Goal: Feedback & Contribution: Contribute content

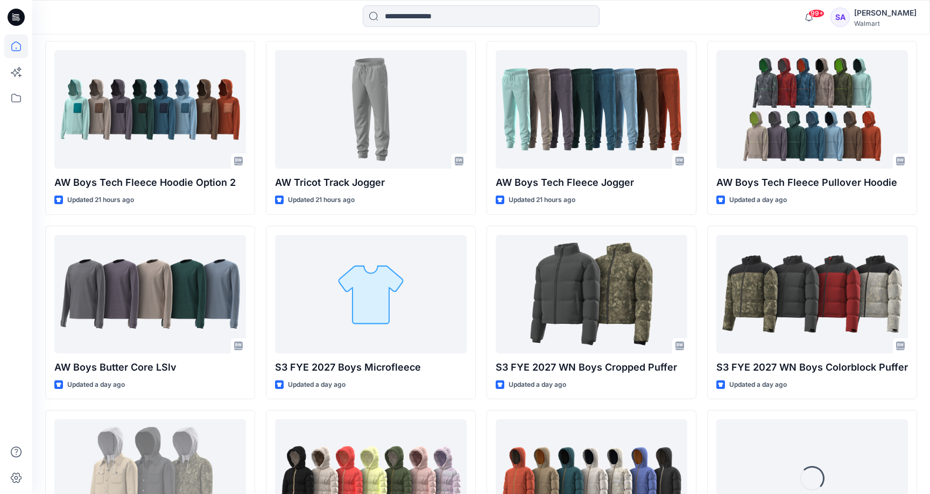
scroll to position [1615, 0]
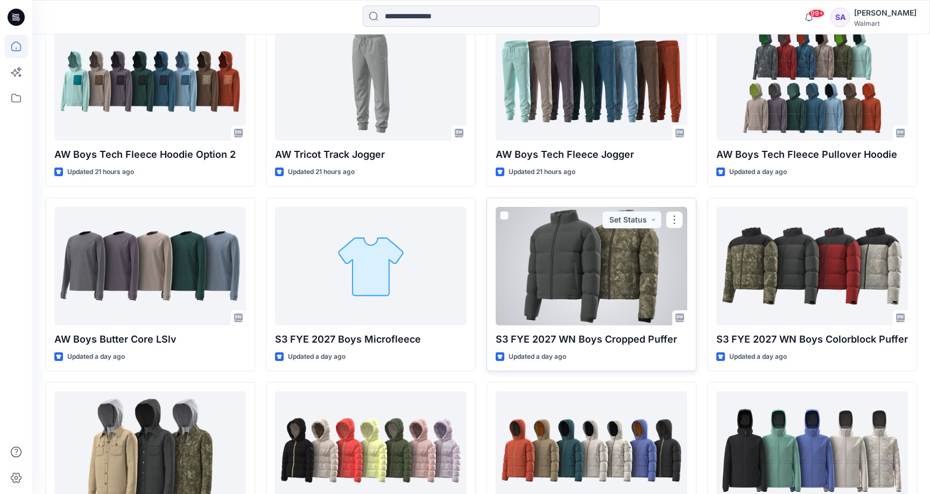
click at [609, 288] on div at bounding box center [592, 266] width 192 height 118
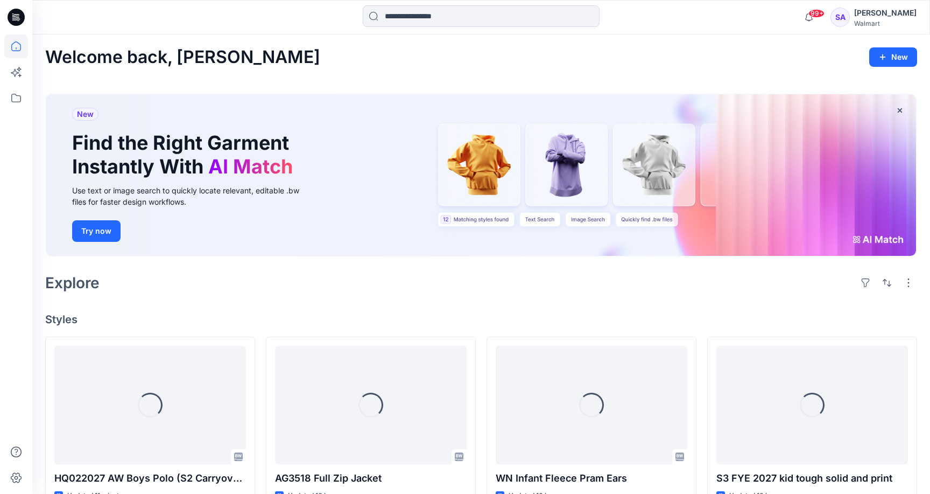
scroll to position [1615, 0]
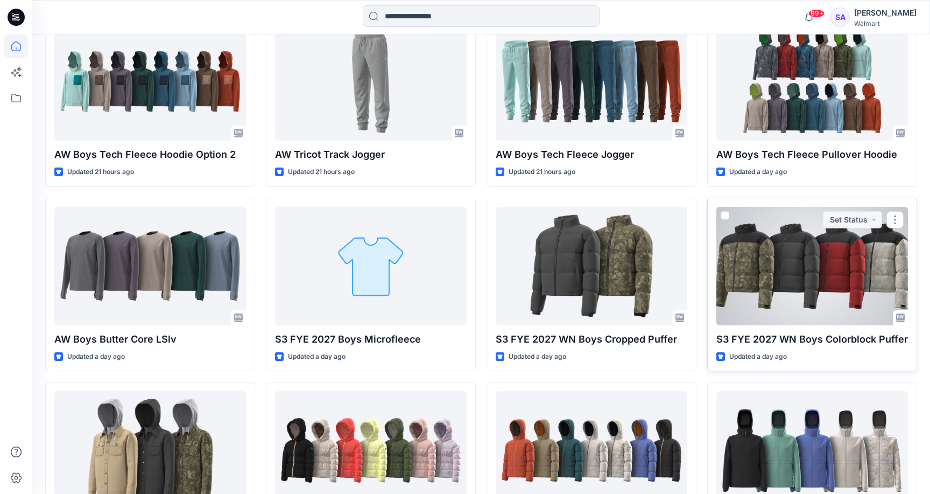
click at [773, 250] on div at bounding box center [813, 266] width 192 height 118
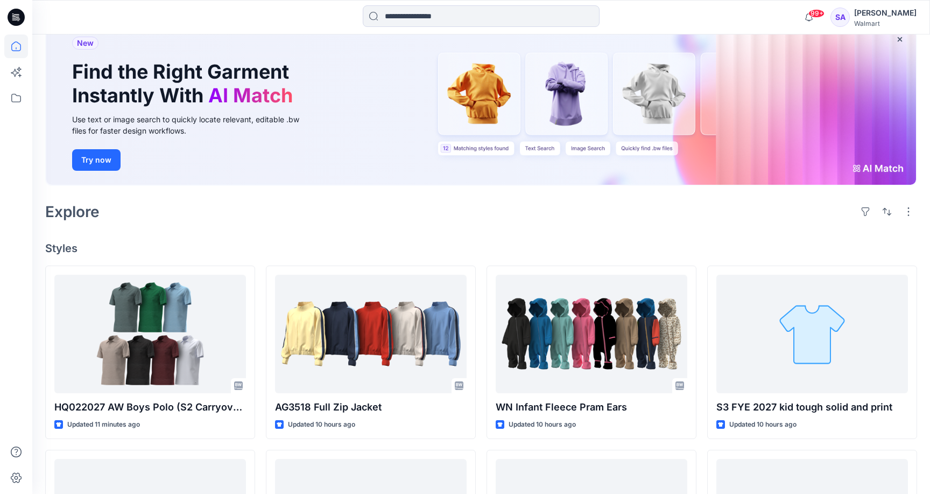
scroll to position [74, 0]
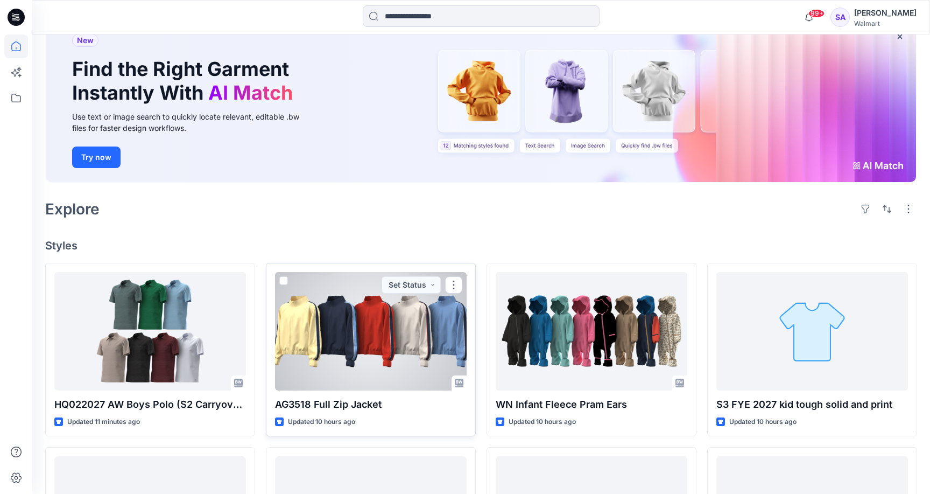
click at [391, 344] on div at bounding box center [371, 331] width 192 height 118
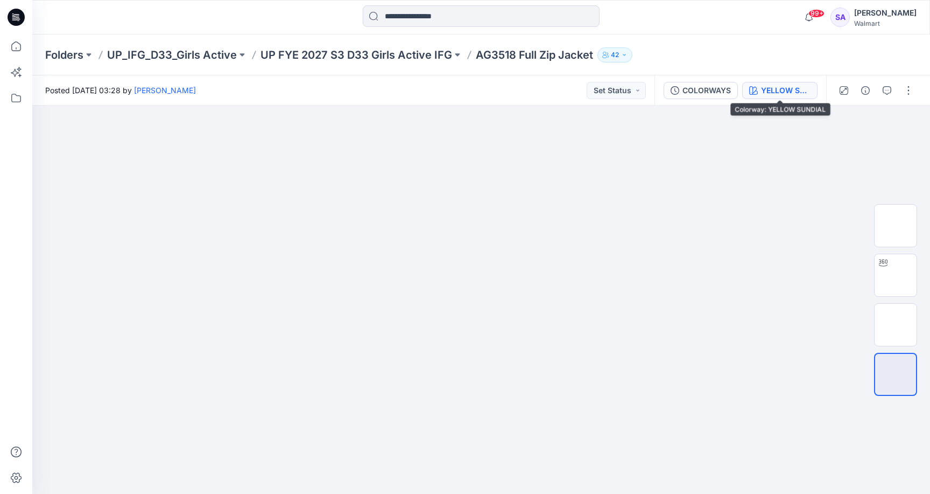
click at [784, 92] on div "YELLOW SUNDIAL" at bounding box center [786, 91] width 50 height 12
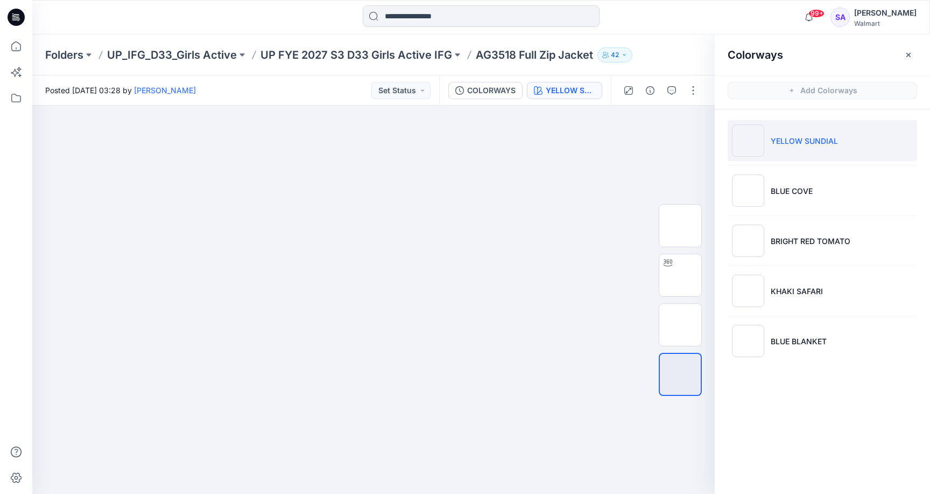
click at [769, 141] on li "YELLOW SUNDIAL" at bounding box center [823, 140] width 190 height 41
click at [681, 325] on img at bounding box center [681, 325] width 0 height 0
click at [680, 388] on div at bounding box center [680, 374] width 43 height 43
click at [681, 325] on img at bounding box center [681, 325] width 0 height 0
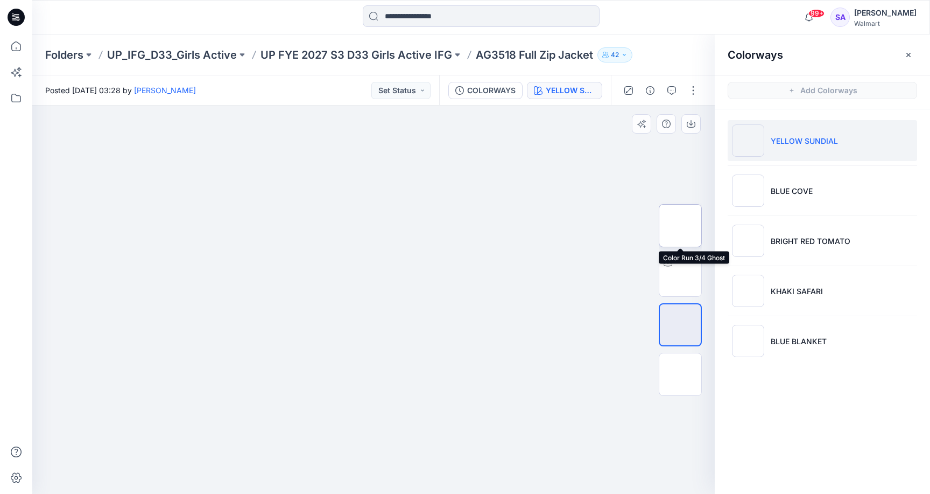
click at [681, 226] on img at bounding box center [681, 226] width 0 height 0
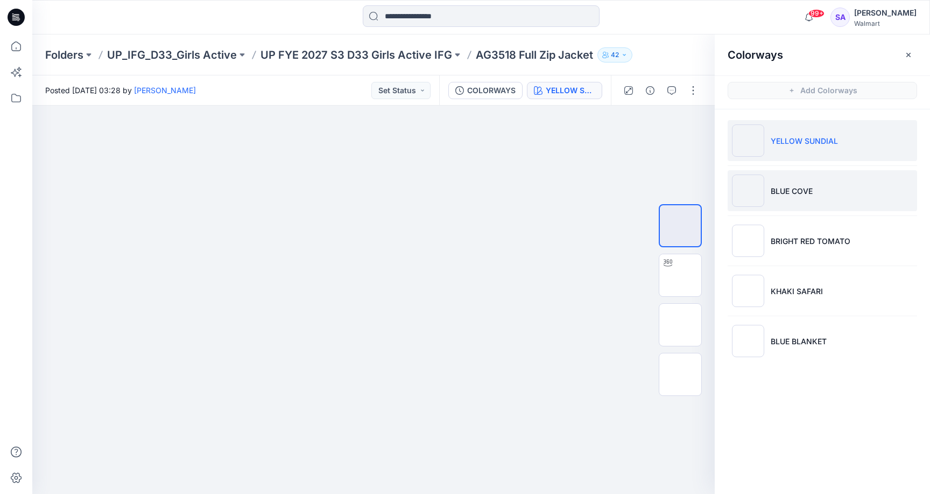
click at [790, 199] on li "BLUE COVE" at bounding box center [823, 190] width 190 height 41
click at [793, 268] on ul "YELLOW SUNDIAL BLUE COVE BRIGHT RED TOMATO KHAKI SAFARI BLUE BLANKET" at bounding box center [822, 240] width 215 height 263
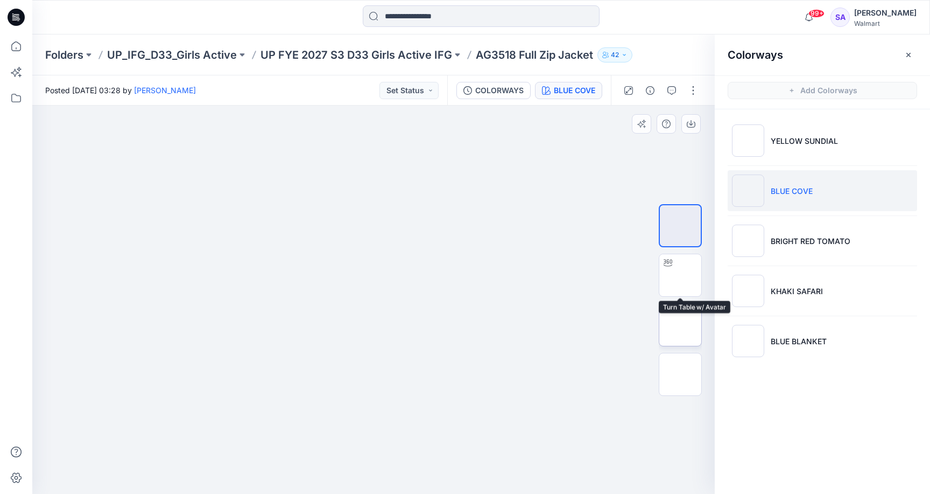
click at [681, 325] on img at bounding box center [681, 325] width 0 height 0
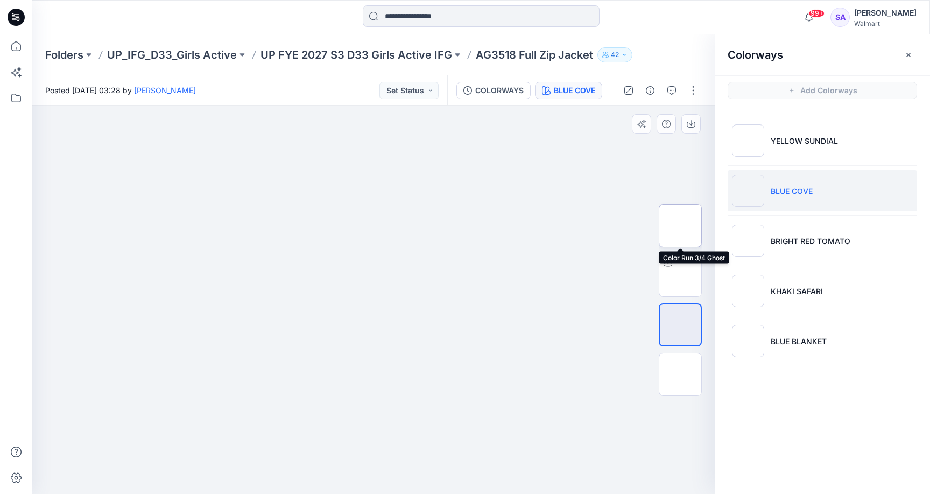
click at [681, 226] on img at bounding box center [681, 226] width 0 height 0
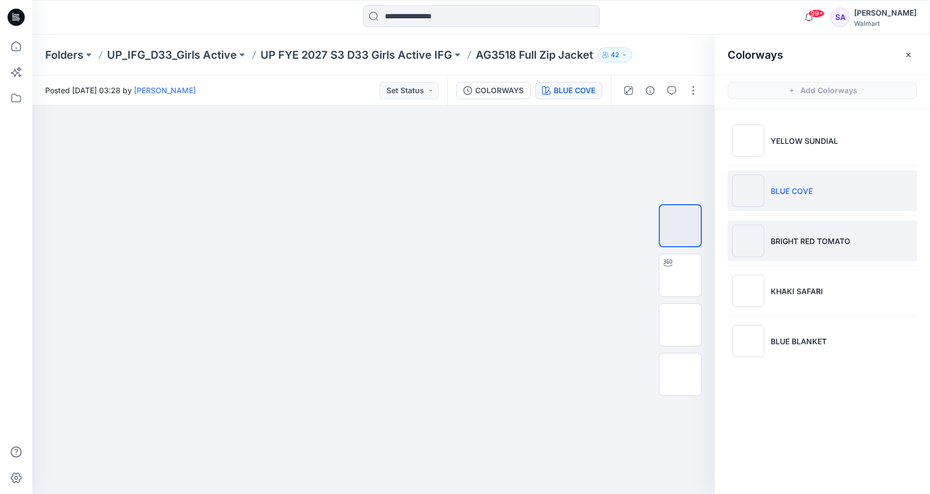
drag, startPoint x: 809, startPoint y: 236, endPoint x: 800, endPoint y: 237, distance: 9.2
click at [809, 236] on p "BRIGHT RED TOMATO" at bounding box center [811, 240] width 80 height 11
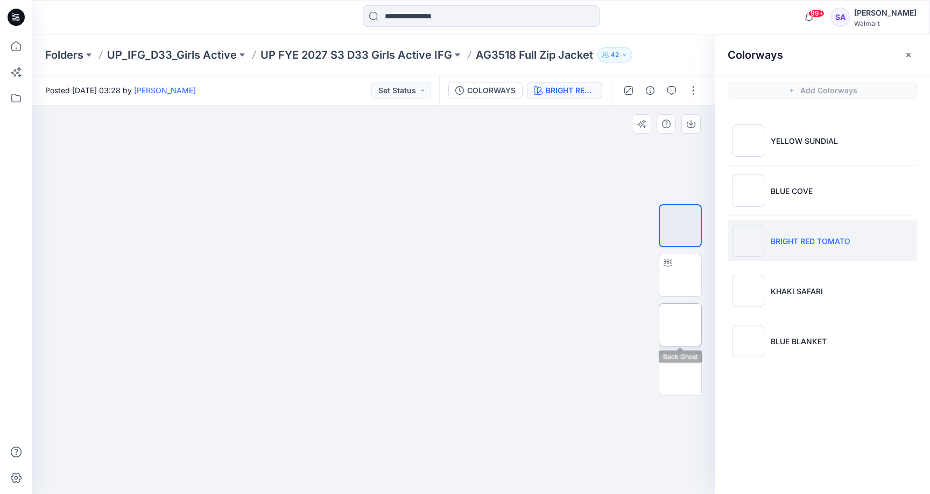
click at [681, 325] on img at bounding box center [681, 325] width 0 height 0
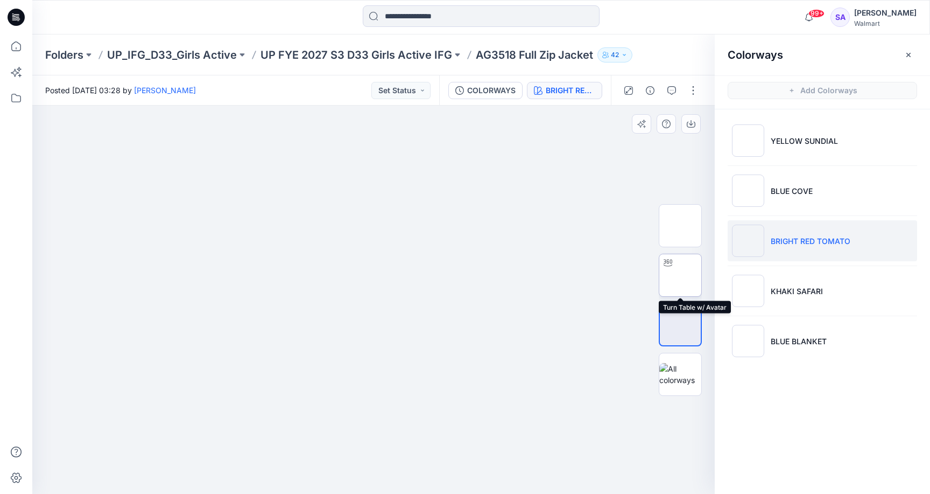
click at [681, 275] on img at bounding box center [681, 275] width 0 height 0
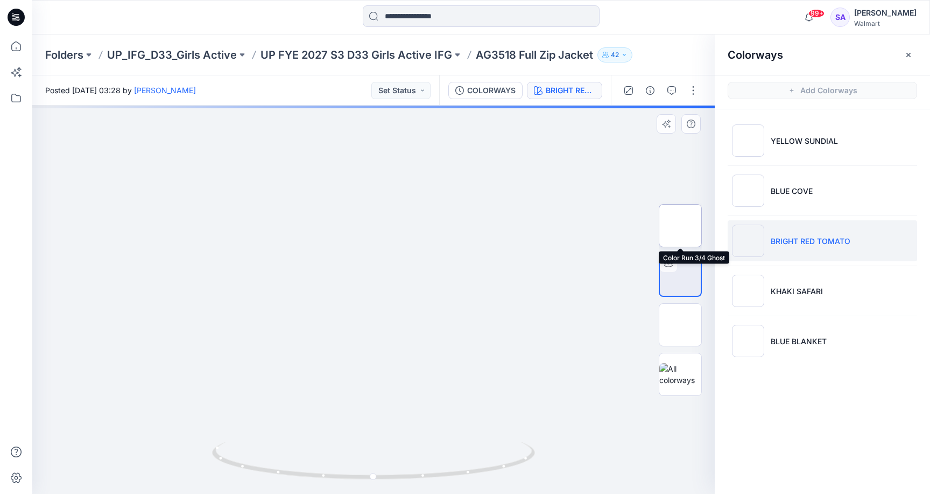
click at [681, 226] on img at bounding box center [681, 226] width 0 height 0
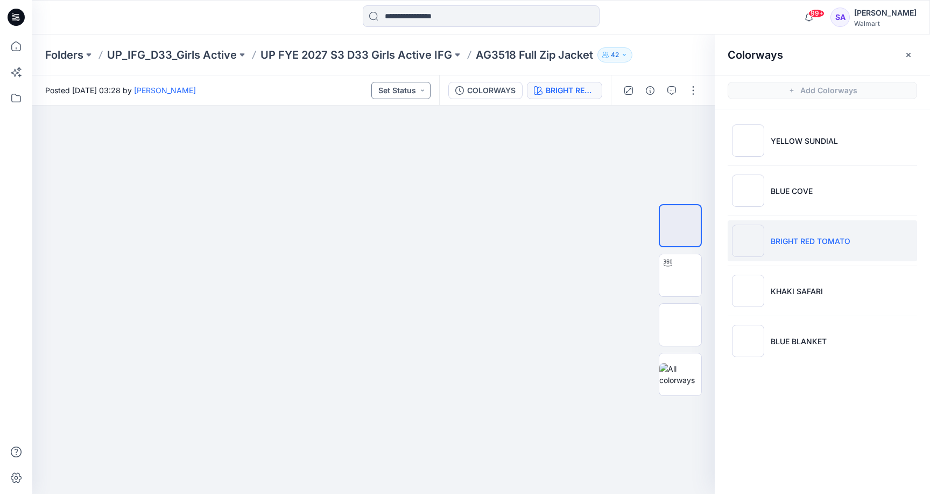
click at [403, 84] on button "Set Status" at bounding box center [401, 90] width 59 height 17
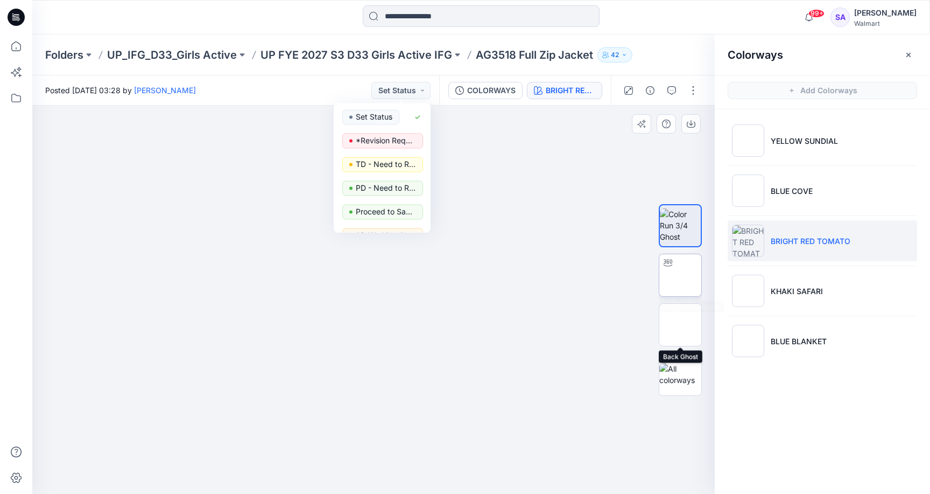
click at [681, 275] on img at bounding box center [681, 275] width 0 height 0
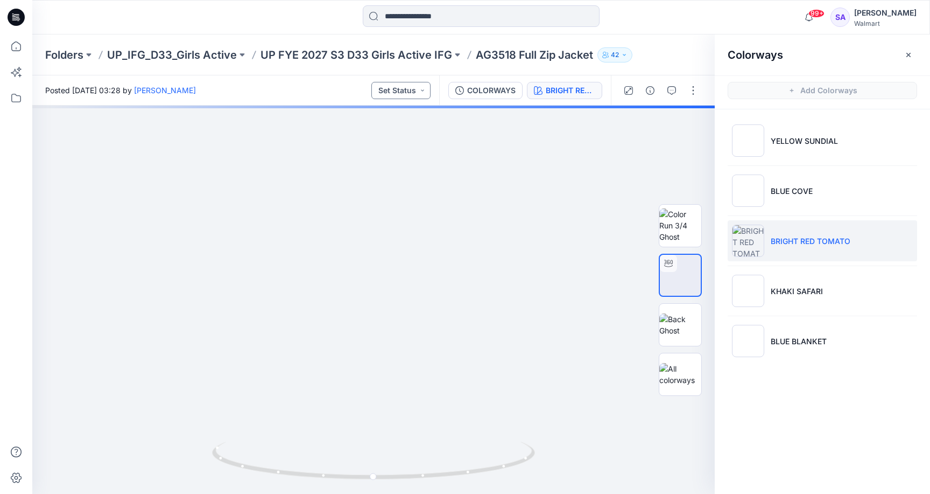
click at [414, 95] on button "Set Status" at bounding box center [401, 90] width 59 height 17
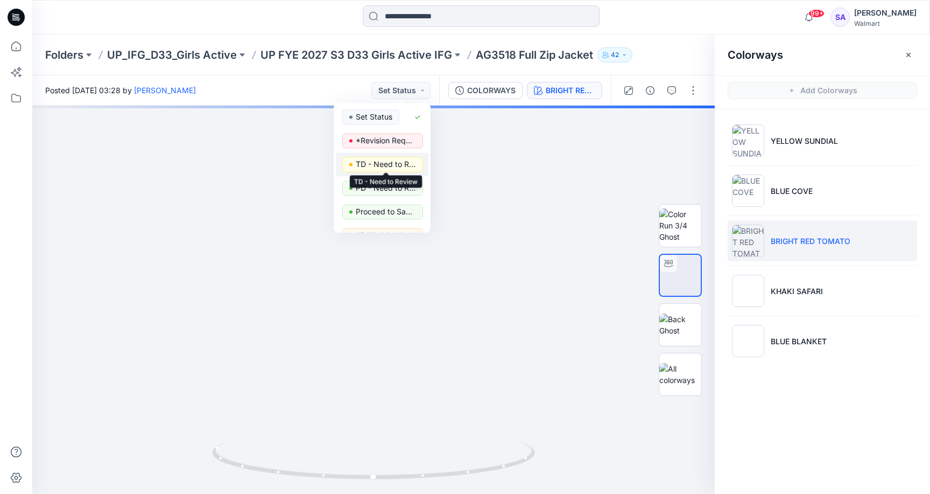
click at [386, 165] on p "TD - Need to Review" at bounding box center [386, 164] width 60 height 14
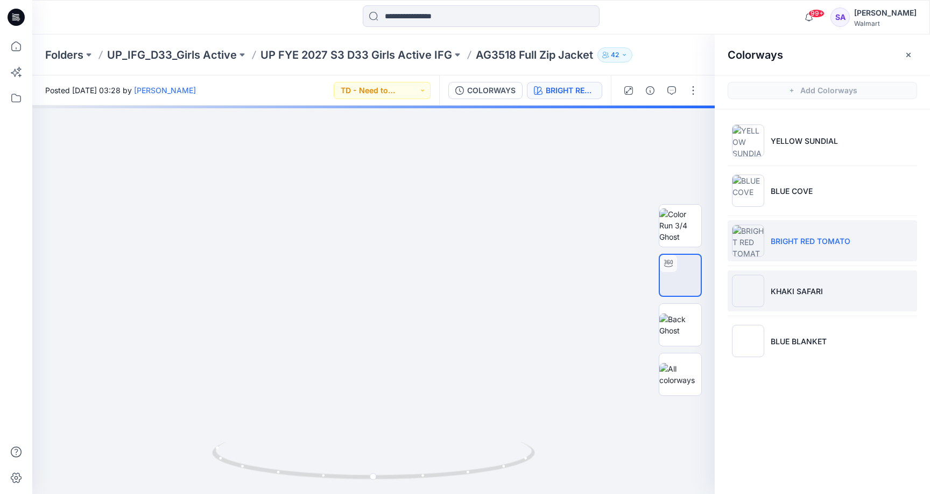
click at [822, 289] on p "KHAKI SAFARI" at bounding box center [797, 290] width 52 height 11
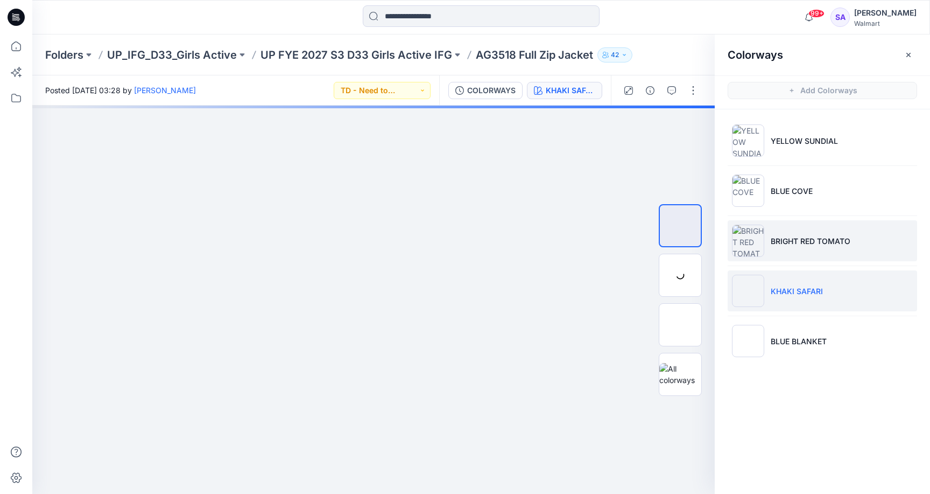
click at [779, 229] on li "BRIGHT RED TOMATO" at bounding box center [823, 240] width 190 height 41
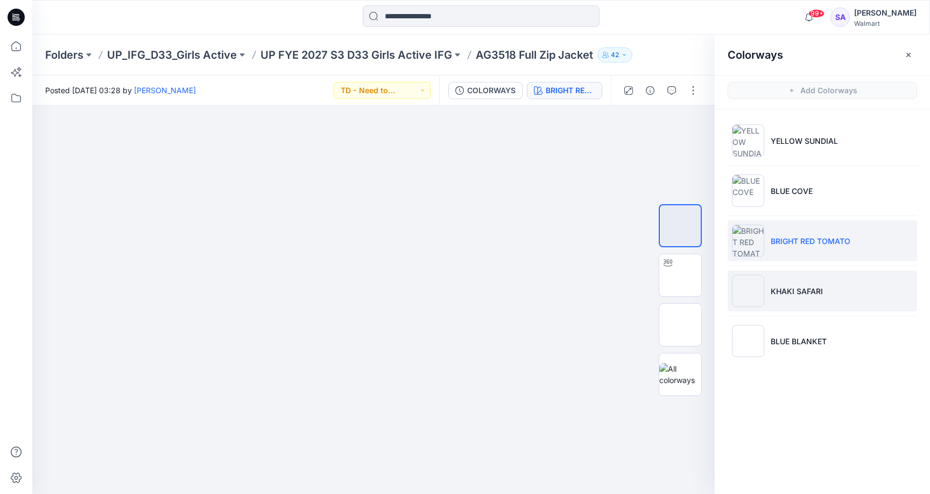
click at [776, 291] on p "KHAKI SAFARI" at bounding box center [797, 290] width 52 height 11
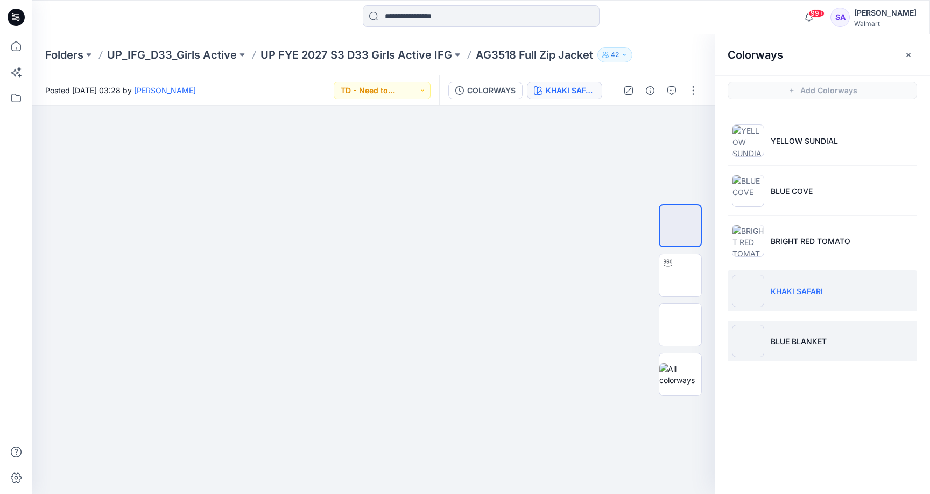
click at [830, 330] on li "BLUE BLANKET" at bounding box center [823, 340] width 190 height 41
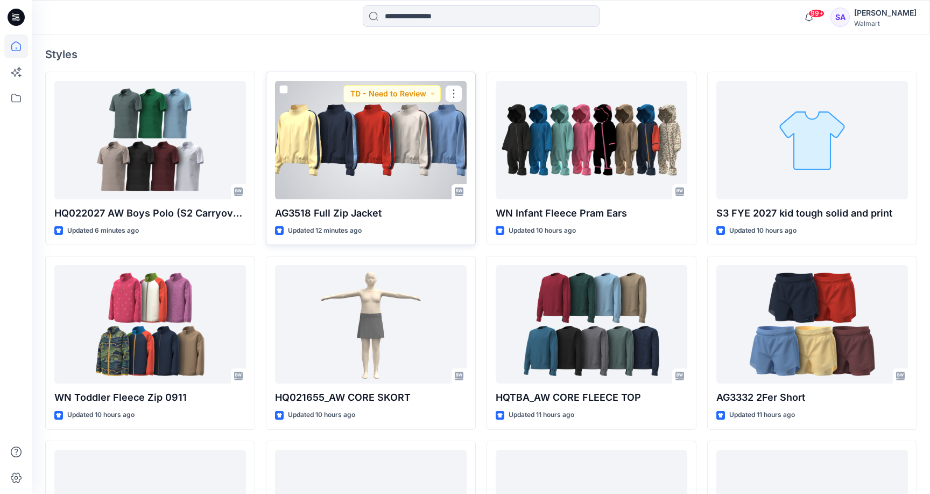
scroll to position [299, 0]
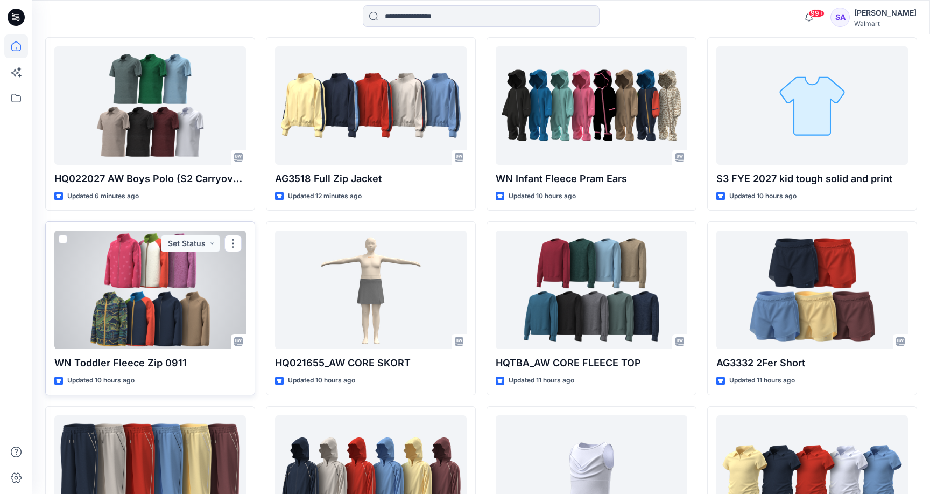
click at [134, 296] on div at bounding box center [150, 289] width 192 height 118
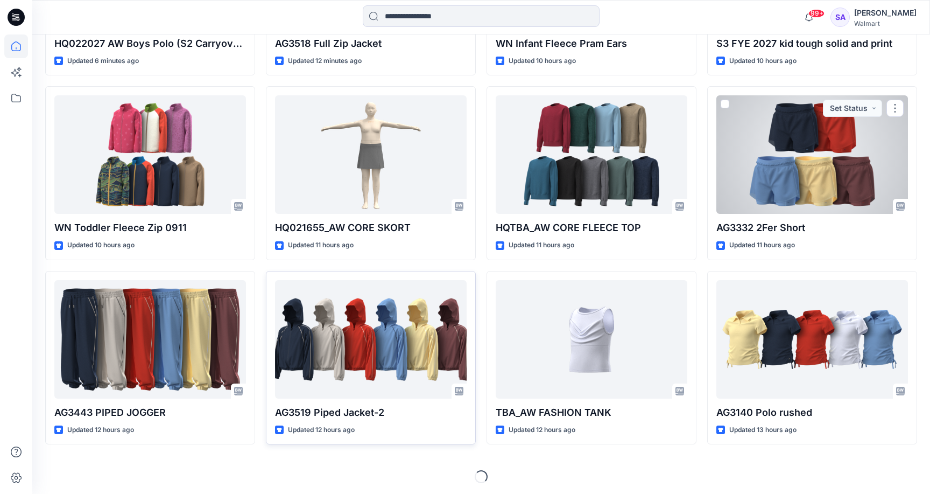
scroll to position [434, 0]
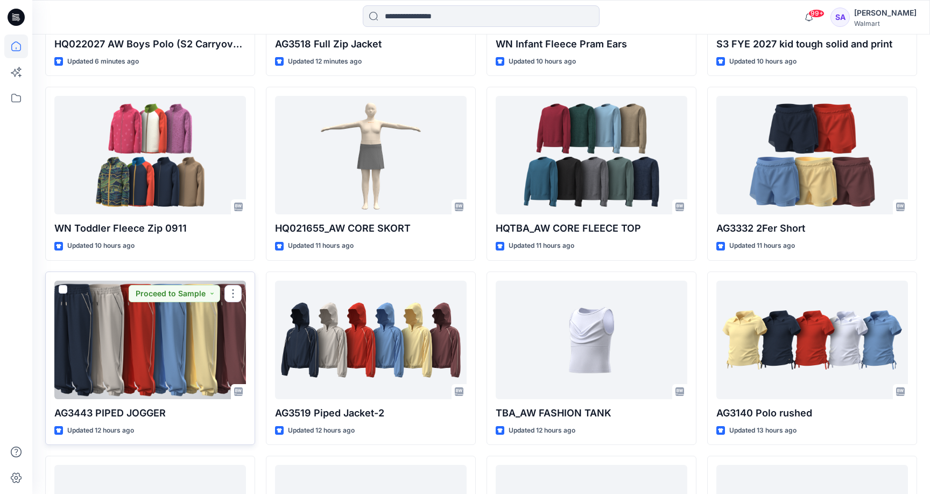
click at [207, 368] on div at bounding box center [150, 340] width 192 height 118
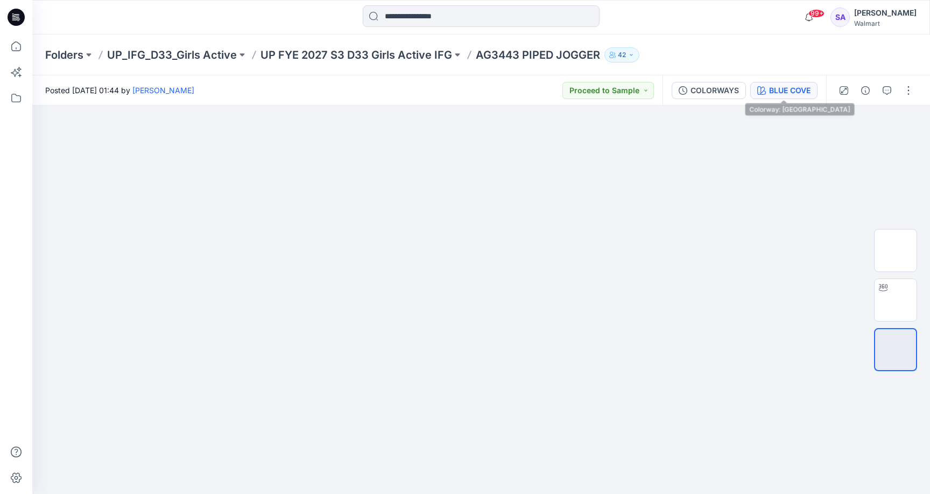
click at [796, 83] on button "BLUE COVE" at bounding box center [784, 90] width 67 height 17
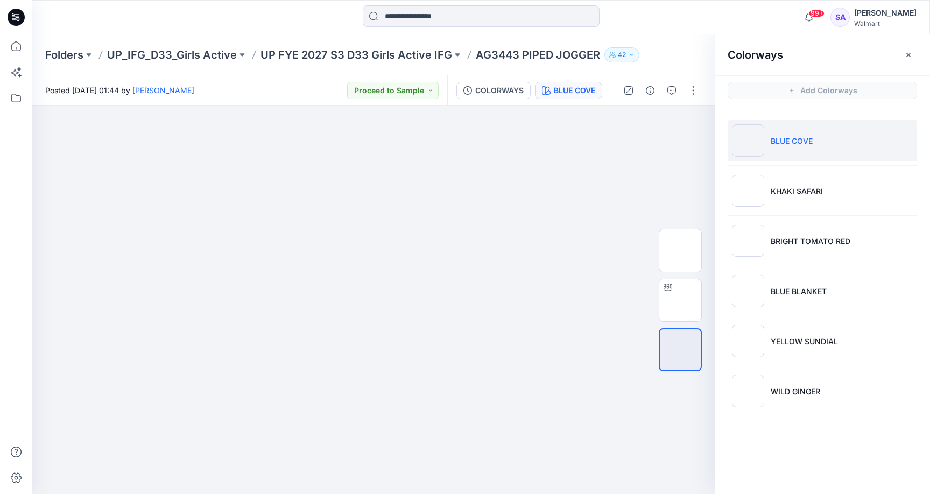
click at [789, 143] on p "BLUE COVE" at bounding box center [792, 140] width 42 height 11
click at [681, 300] on img at bounding box center [681, 300] width 0 height 0
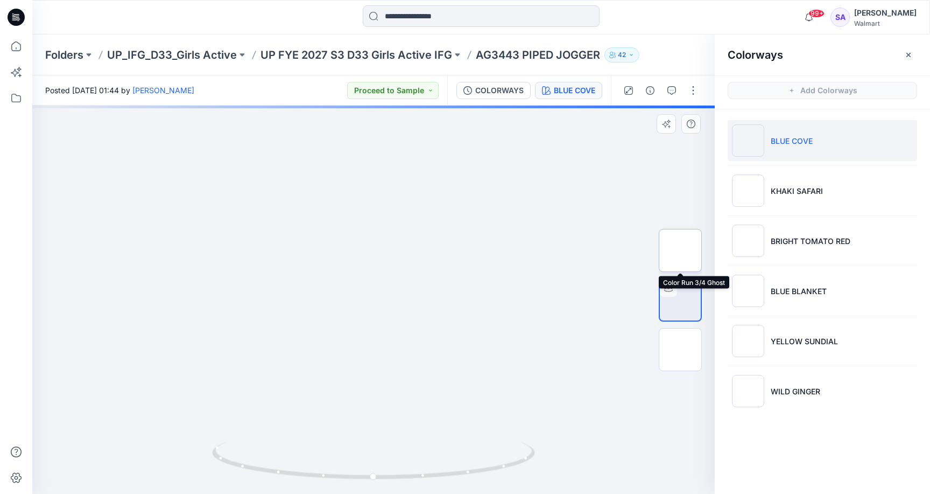
click at [681, 250] on img at bounding box center [681, 250] width 0 height 0
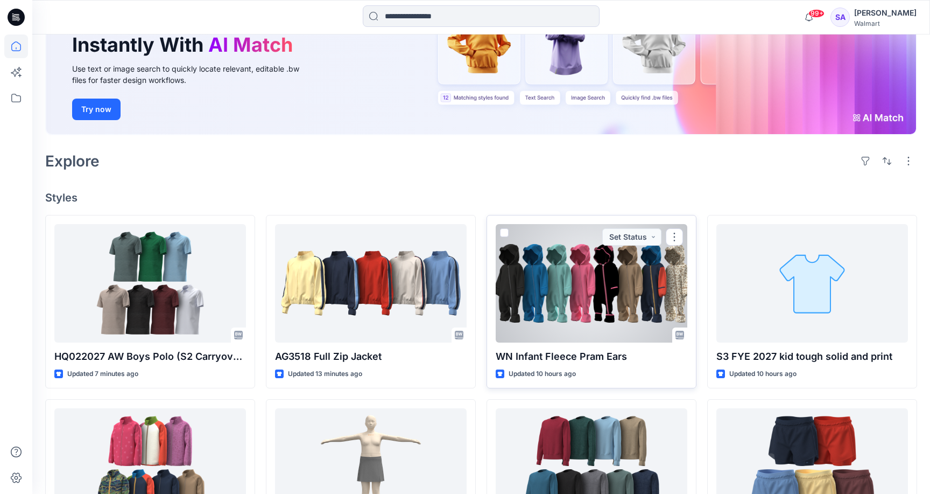
scroll to position [141, 0]
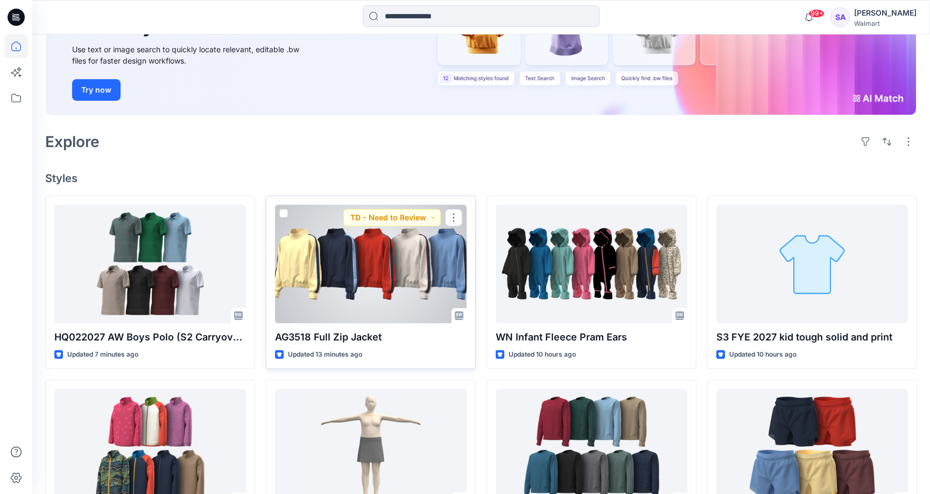
click at [386, 288] on div at bounding box center [371, 264] width 192 height 118
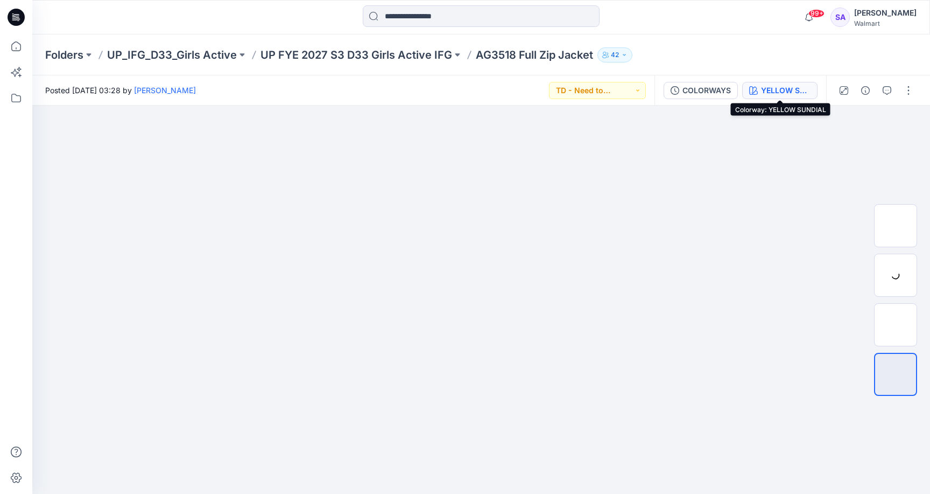
click at [783, 85] on div "YELLOW SUNDIAL" at bounding box center [786, 91] width 50 height 12
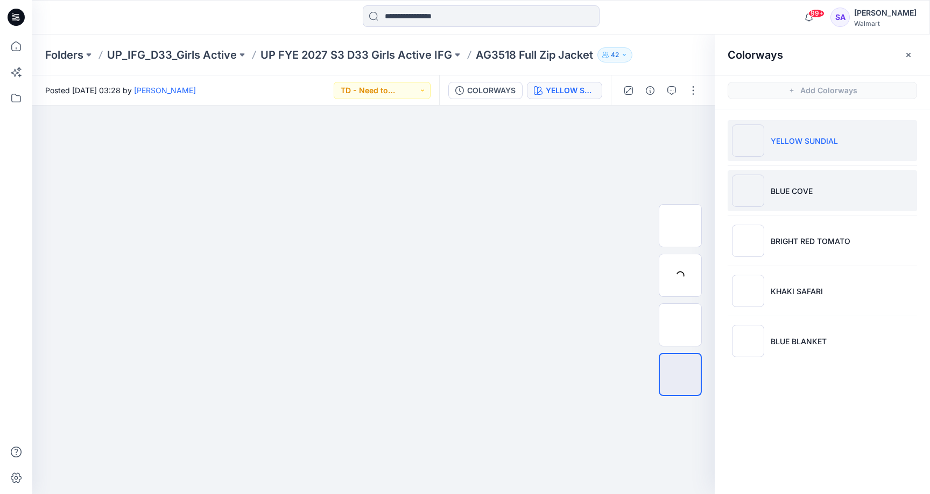
click at [801, 186] on p "BLUE COVE" at bounding box center [792, 190] width 42 height 11
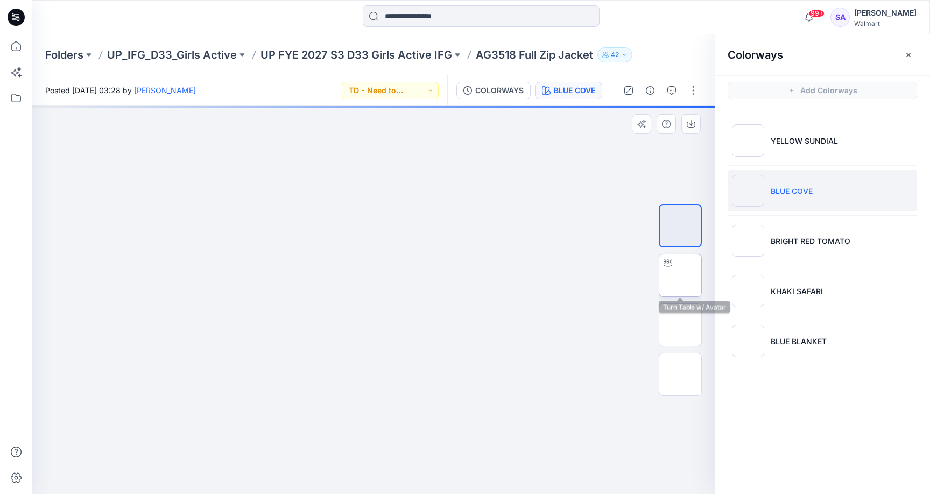
click at [681, 275] on img at bounding box center [681, 275] width 0 height 0
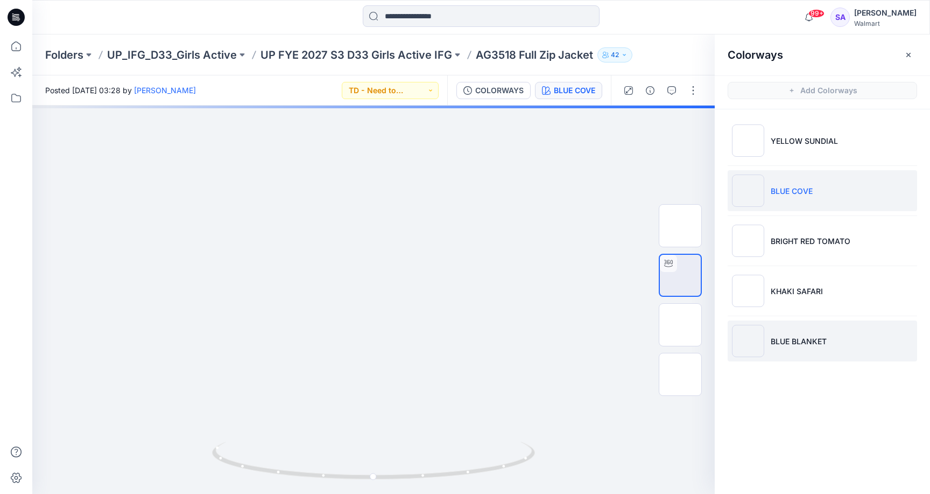
click at [797, 332] on li "BLUE BLANKET" at bounding box center [823, 340] width 190 height 41
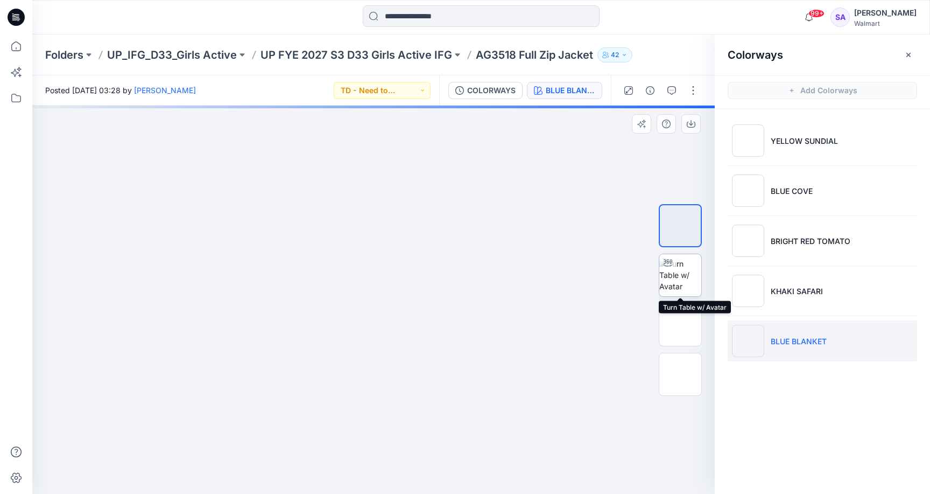
click at [685, 275] on img at bounding box center [681, 275] width 42 height 34
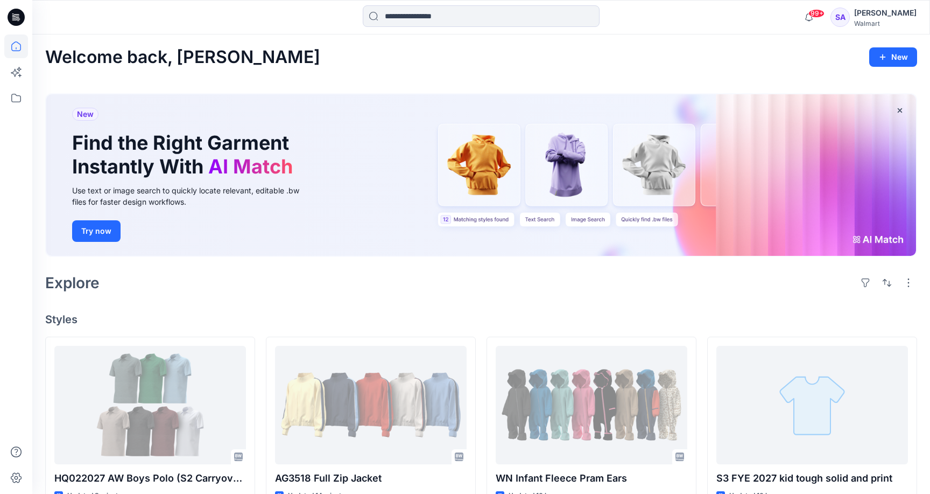
scroll to position [141, 0]
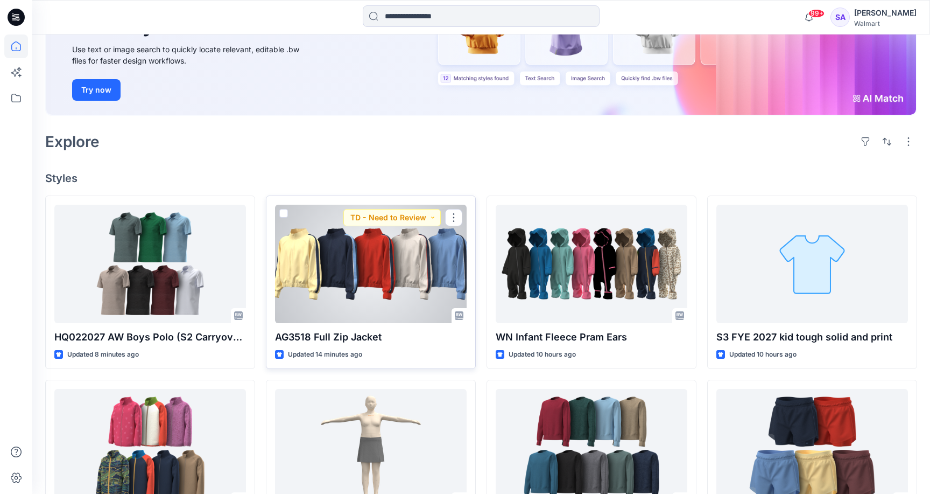
click at [347, 274] on div at bounding box center [371, 264] width 192 height 118
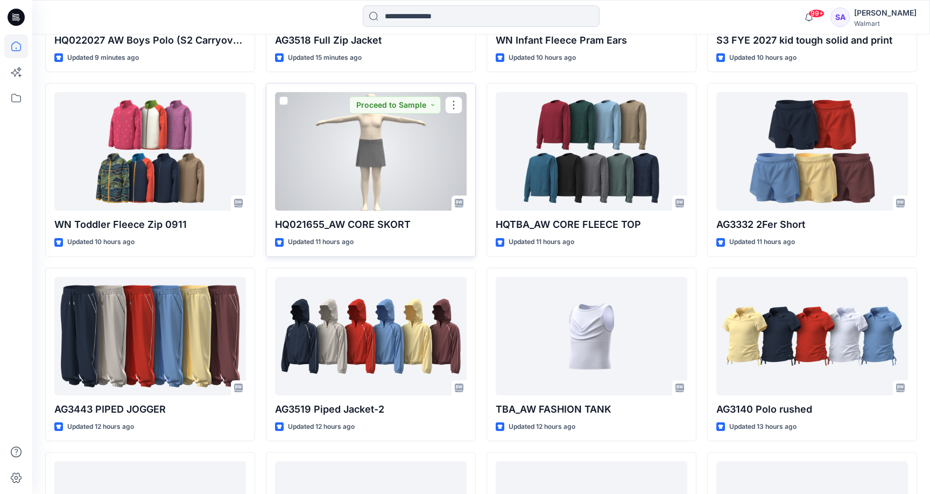
scroll to position [489, 0]
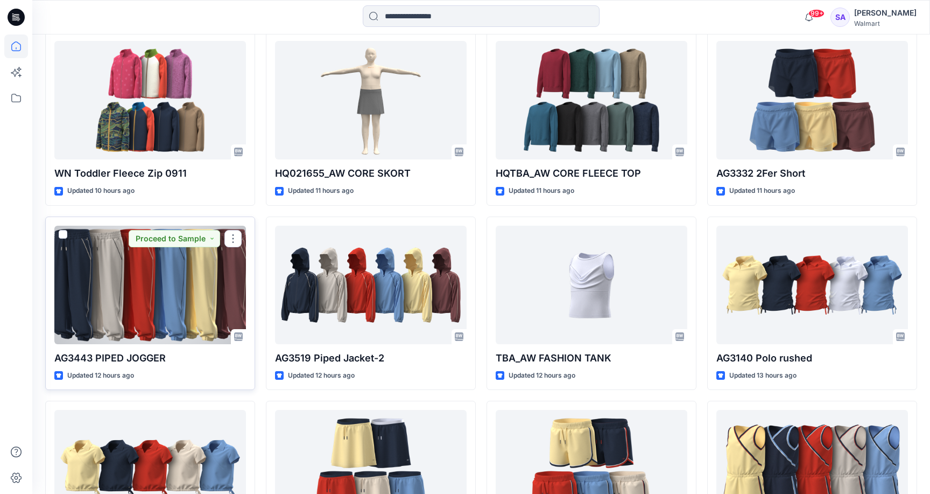
click at [178, 318] on div at bounding box center [150, 285] width 192 height 118
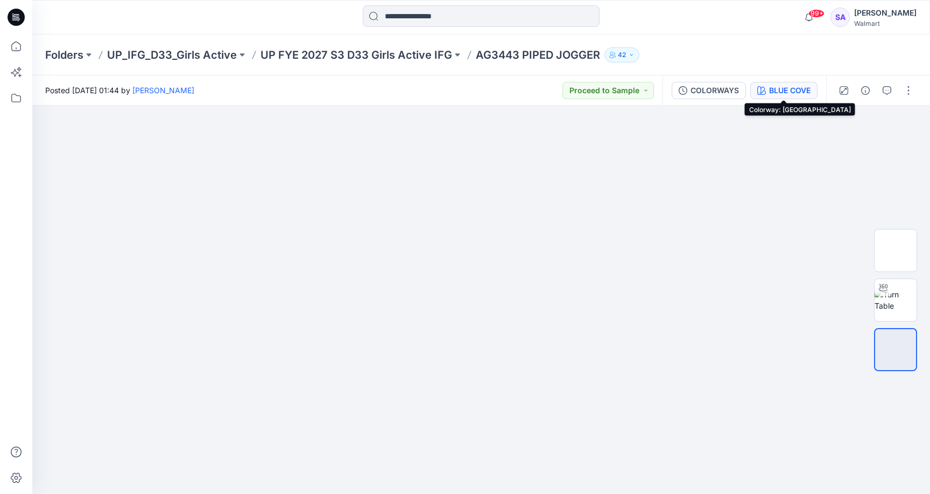
click at [779, 93] on div "BLUE COVE" at bounding box center [789, 91] width 41 height 12
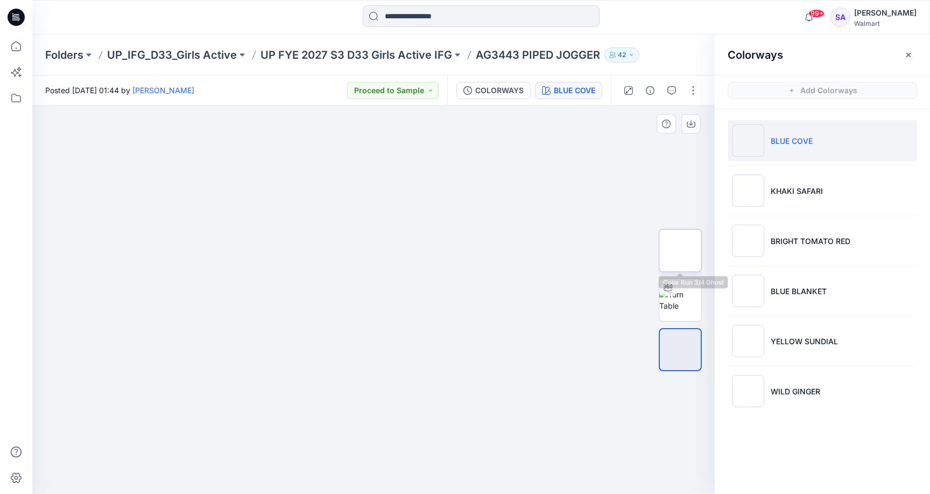
click at [681, 250] on img at bounding box center [681, 250] width 0 height 0
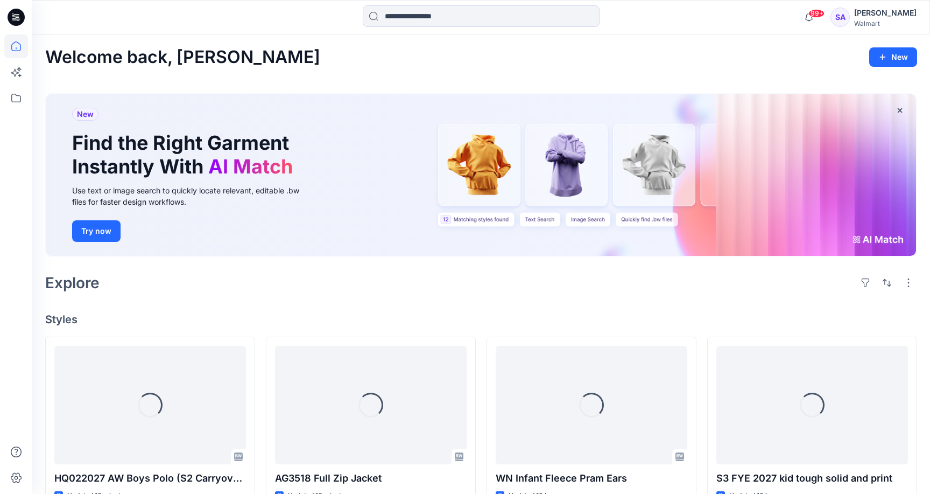
scroll to position [489, 0]
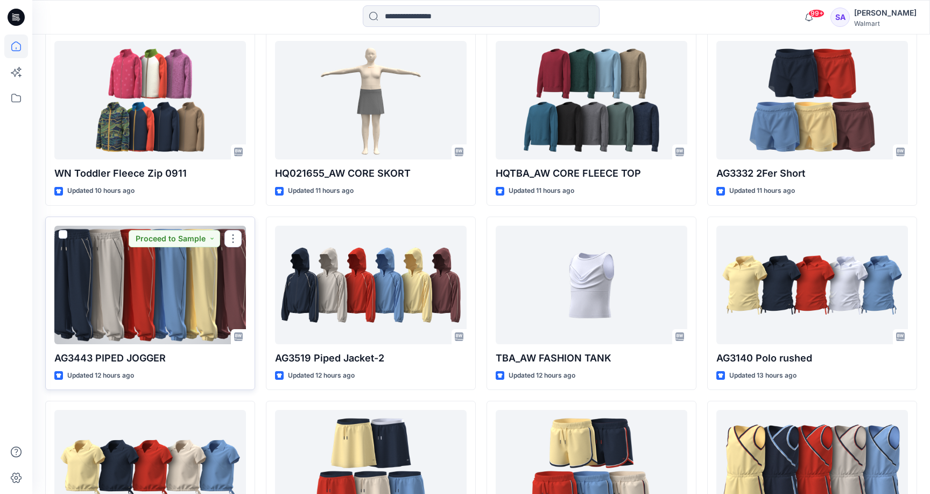
click at [174, 298] on div at bounding box center [150, 285] width 192 height 118
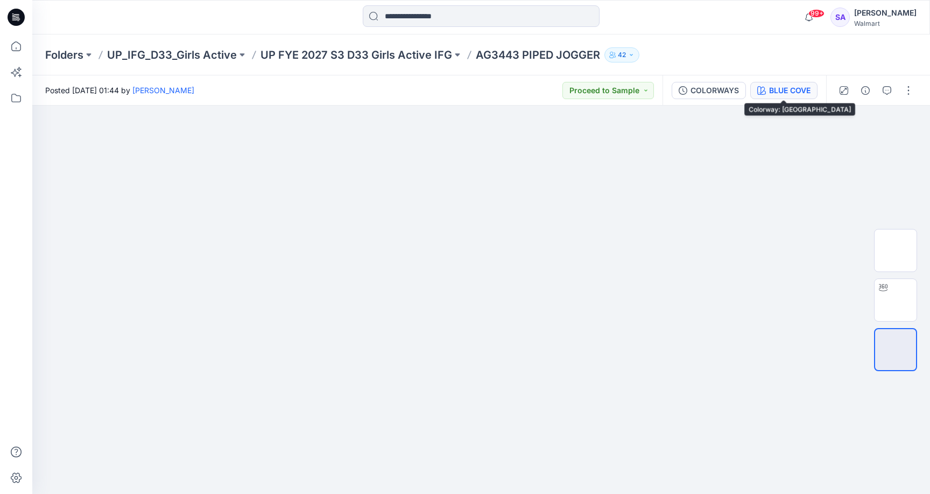
click at [806, 89] on div "BLUE COVE" at bounding box center [789, 91] width 41 height 12
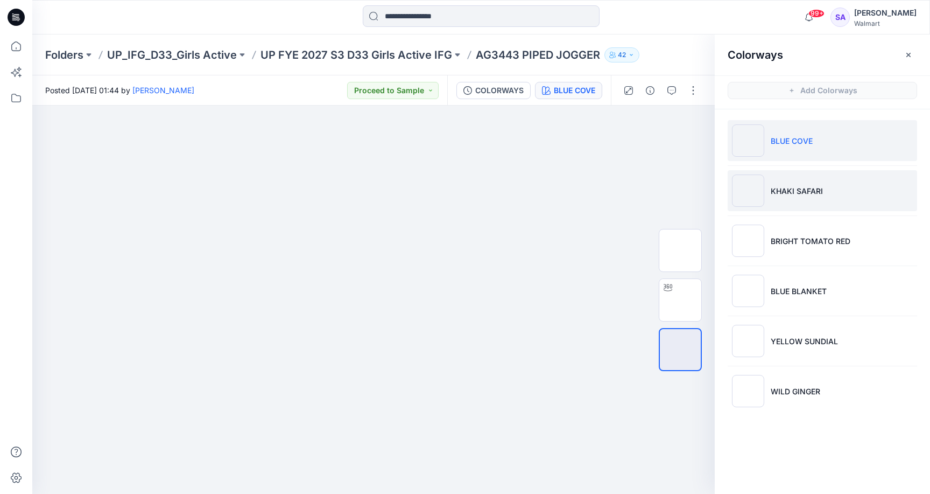
click at [838, 179] on li "KHAKI SAFARI" at bounding box center [823, 190] width 190 height 41
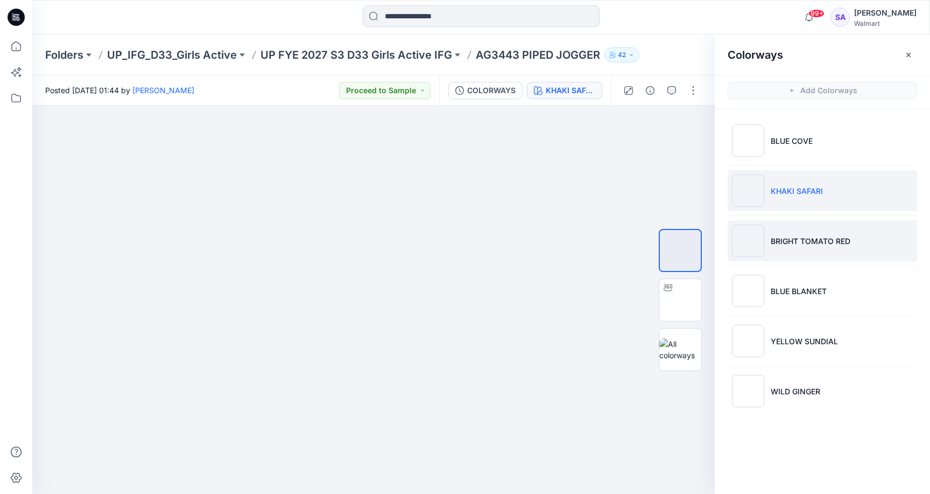
click at [789, 253] on li "BRIGHT TOMATO RED" at bounding box center [823, 240] width 190 height 41
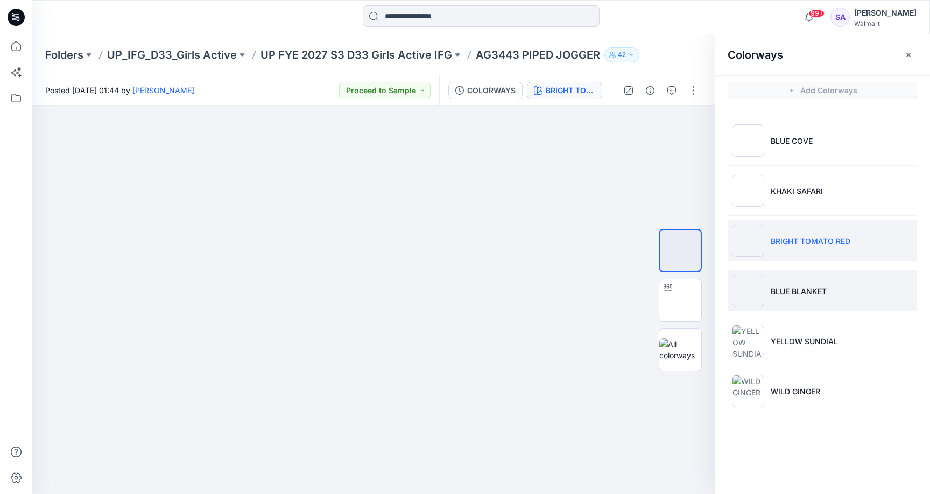
click at [803, 301] on li "BLUE BLANKET" at bounding box center [823, 290] width 190 height 41
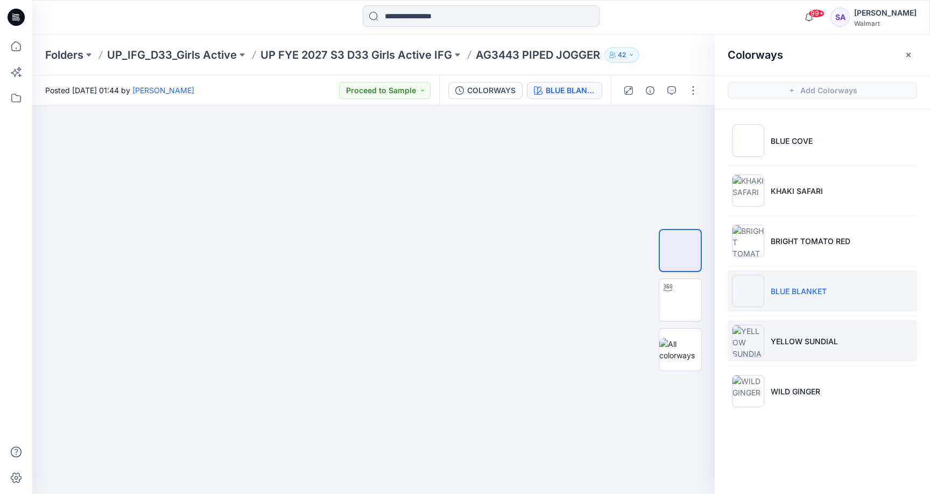
click at [810, 355] on li "YELLOW SUNDIAL" at bounding box center [823, 340] width 190 height 41
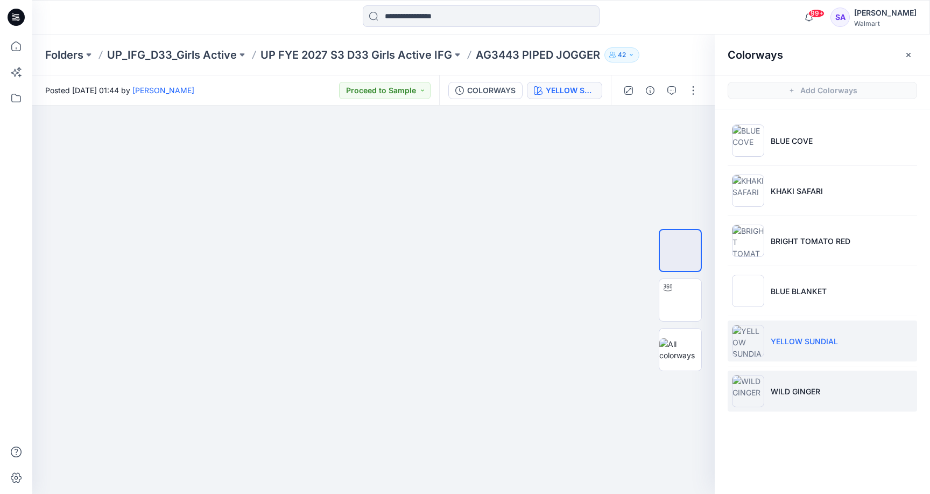
click at [807, 400] on li "WILD GINGER" at bounding box center [823, 390] width 190 height 41
click at [773, 340] on p "YELLOW SUNDIAL" at bounding box center [804, 340] width 67 height 11
click at [499, 59] on p "AG3443 PIPED JOGGER" at bounding box center [538, 54] width 124 height 15
click at [499, 52] on p "AG3443 PIPED JOGGER" at bounding box center [538, 54] width 124 height 15
click at [498, 52] on p "AG3443 PIPED JOGGER" at bounding box center [538, 54] width 124 height 15
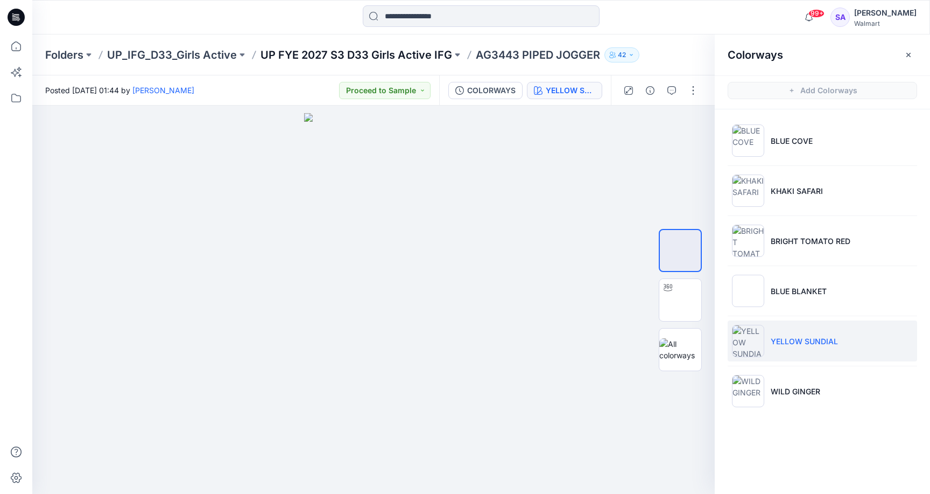
click at [367, 48] on p "UP FYE 2027 S3 D33 Girls Active IFG" at bounding box center [357, 54] width 192 height 15
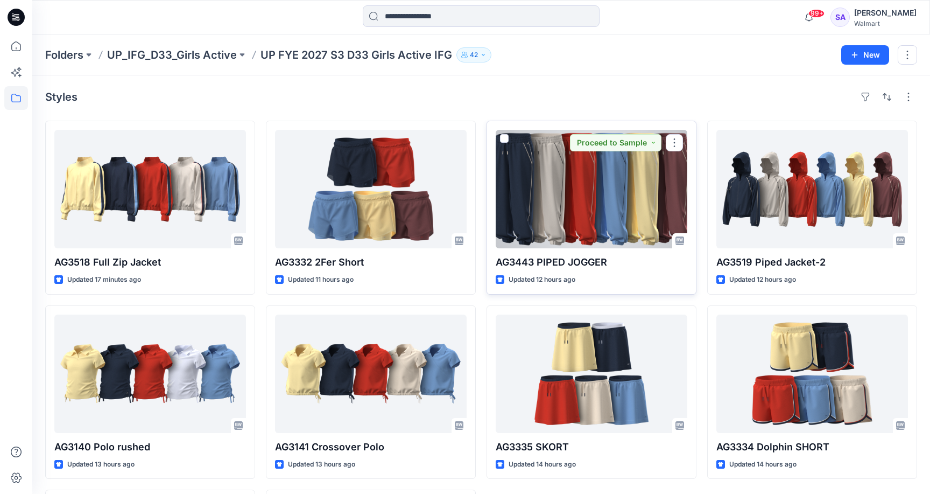
click at [566, 210] on div at bounding box center [592, 189] width 192 height 118
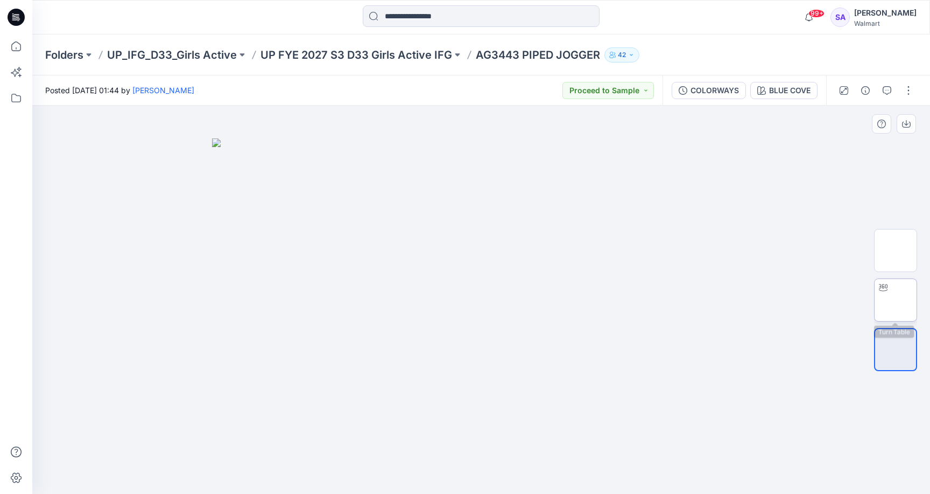
click at [896, 300] on img at bounding box center [896, 300] width 0 height 0
drag, startPoint x: 504, startPoint y: 478, endPoint x: 425, endPoint y: 477, distance: 78.6
click at [425, 477] on icon at bounding box center [483, 462] width 326 height 40
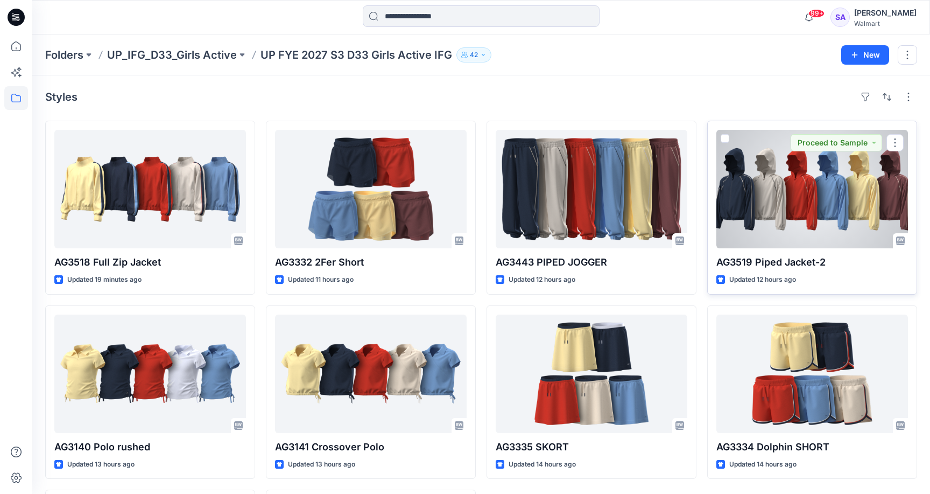
click at [776, 212] on div at bounding box center [813, 189] width 192 height 118
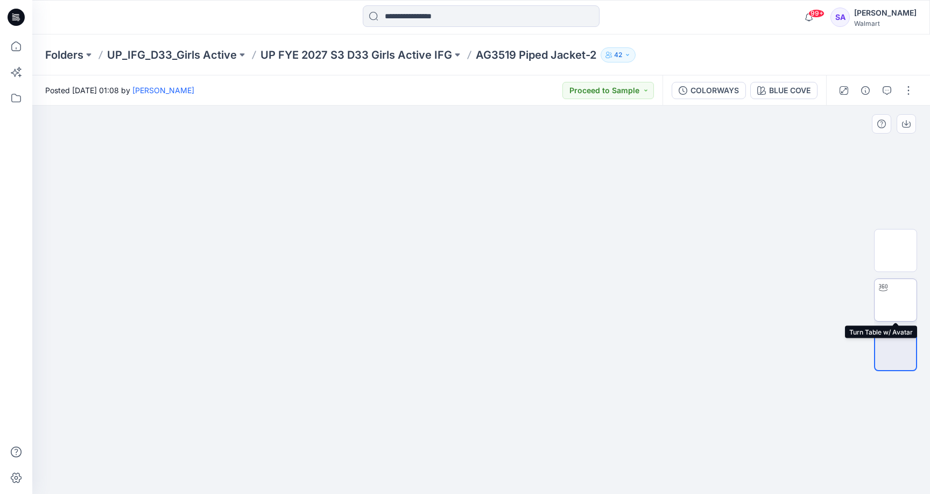
click at [896, 300] on img at bounding box center [896, 300] width 0 height 0
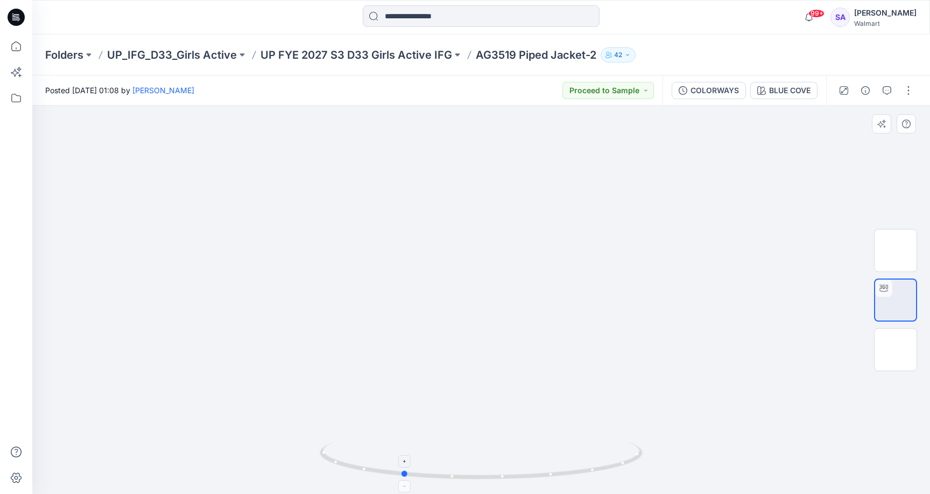
drag, startPoint x: 539, startPoint y: 474, endPoint x: 460, endPoint y: 472, distance: 79.2
click at [460, 472] on icon at bounding box center [483, 462] width 326 height 40
drag, startPoint x: 479, startPoint y: 473, endPoint x: 416, endPoint y: 470, distance: 63.1
click at [416, 470] on icon at bounding box center [483, 462] width 326 height 40
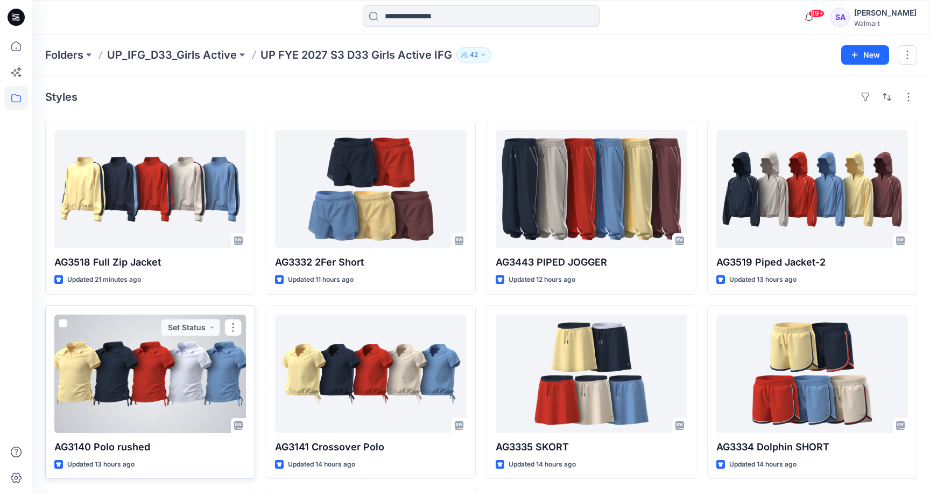
click at [171, 378] on div at bounding box center [150, 373] width 192 height 118
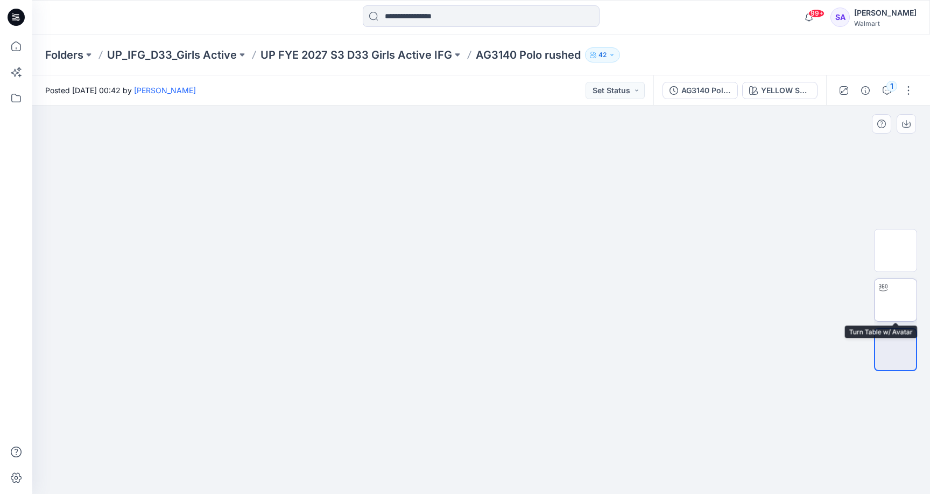
click at [896, 300] on img at bounding box center [896, 300] width 0 height 0
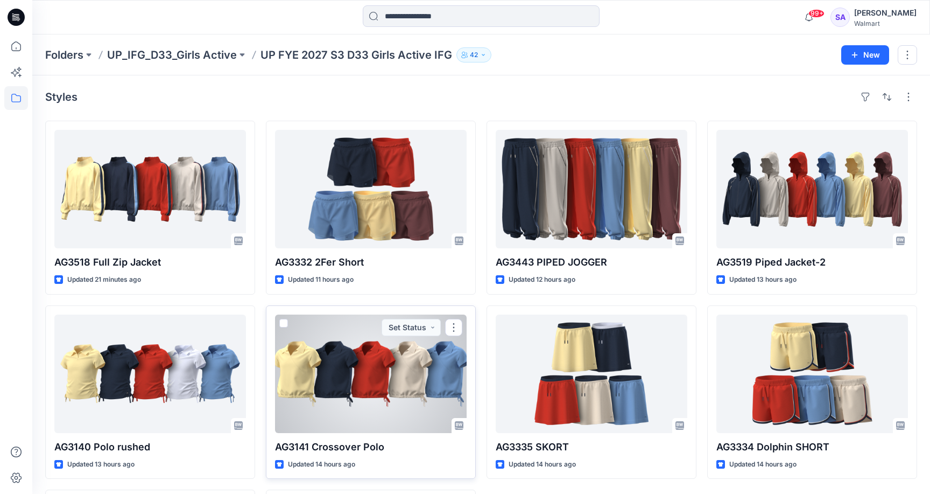
click at [337, 370] on div at bounding box center [371, 373] width 192 height 118
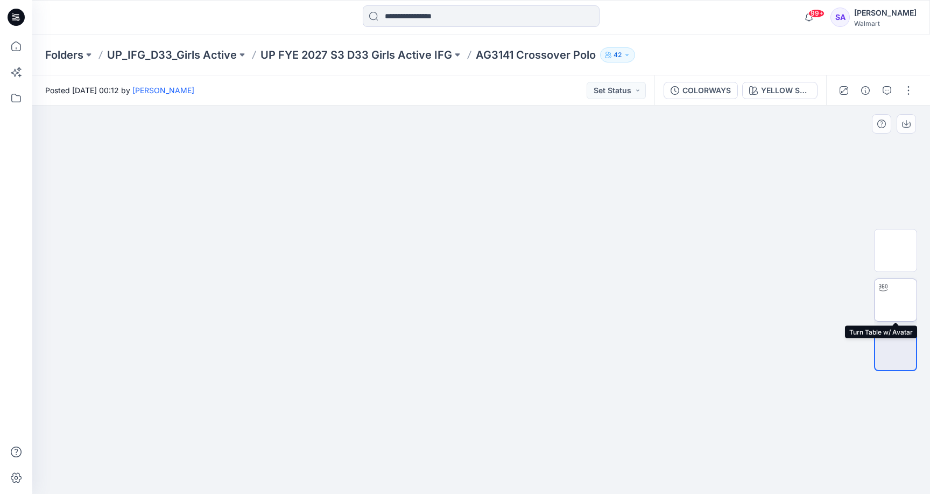
click at [896, 300] on img at bounding box center [896, 300] width 0 height 0
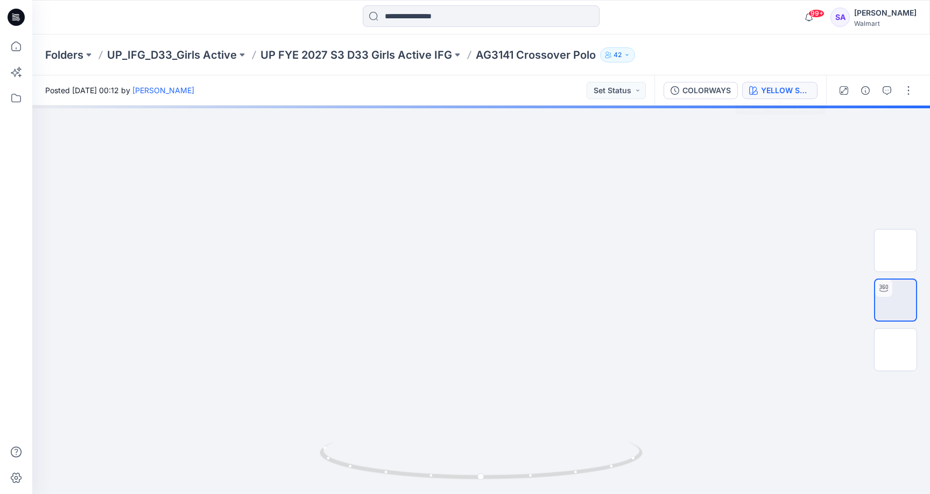
click at [780, 92] on div "YELLOW SUNDIAL" at bounding box center [786, 91] width 50 height 12
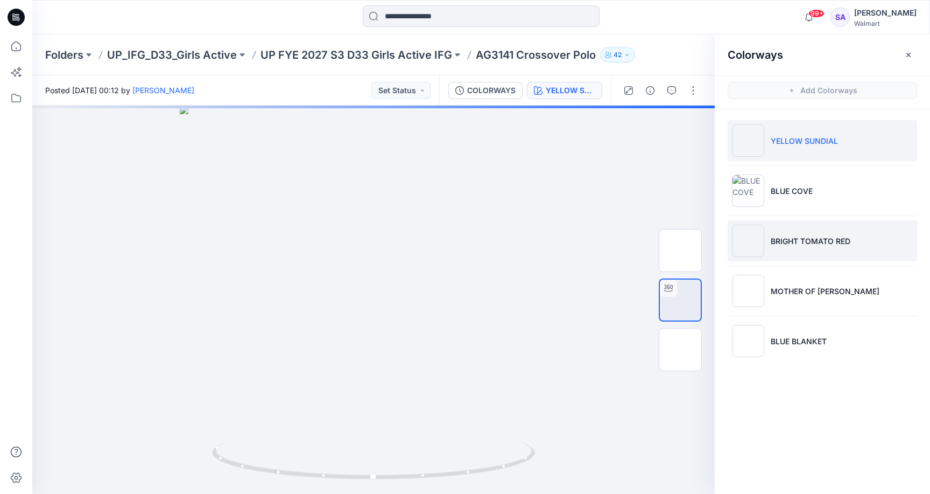
click at [804, 237] on p "BRIGHT TOMATO RED" at bounding box center [811, 240] width 80 height 11
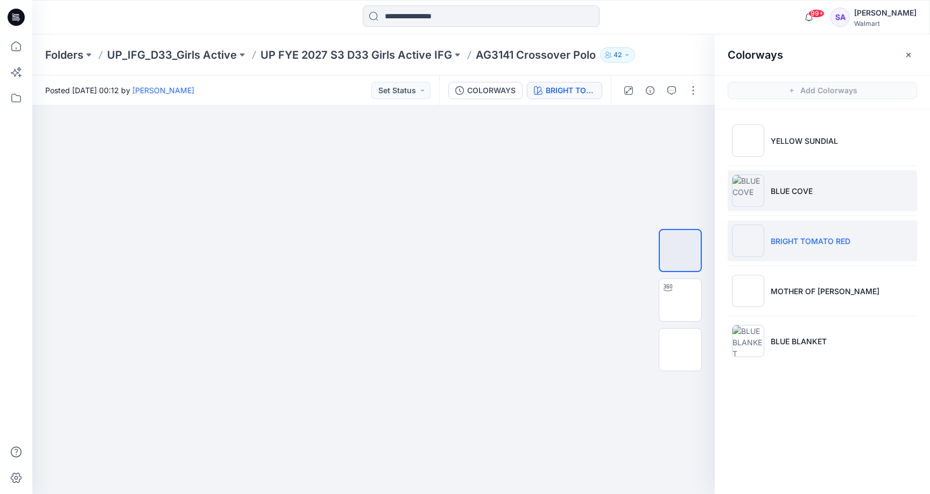
click at [796, 194] on p "BLUE COVE" at bounding box center [792, 190] width 42 height 11
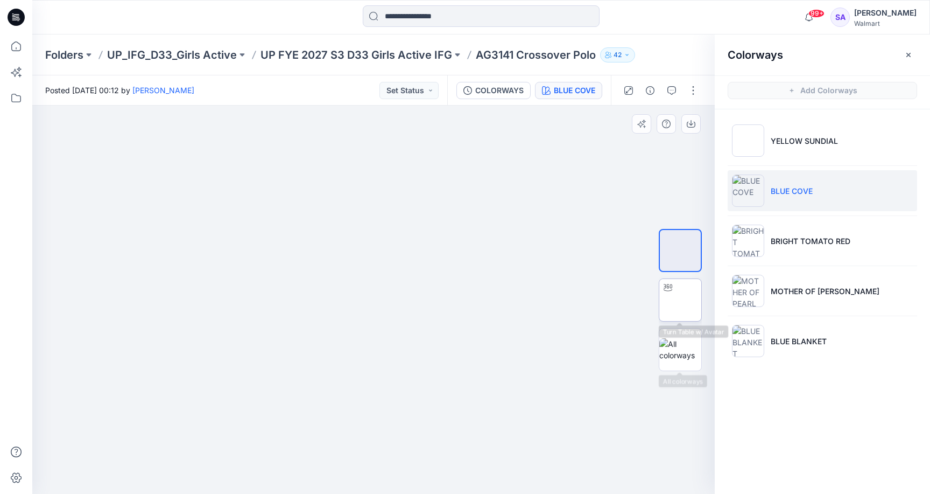
click at [681, 300] on img at bounding box center [681, 300] width 0 height 0
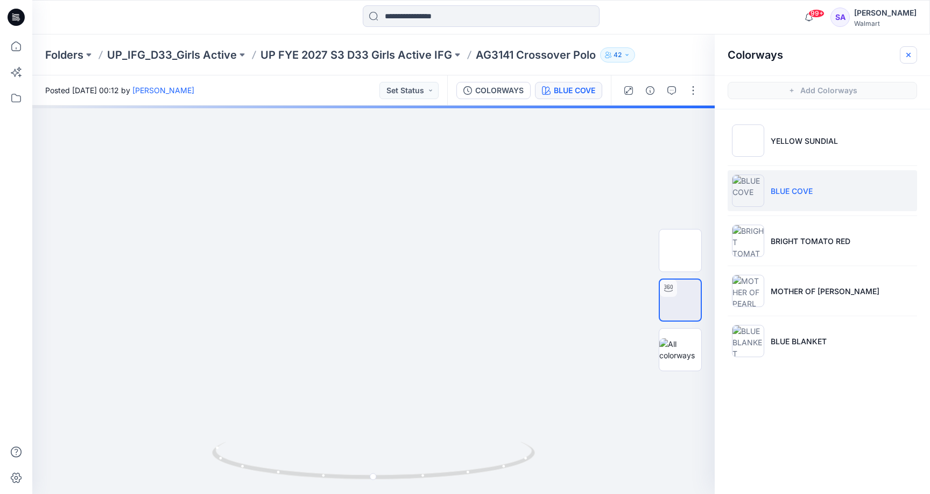
click at [907, 55] on icon "button" at bounding box center [909, 55] width 9 height 9
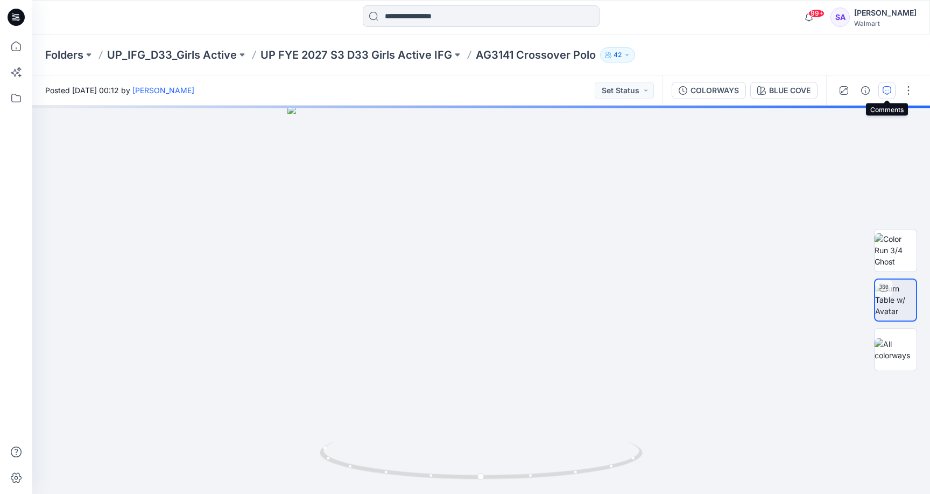
click at [886, 89] on icon "button" at bounding box center [887, 90] width 9 height 9
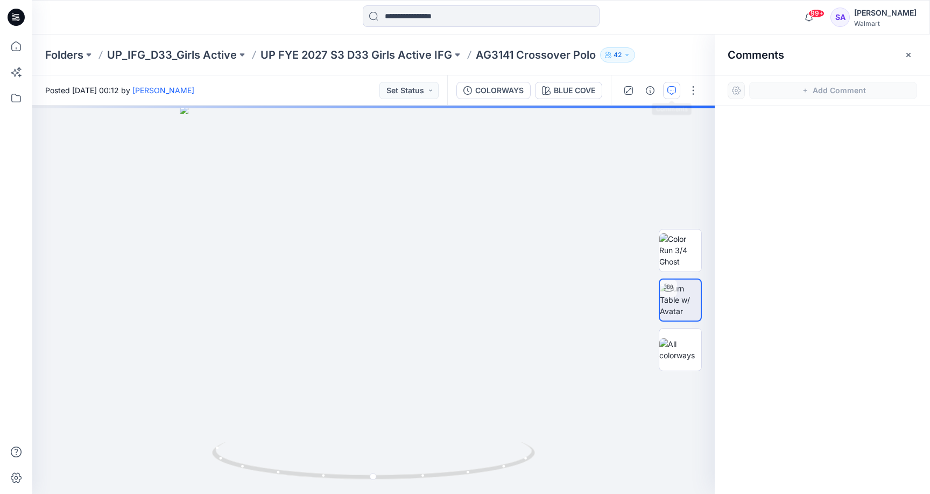
click at [663, 88] on div at bounding box center [661, 90] width 100 height 30
click at [810, 93] on icon "button" at bounding box center [805, 90] width 9 height 9
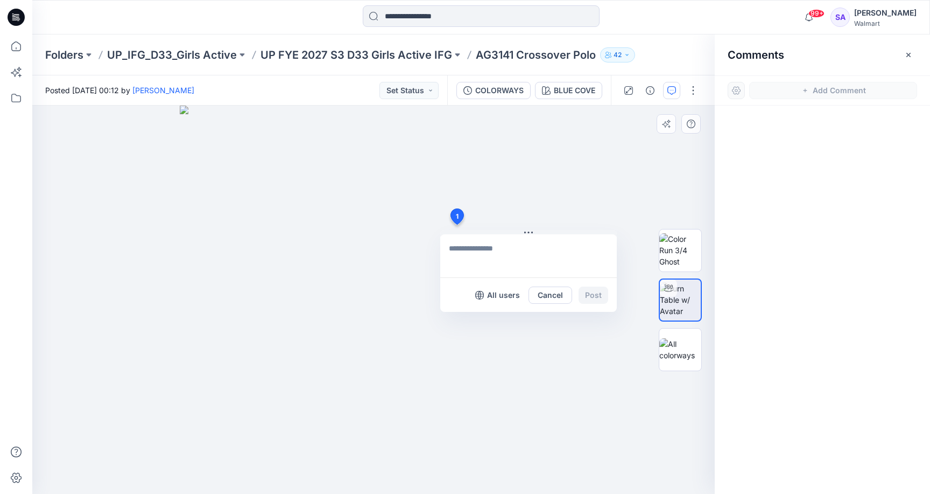
click at [457, 225] on div "1 All users Cancel Post" at bounding box center [373, 300] width 683 height 388
type textarea "*"
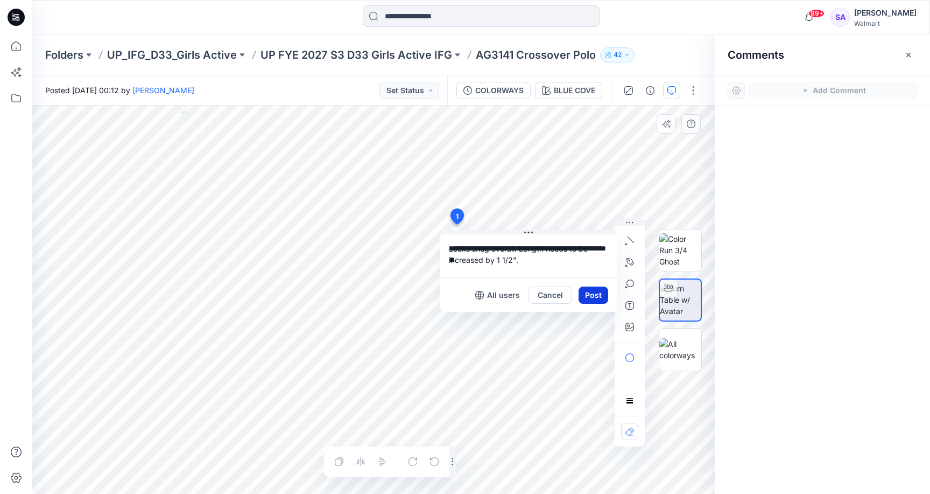
type textarea "**********"
click at [593, 296] on button "Post" at bounding box center [594, 294] width 30 height 17
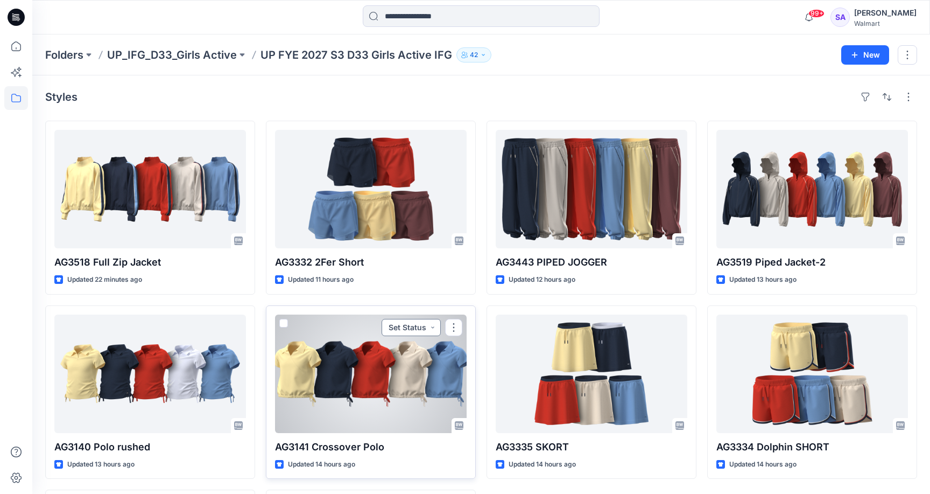
click at [437, 327] on button "Set Status" at bounding box center [411, 327] width 59 height 17
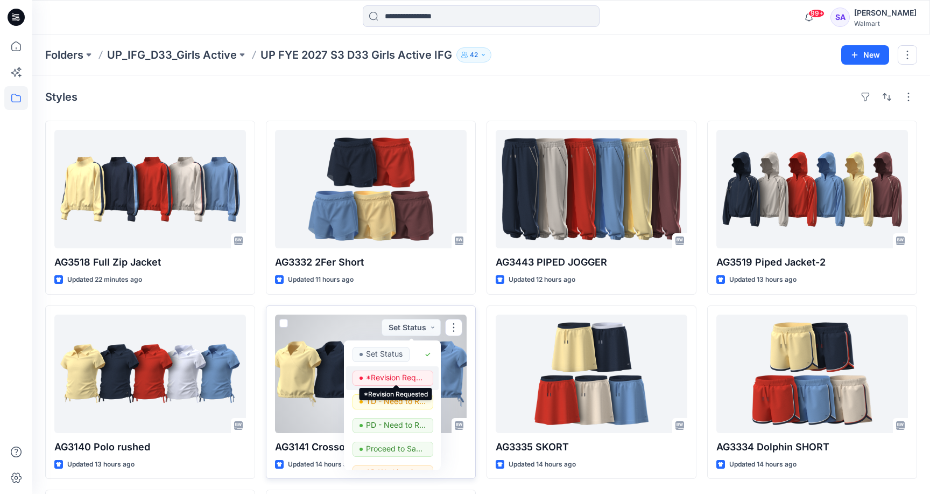
click at [393, 375] on p "*Revision Requested" at bounding box center [396, 377] width 60 height 14
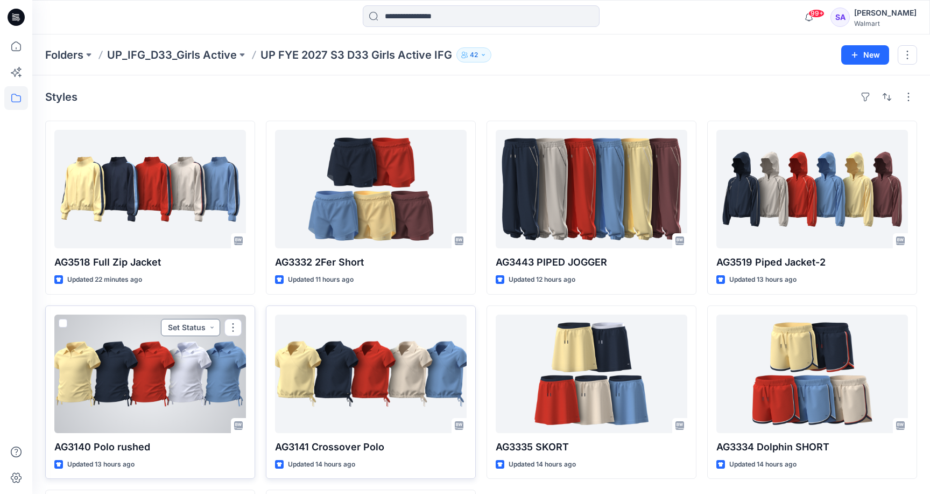
click at [209, 321] on button "Set Status" at bounding box center [190, 327] width 59 height 17
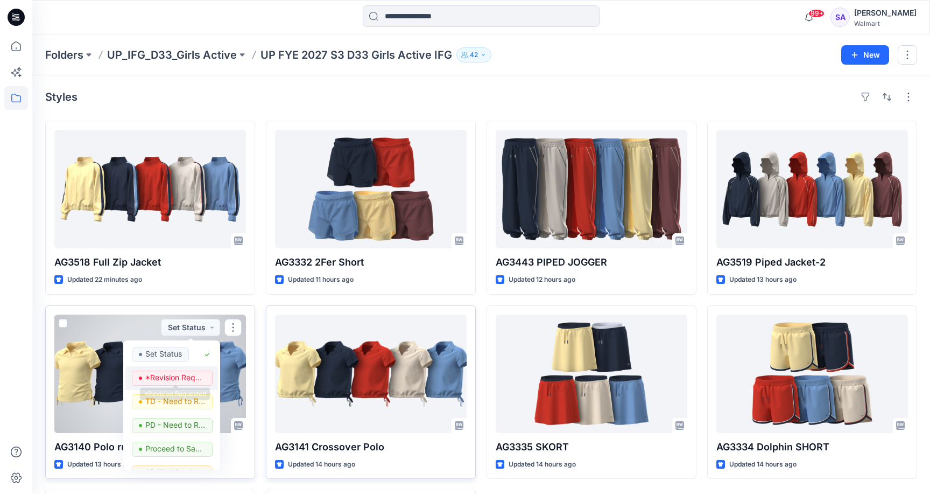
click at [188, 374] on p "*Revision Requested" at bounding box center [175, 377] width 60 height 14
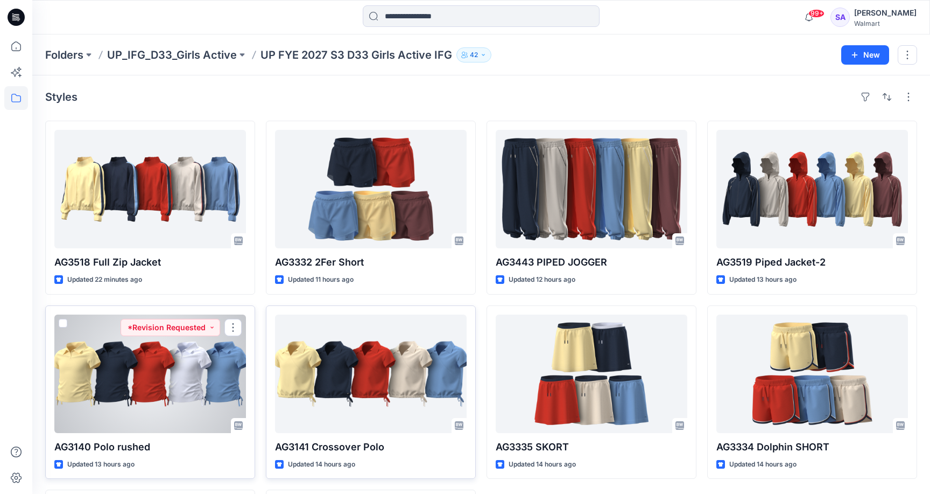
click at [130, 388] on div at bounding box center [150, 373] width 192 height 118
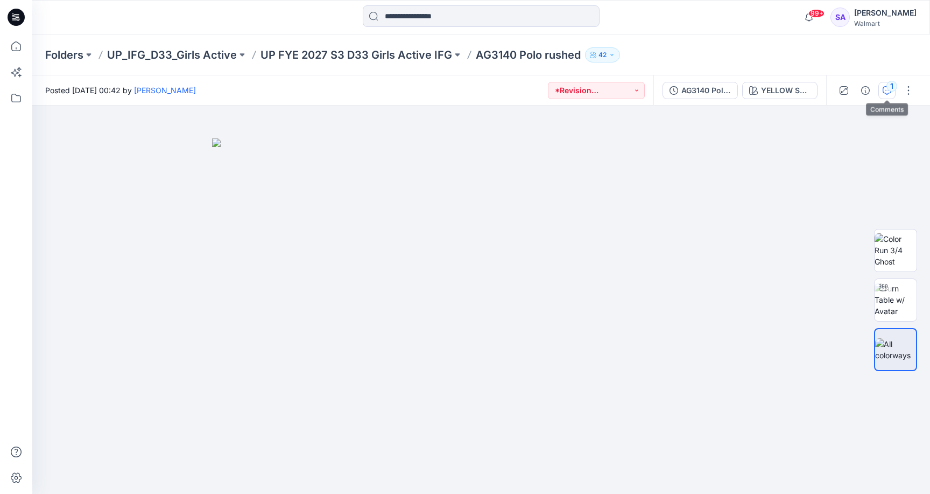
click at [891, 86] on div "1" at bounding box center [892, 86] width 11 height 11
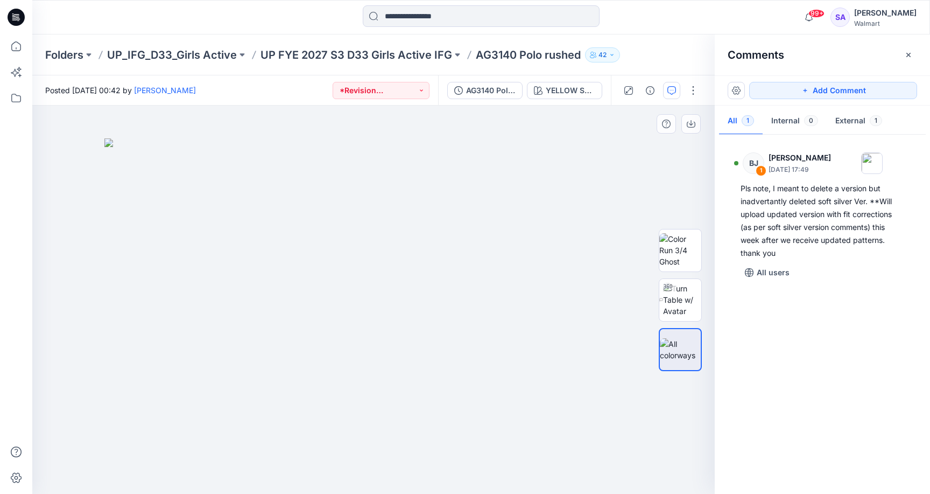
click at [554, 333] on img at bounding box center [373, 316] width 538 height 356
click at [672, 312] on img at bounding box center [682, 300] width 38 height 34
click at [409, 216] on div at bounding box center [373, 300] width 683 height 388
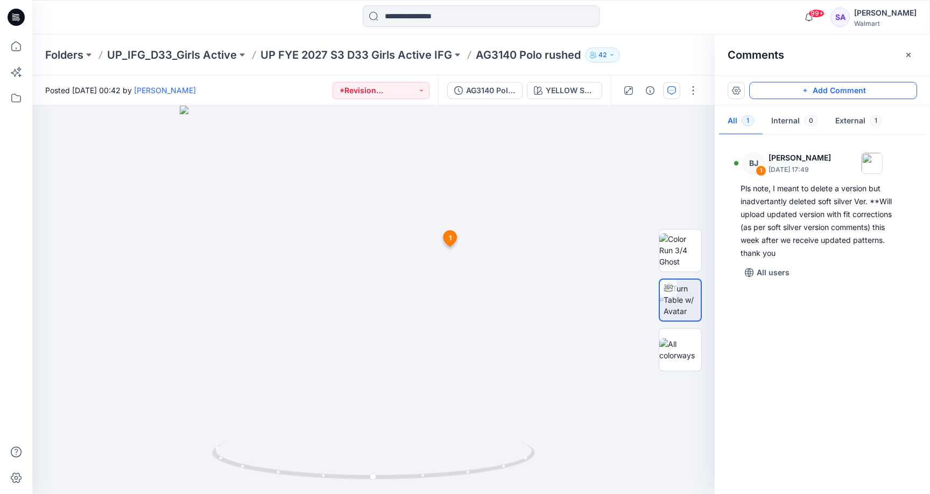
click at [784, 86] on button "Add Comment" at bounding box center [834, 90] width 168 height 17
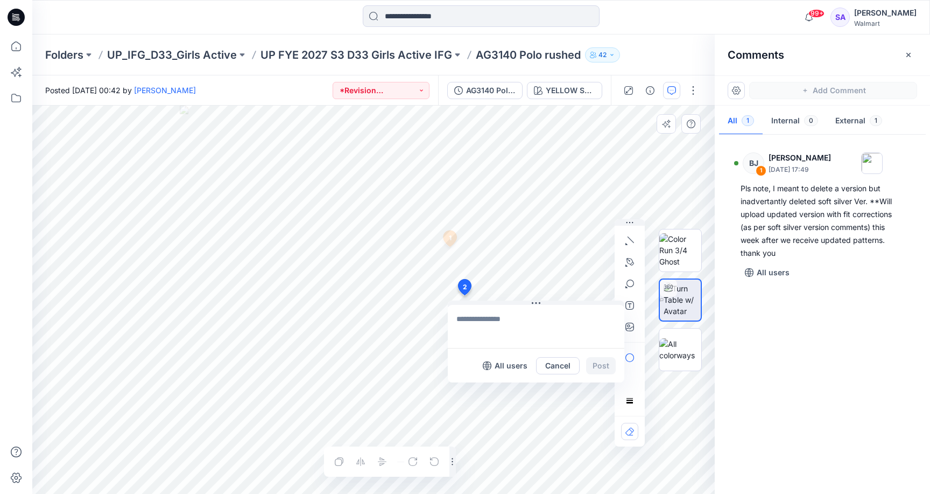
click at [464, 295] on div "2 All users Cancel Post 1 [PERSON_NAME] [DATE] 17:49 Pls note, I meant to delet…" at bounding box center [373, 300] width 683 height 388
drag, startPoint x: 491, startPoint y: 348, endPoint x: 531, endPoint y: 406, distance: 70.5
click at [531, 406] on p "[EMAIL_ADDRESS][PERSON_NAME][DOMAIN_NAME]" at bounding box center [527, 409] width 81 height 11
type textarea "**********"
click at [596, 373] on button "Post" at bounding box center [601, 365] width 30 height 17
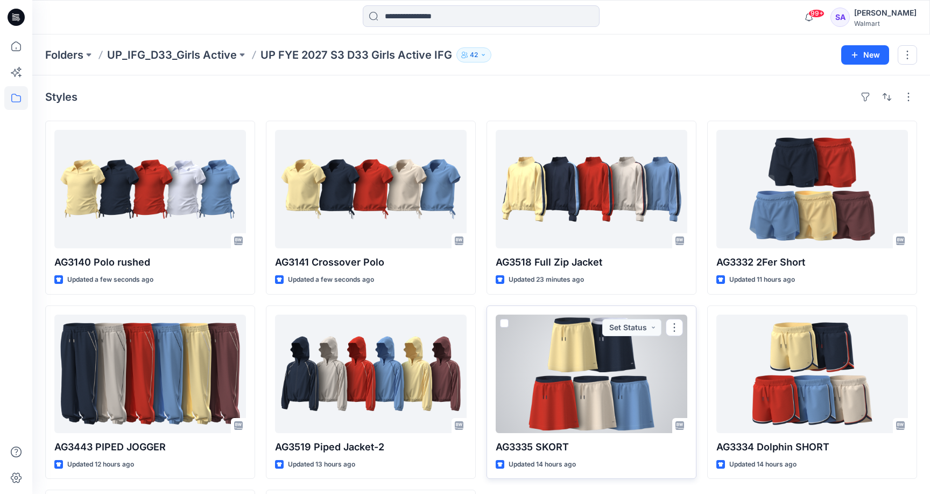
click at [557, 396] on div at bounding box center [592, 373] width 192 height 118
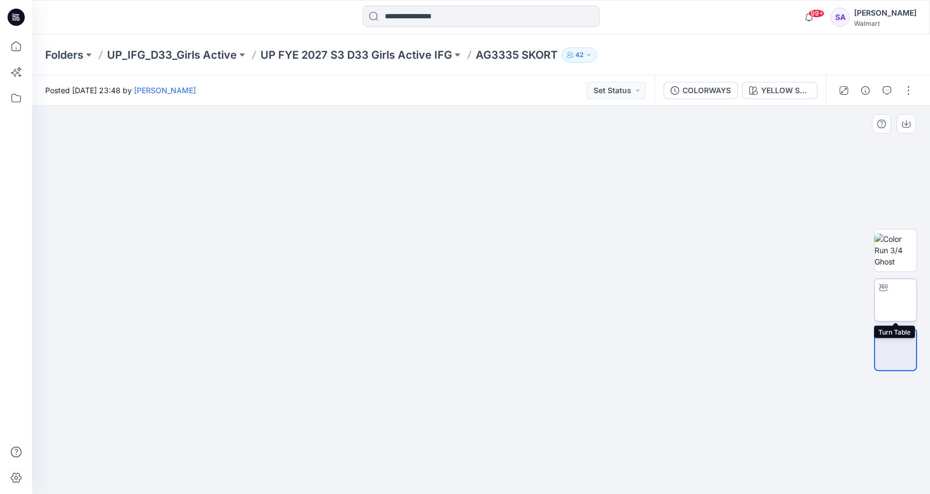
click at [915, 295] on img at bounding box center [896, 300] width 42 height 23
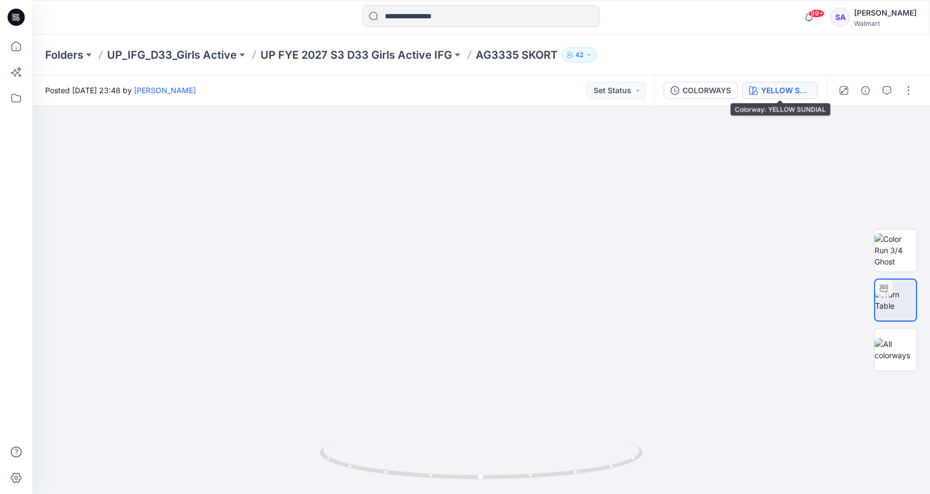
click at [766, 90] on div "YELLOW SUNDIAL" at bounding box center [786, 91] width 50 height 12
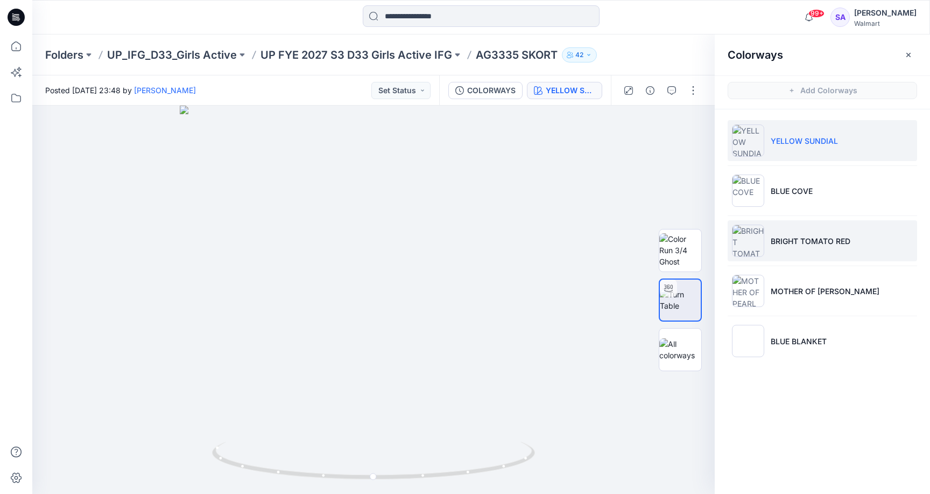
click at [804, 242] on p "BRIGHT TOMATO RED" at bounding box center [811, 240] width 80 height 11
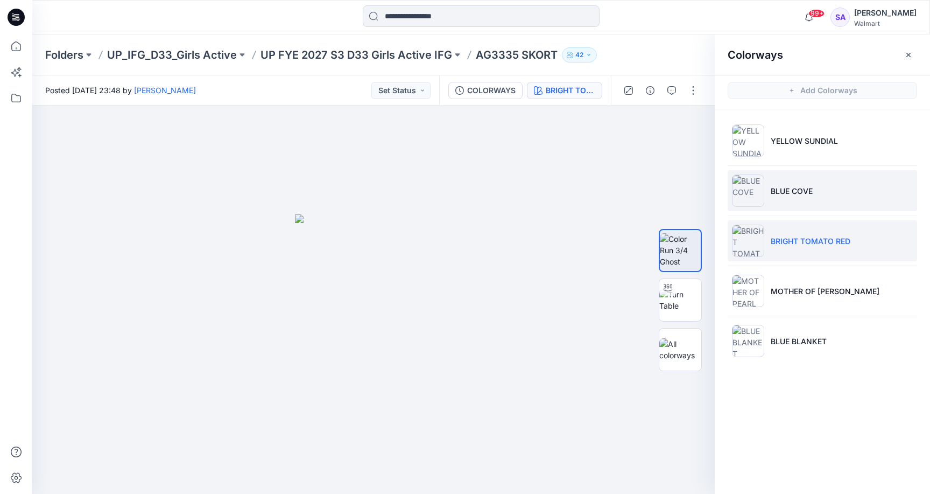
click at [763, 191] on img at bounding box center [748, 190] width 32 height 32
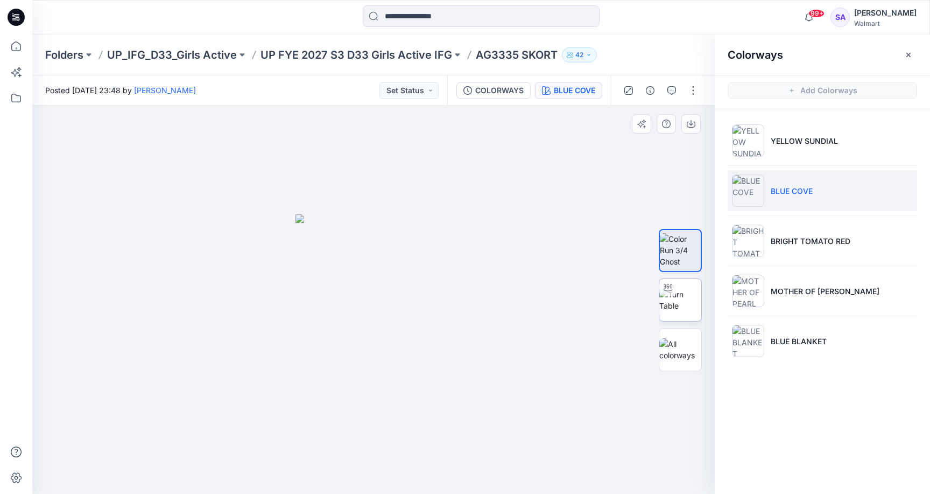
click at [679, 303] on img at bounding box center [681, 300] width 42 height 23
click at [906, 57] on icon "button" at bounding box center [909, 55] width 9 height 9
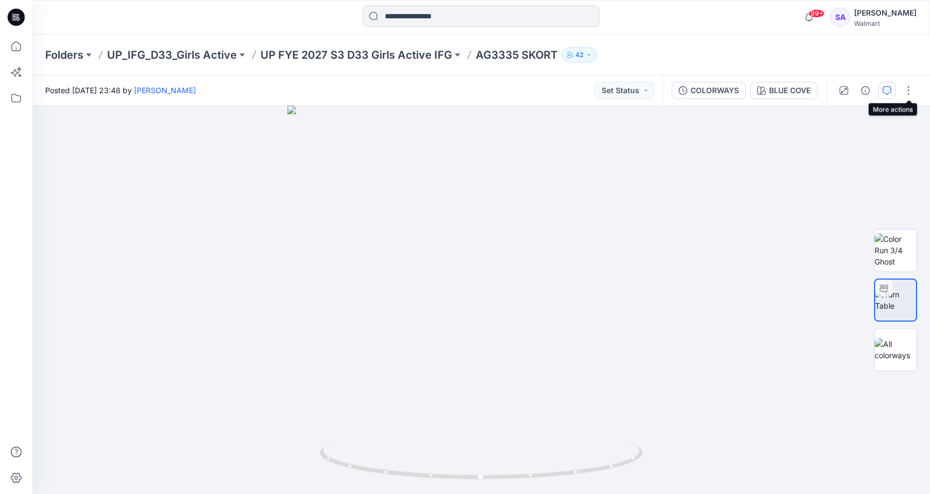
click at [890, 90] on icon "button" at bounding box center [887, 90] width 9 height 9
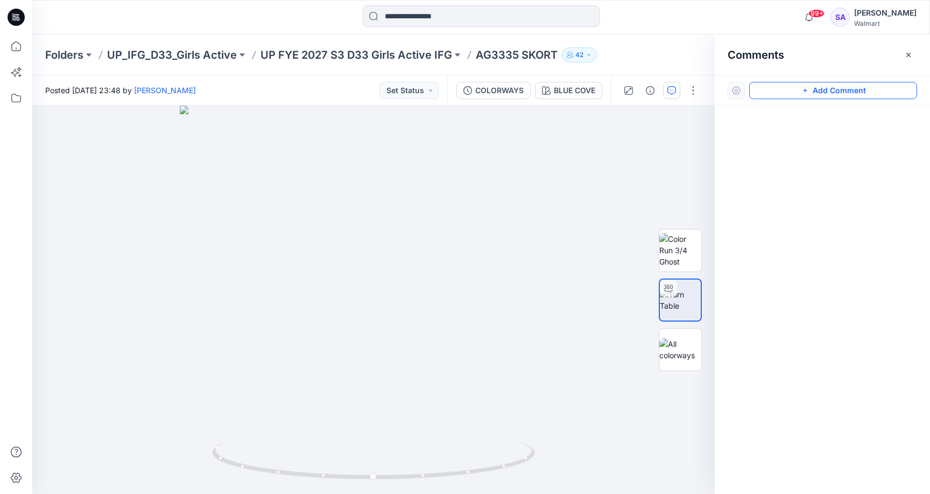
click at [820, 90] on button "Add Comment" at bounding box center [834, 90] width 168 height 17
click at [427, 243] on div "1" at bounding box center [373, 300] width 683 height 388
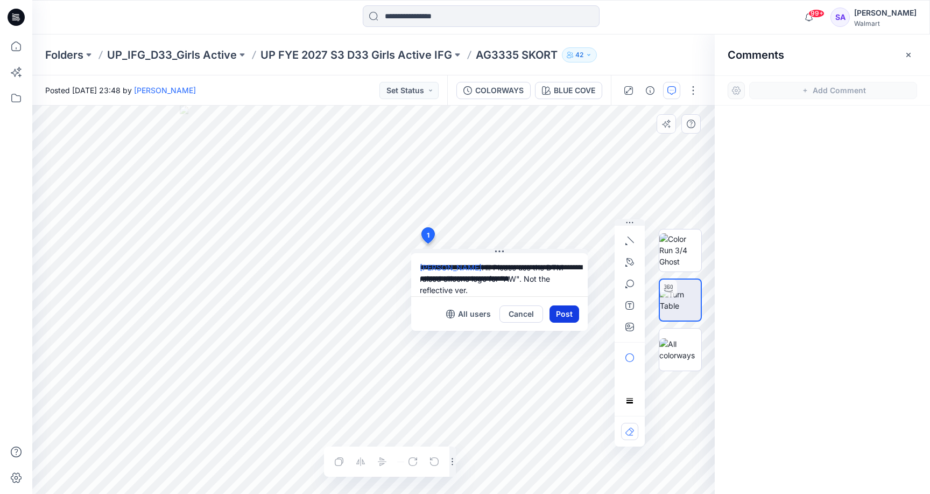
type textarea "**********"
click at [555, 307] on button "Post" at bounding box center [565, 313] width 30 height 17
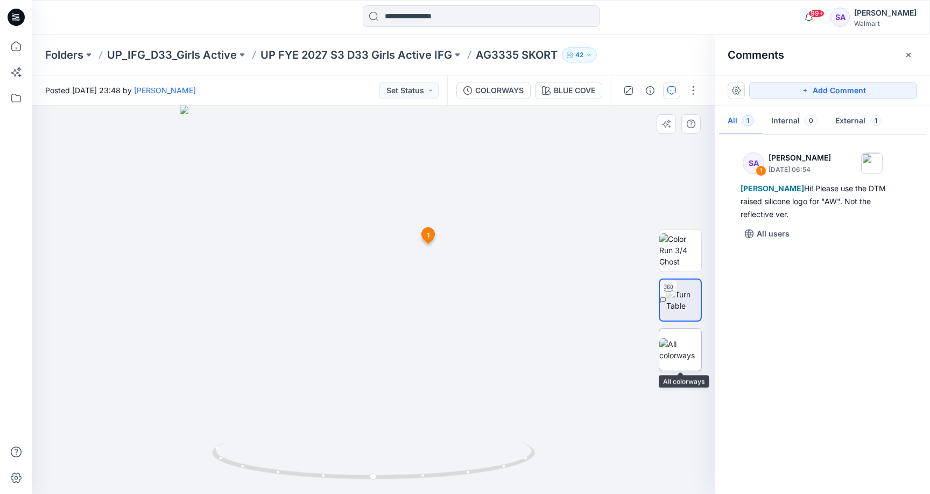
click at [668, 353] on img at bounding box center [681, 349] width 42 height 23
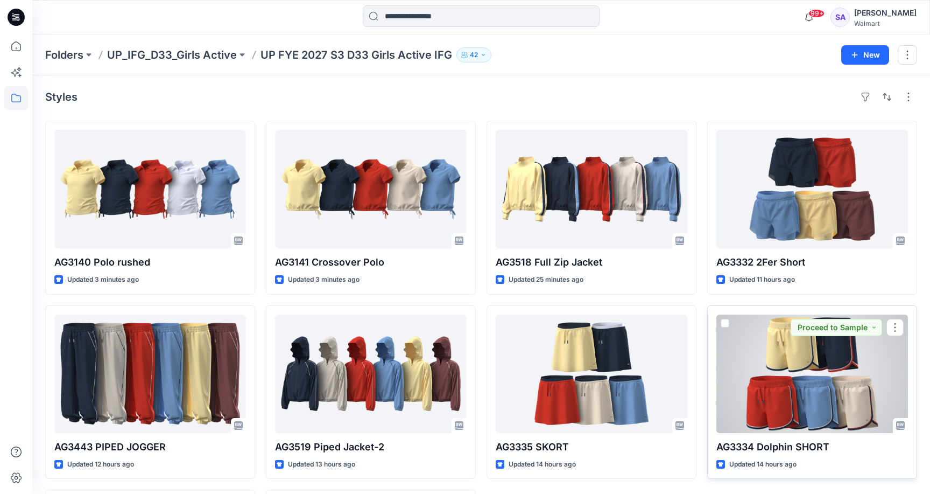
click at [820, 383] on div at bounding box center [813, 373] width 192 height 118
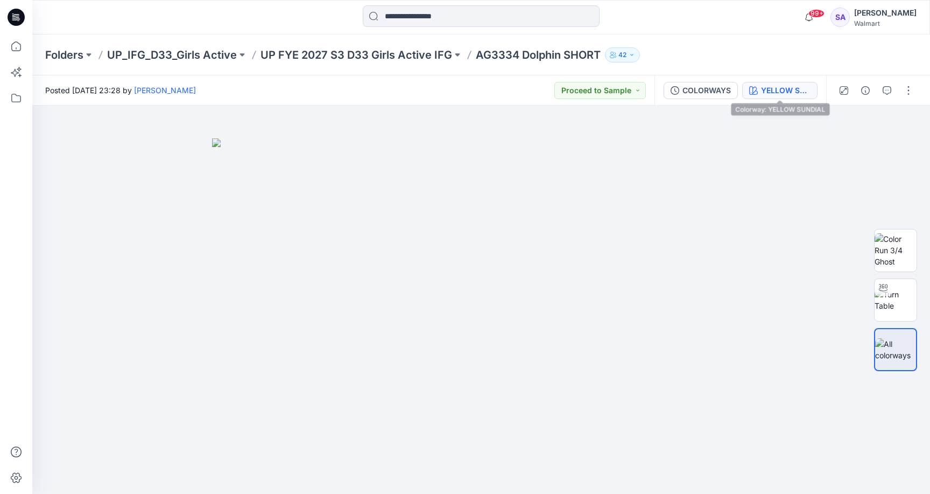
click at [777, 96] on button "YELLOW SUNDIAL" at bounding box center [780, 90] width 75 height 17
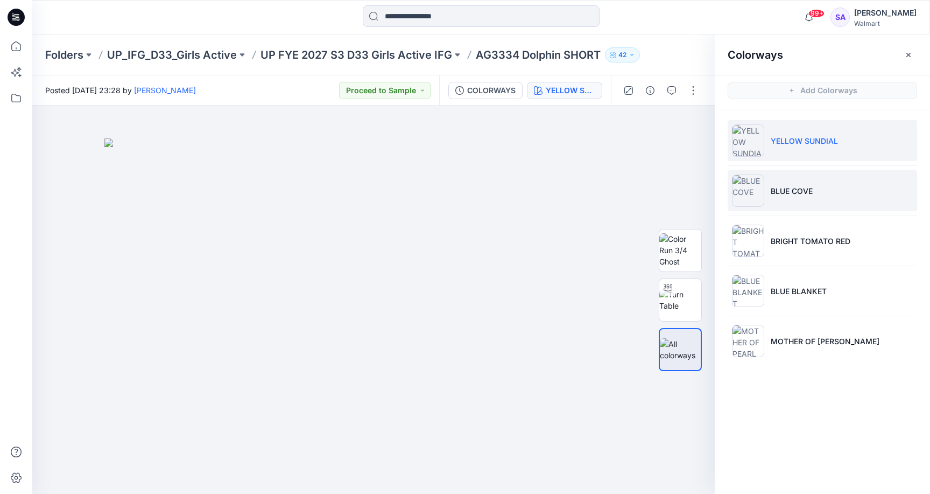
click at [812, 194] on p "BLUE COVE" at bounding box center [792, 190] width 42 height 11
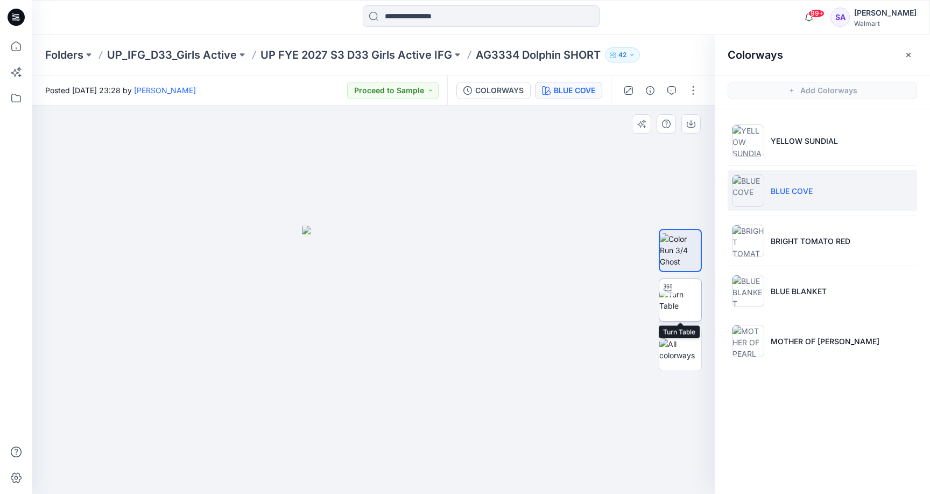
click at [683, 303] on img at bounding box center [681, 300] width 42 height 23
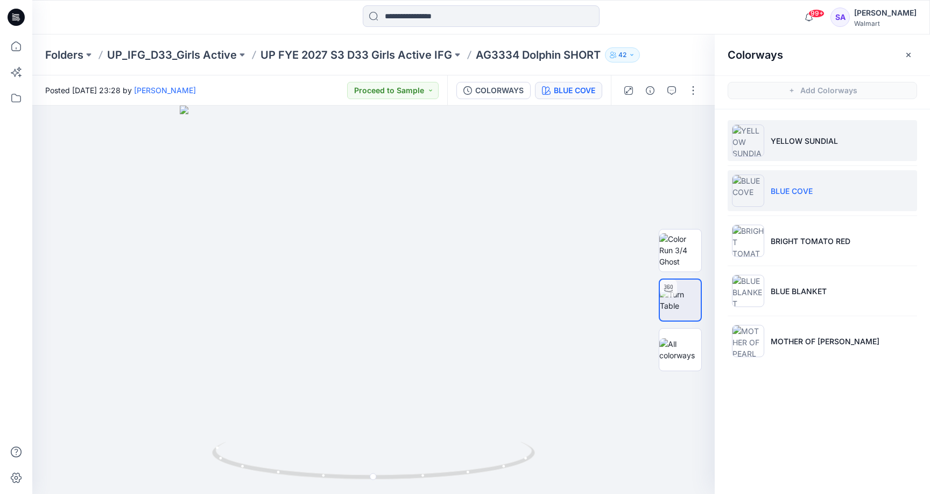
click at [800, 159] on li "YELLOW SUNDIAL" at bounding box center [823, 140] width 190 height 41
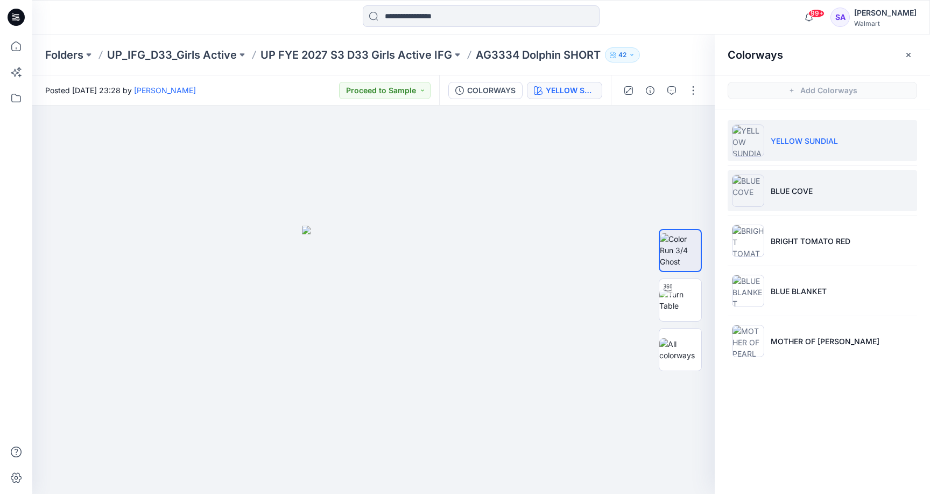
click at [840, 191] on li "BLUE COVE" at bounding box center [823, 190] width 190 height 41
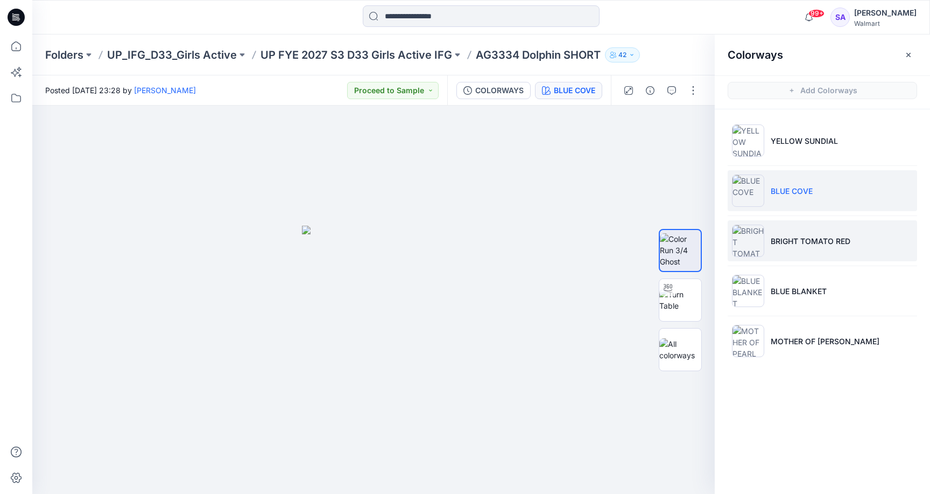
click at [801, 251] on li "BRIGHT TOMATO RED" at bounding box center [823, 240] width 190 height 41
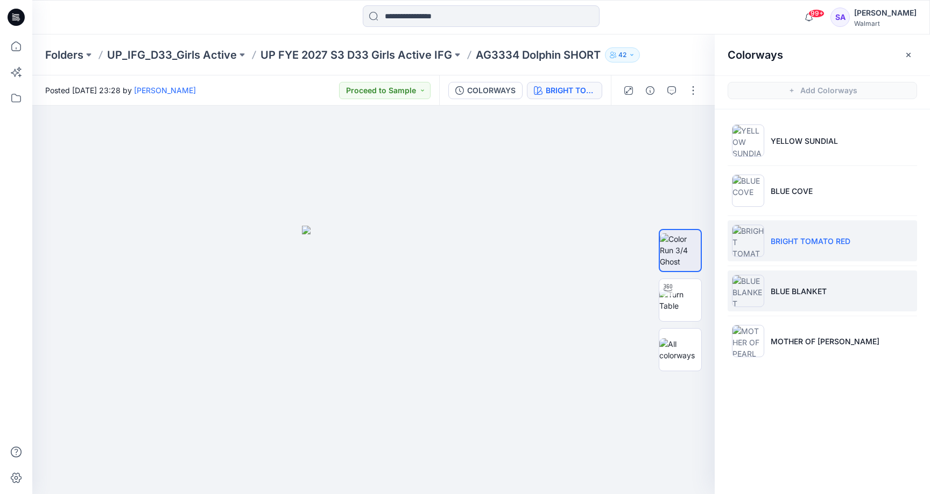
click at [825, 309] on li "BLUE BLANKET" at bounding box center [823, 290] width 190 height 41
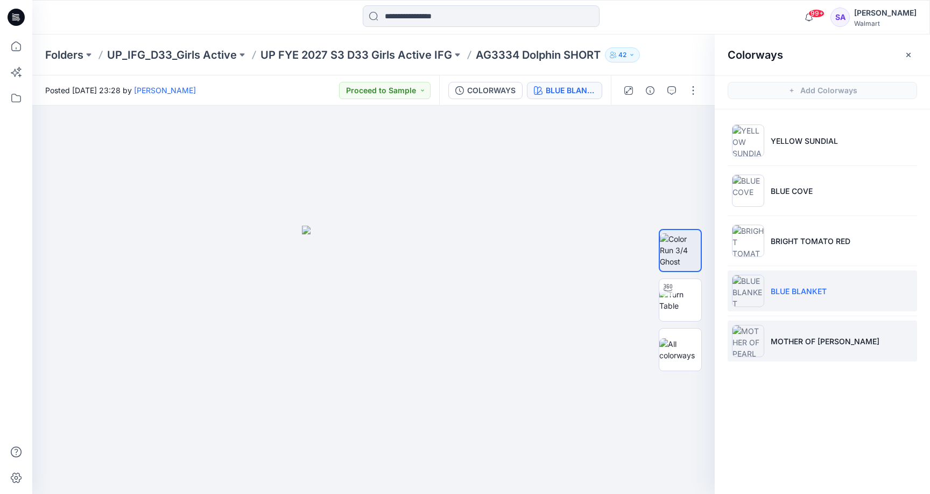
click at [818, 353] on li "MOTHER OF [PERSON_NAME]" at bounding box center [823, 340] width 190 height 41
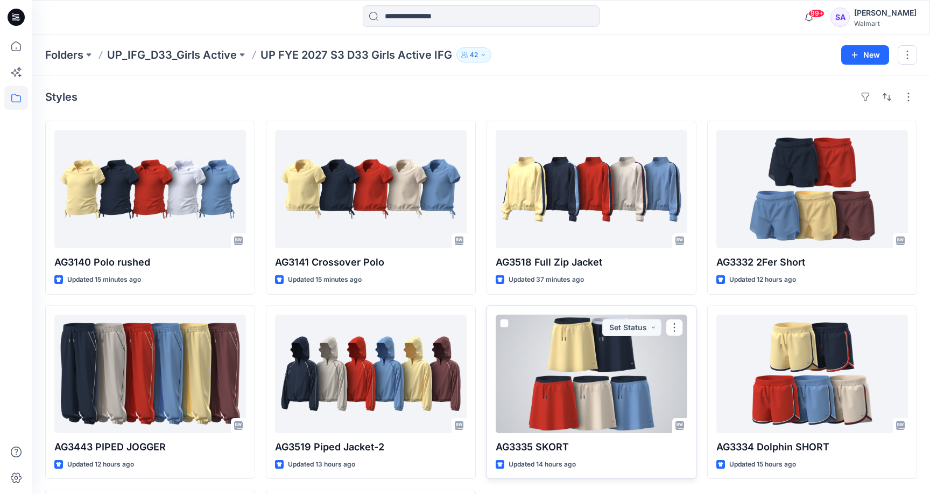
click at [563, 381] on div at bounding box center [592, 373] width 192 height 118
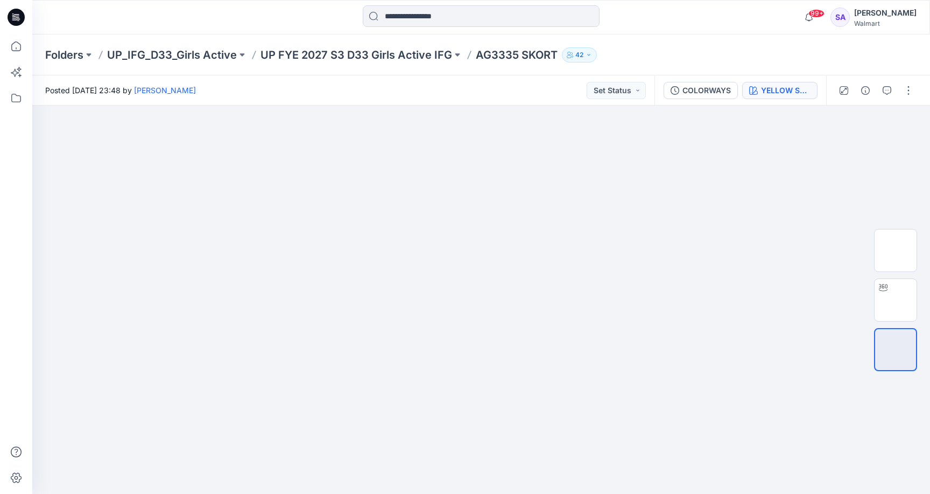
click at [787, 87] on div "YELLOW SUNDIAL" at bounding box center [786, 91] width 50 height 12
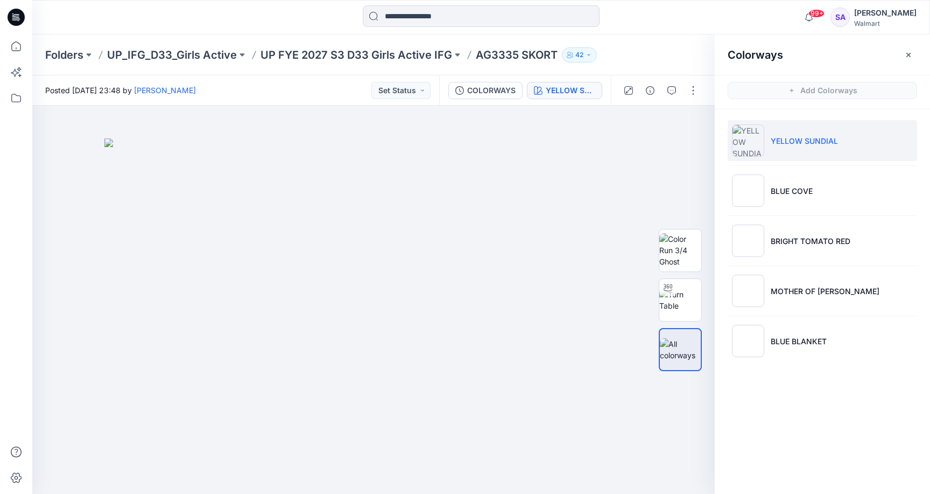
click at [801, 151] on li "YELLOW SUNDIAL" at bounding box center [823, 140] width 190 height 41
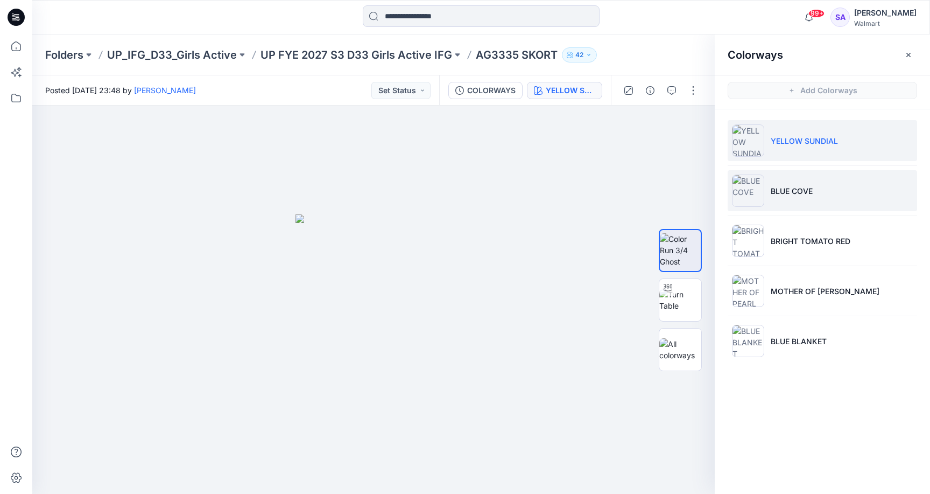
click at [821, 196] on li "BLUE COVE" at bounding box center [823, 190] width 190 height 41
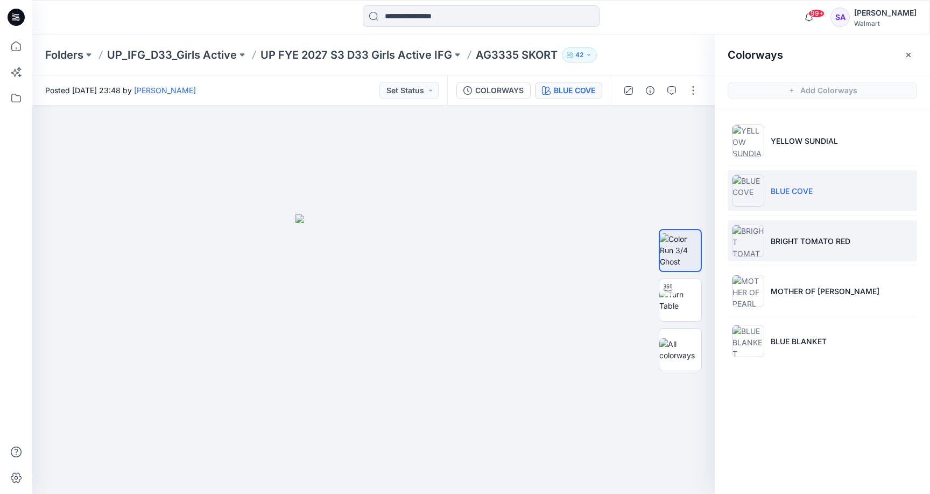
click at [782, 231] on li "BRIGHT TOMATO RED" at bounding box center [823, 240] width 190 height 41
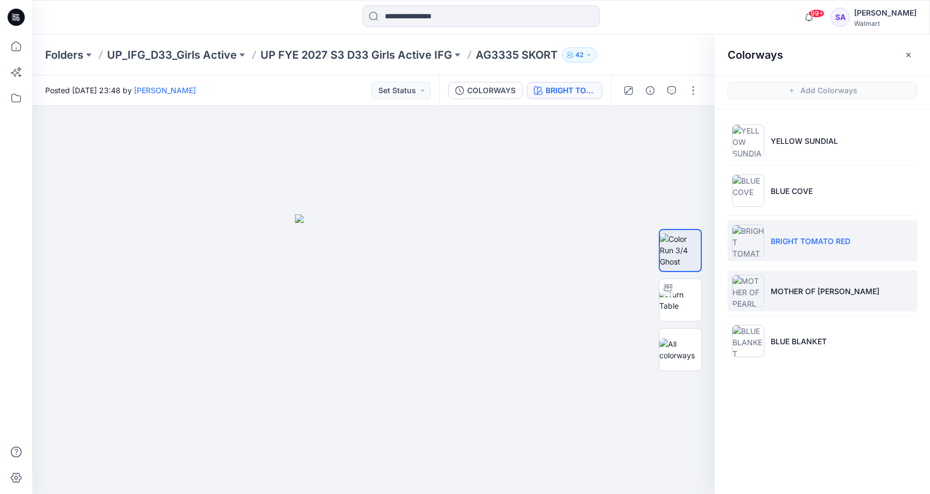
click at [809, 278] on li "MOTHER OF [PERSON_NAME]" at bounding box center [823, 290] width 190 height 41
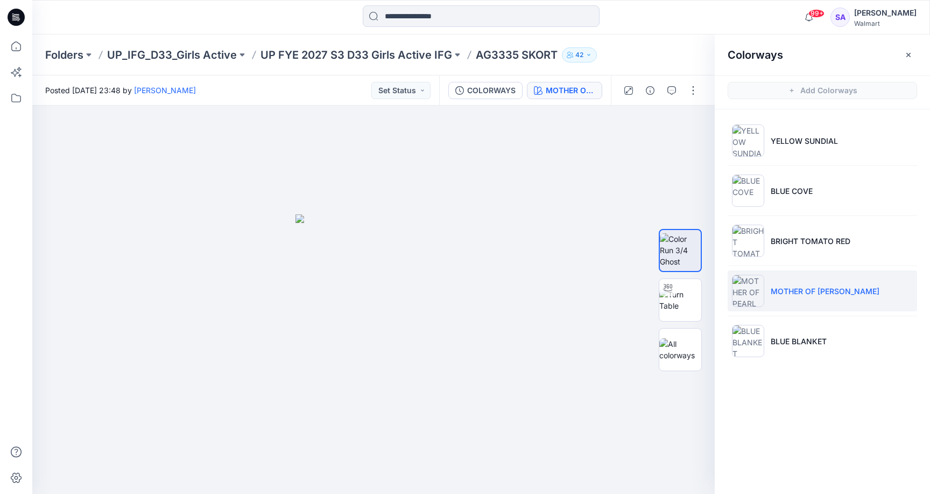
click at [796, 293] on p "MOTHER OF [PERSON_NAME]" at bounding box center [825, 290] width 109 height 11
click at [791, 355] on li "BLUE BLANKET" at bounding box center [823, 340] width 190 height 41
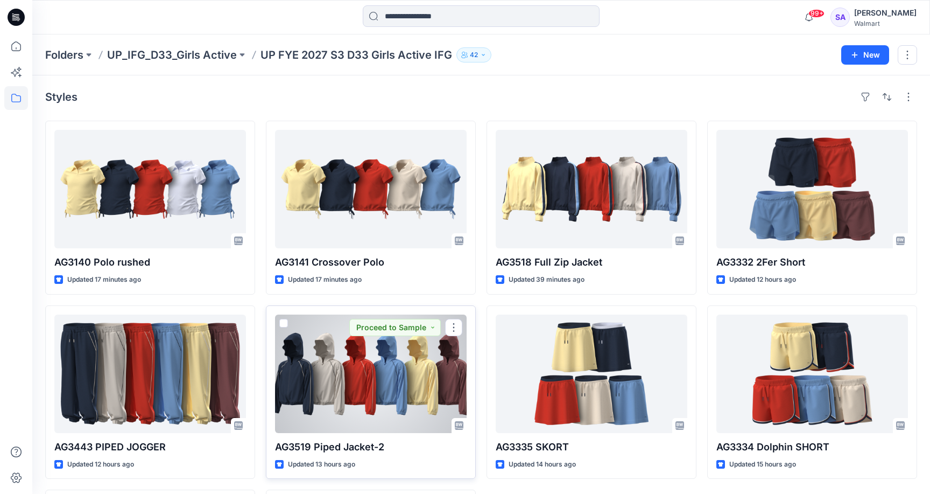
click at [398, 404] on div at bounding box center [371, 373] width 192 height 118
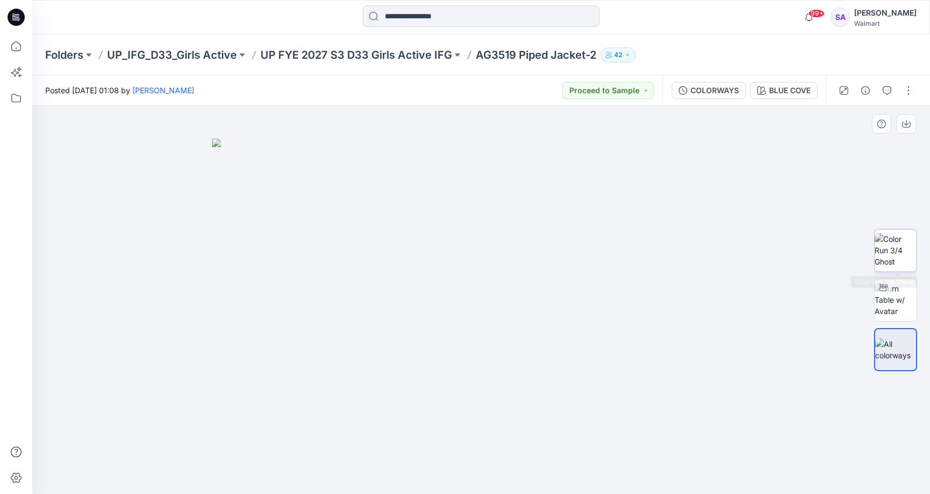
click at [909, 253] on img at bounding box center [896, 250] width 42 height 34
click at [781, 88] on div "BLUE COVE" at bounding box center [789, 91] width 41 height 12
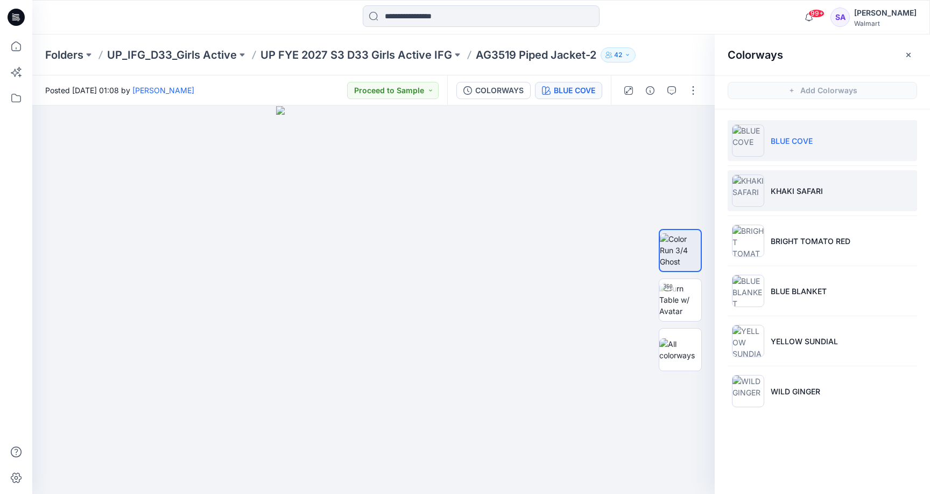
click at [794, 199] on li "KHAKI SAFARI" at bounding box center [823, 190] width 190 height 41
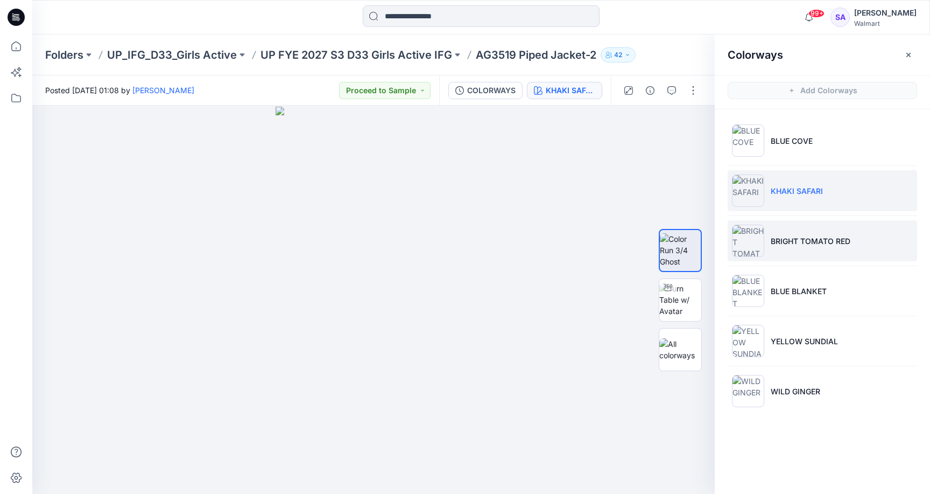
click at [839, 223] on li "BRIGHT TOMATO RED" at bounding box center [823, 240] width 190 height 41
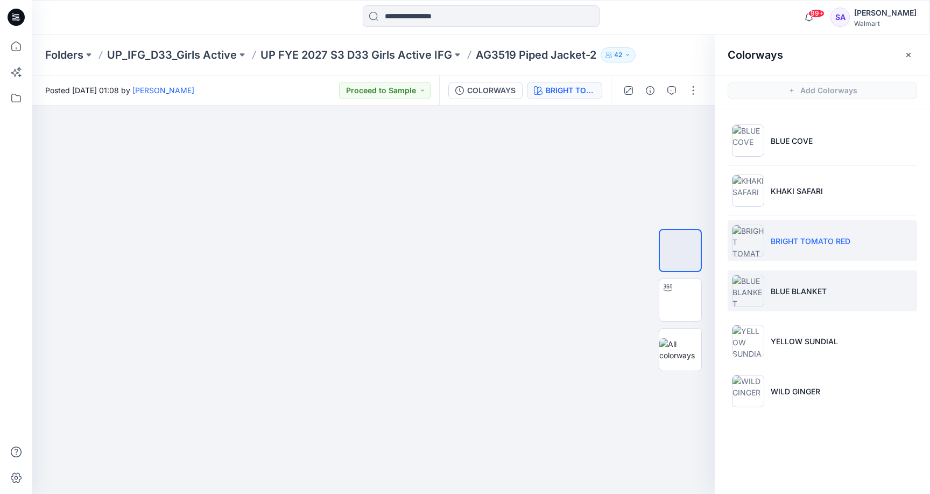
click at [799, 291] on p "BLUE BLANKET" at bounding box center [799, 290] width 56 height 11
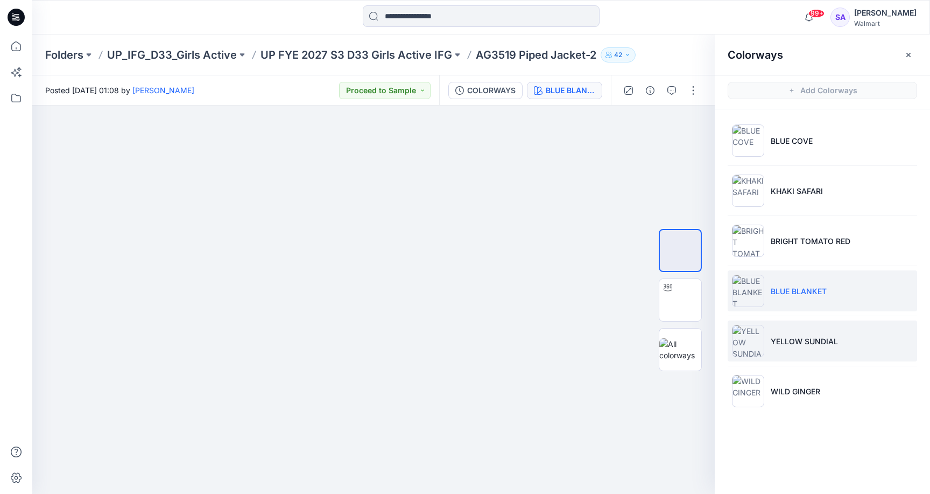
click at [781, 341] on p "YELLOW SUNDIAL" at bounding box center [804, 340] width 67 height 11
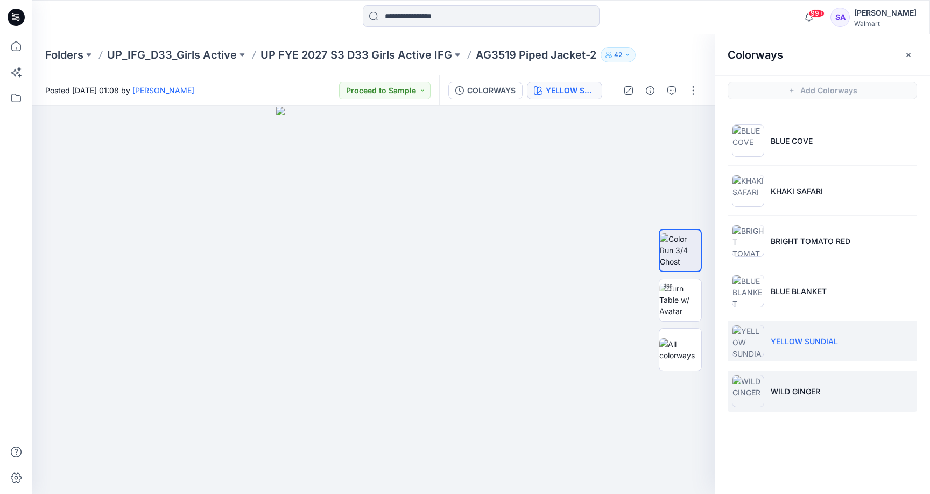
click at [766, 388] on li "WILD GINGER" at bounding box center [823, 390] width 190 height 41
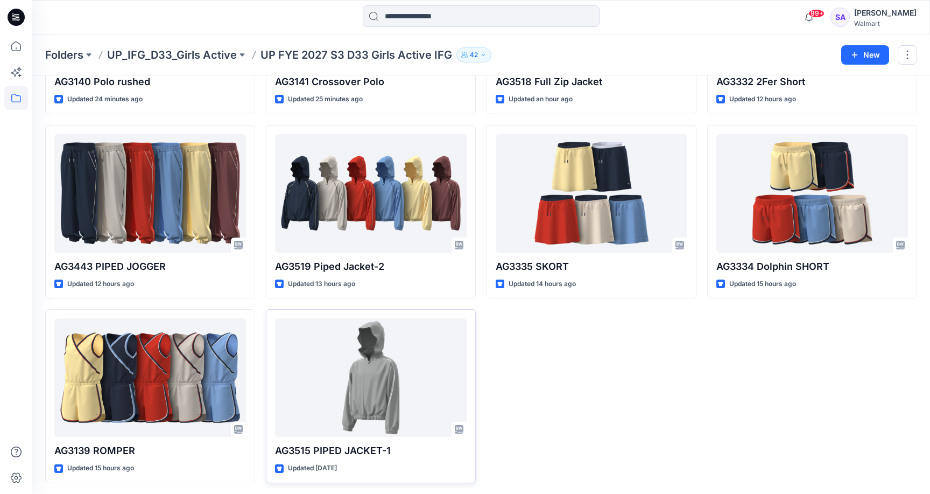
scroll to position [180, 0]
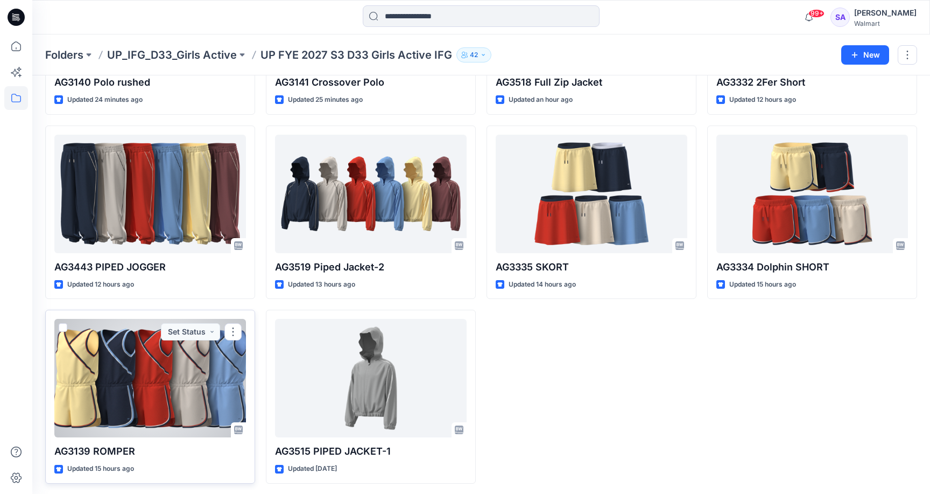
click at [115, 362] on div at bounding box center [150, 378] width 192 height 118
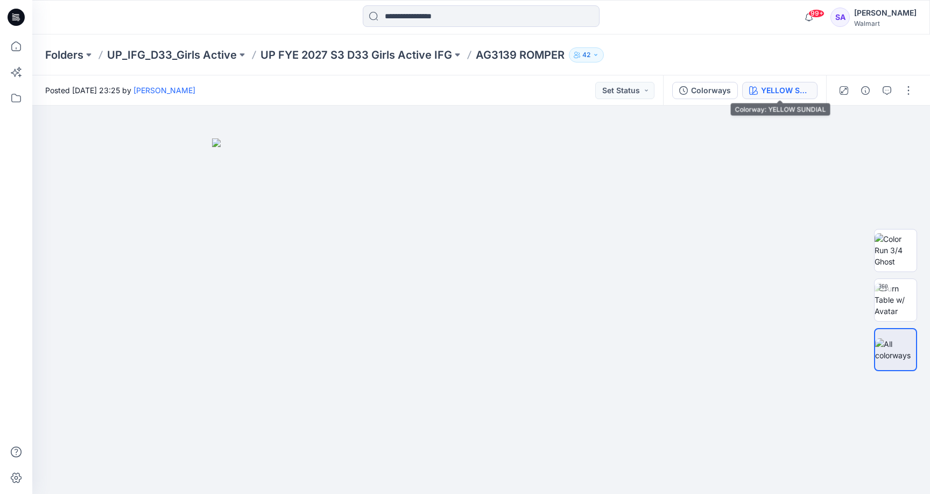
click at [800, 94] on div "YELLOW SUNDIAL" at bounding box center [786, 91] width 50 height 12
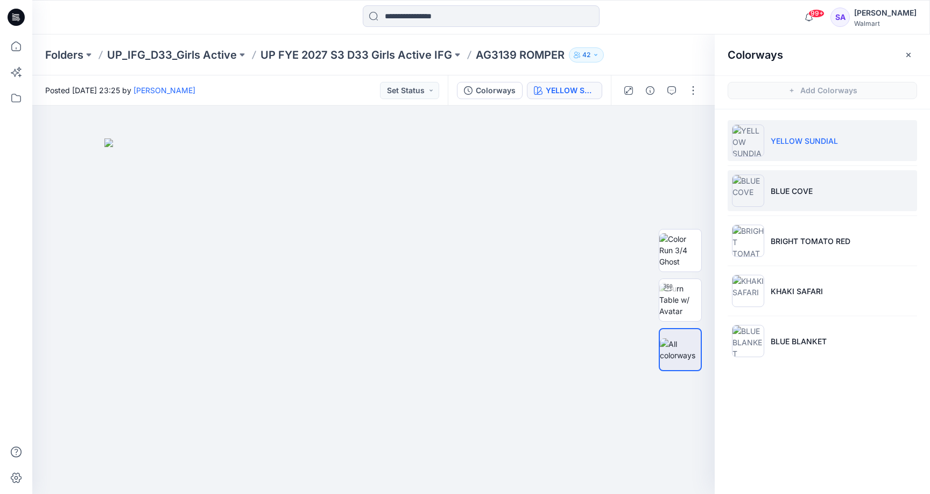
click at [795, 201] on li "BLUE COVE" at bounding box center [823, 190] width 190 height 41
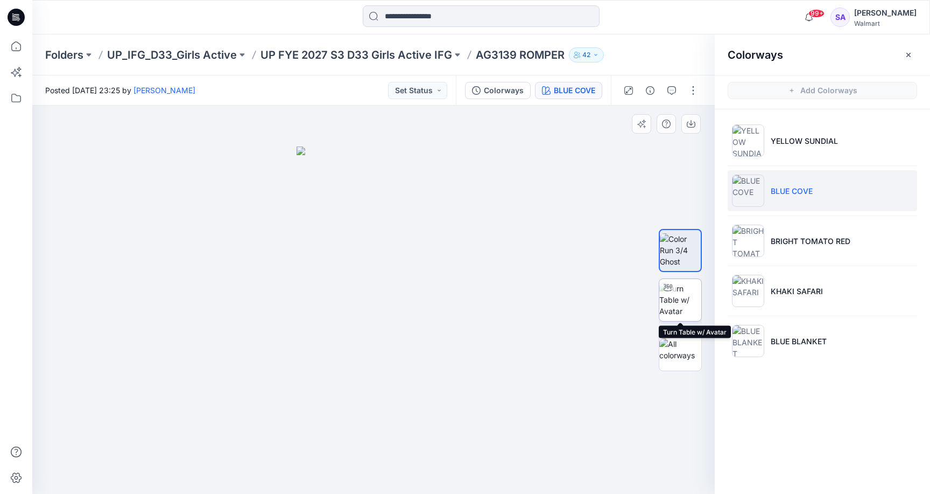
click at [691, 304] on img at bounding box center [681, 300] width 42 height 34
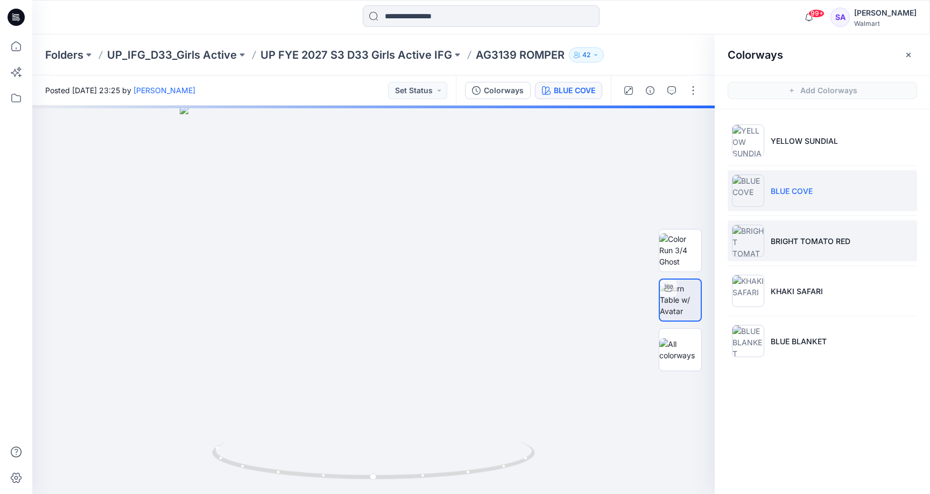
click at [817, 245] on p "BRIGHT TOMATO RED" at bounding box center [811, 240] width 80 height 11
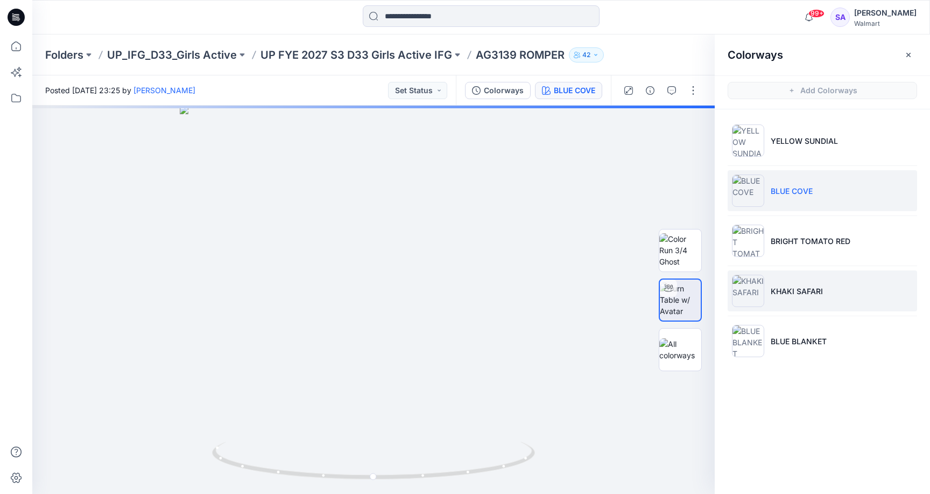
click at [799, 288] on p "KHAKI SAFARI" at bounding box center [797, 290] width 52 height 11
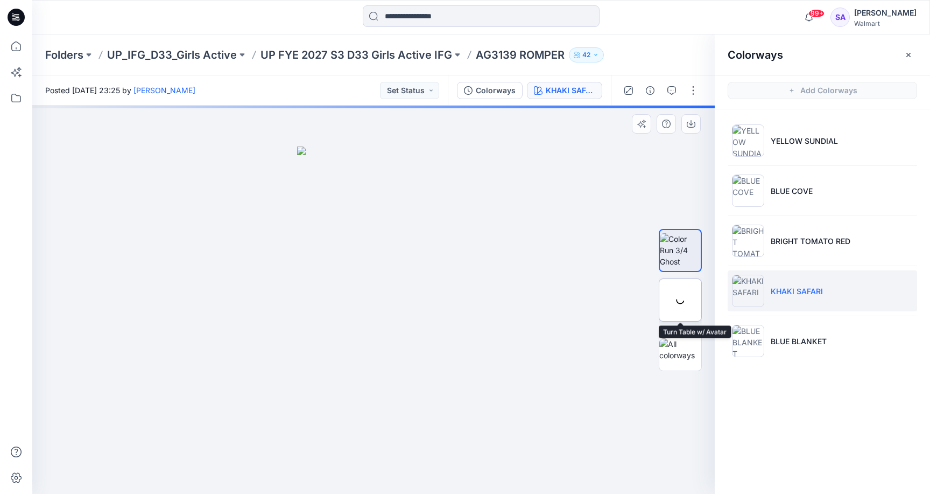
click at [687, 303] on div at bounding box center [680, 299] width 43 height 43
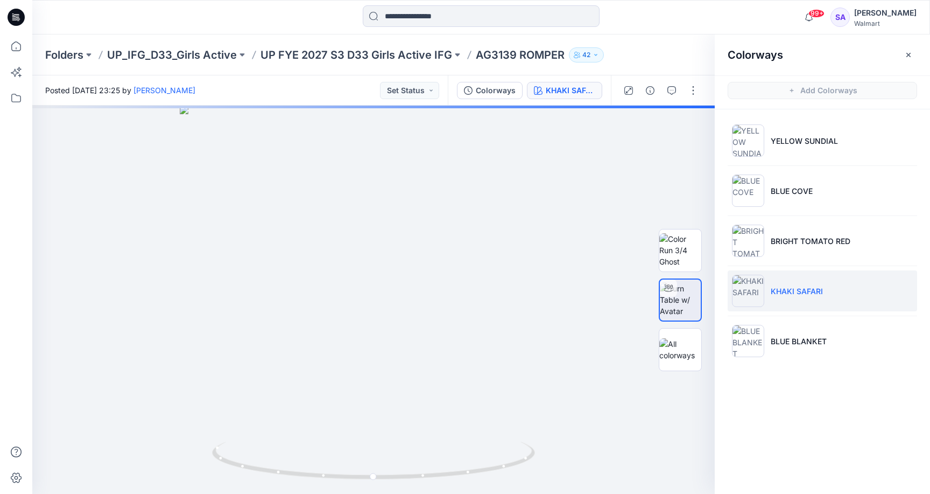
click at [779, 216] on ul "YELLOW SUNDIAL BLUE COVE BRIGHT TOMATO RED KHAKI SAFARI BLUE BLANKET" at bounding box center [822, 240] width 215 height 263
click at [781, 191] on p "BLUE COVE" at bounding box center [792, 190] width 42 height 11
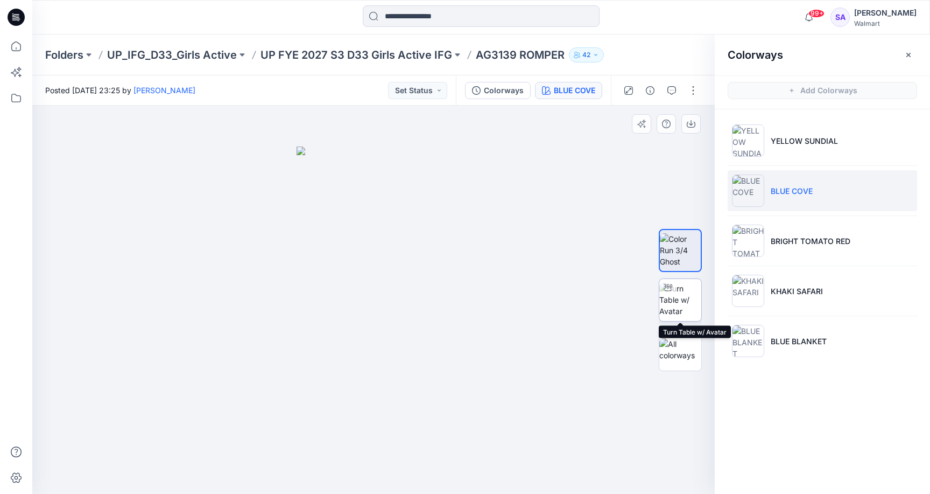
click at [681, 302] on img at bounding box center [681, 300] width 42 height 34
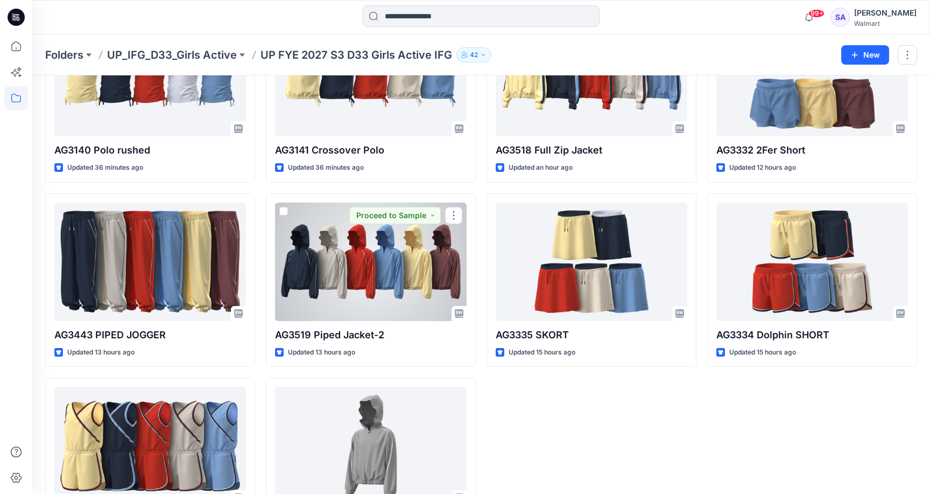
scroll to position [30, 0]
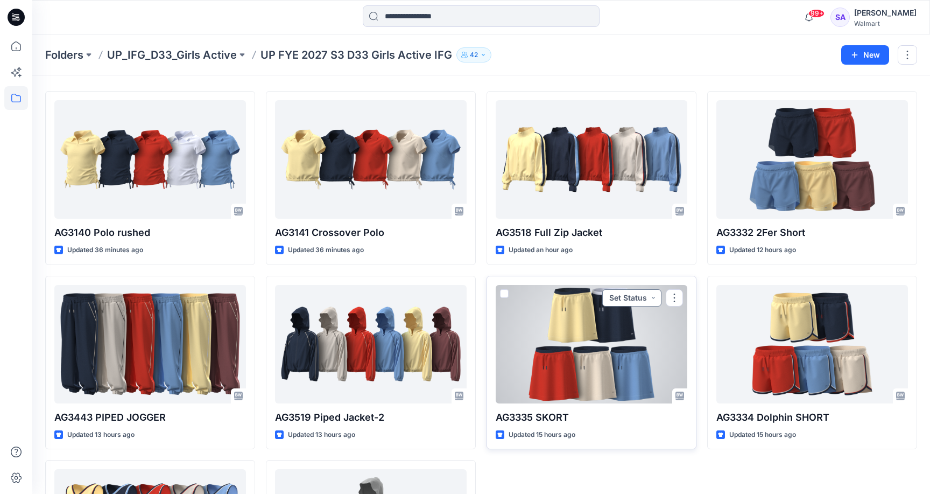
click at [645, 290] on button "Set Status" at bounding box center [632, 297] width 59 height 17
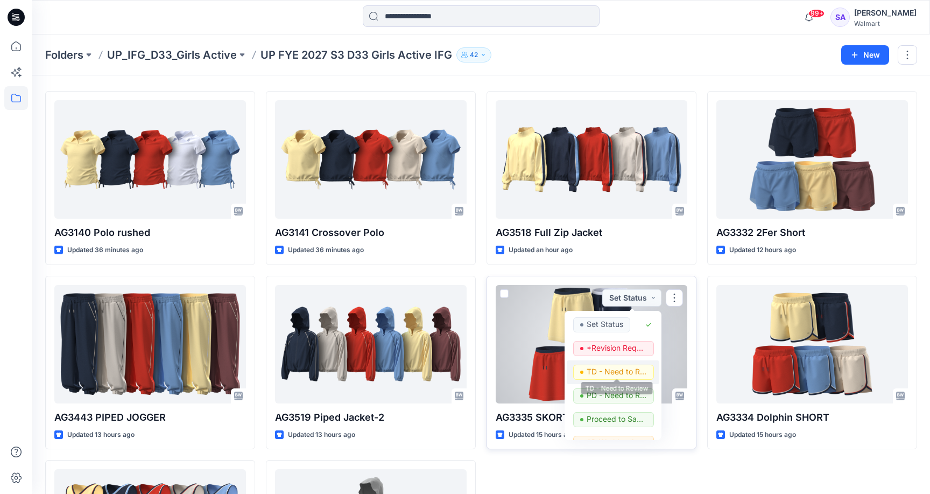
click at [610, 370] on p "TD - Need to Review" at bounding box center [617, 372] width 60 height 14
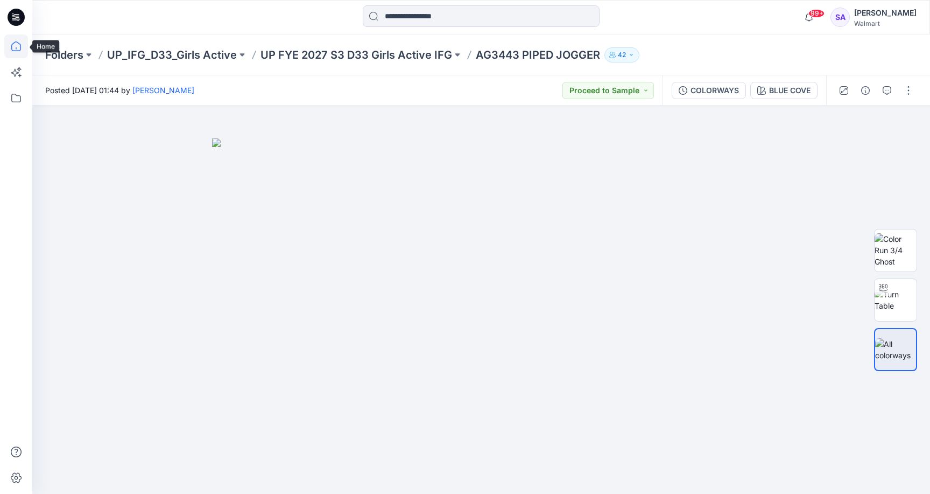
click at [19, 47] on icon at bounding box center [16, 46] width 24 height 24
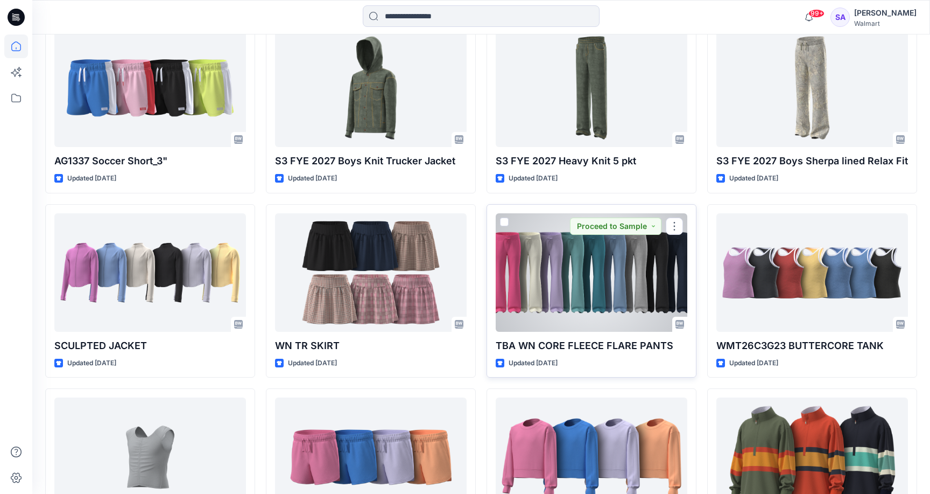
scroll to position [2505, 0]
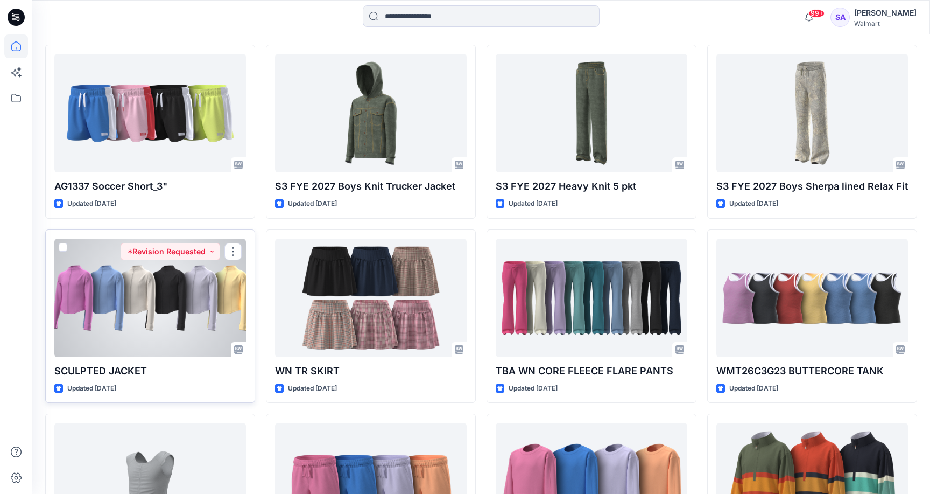
click at [180, 302] on div at bounding box center [150, 298] width 192 height 118
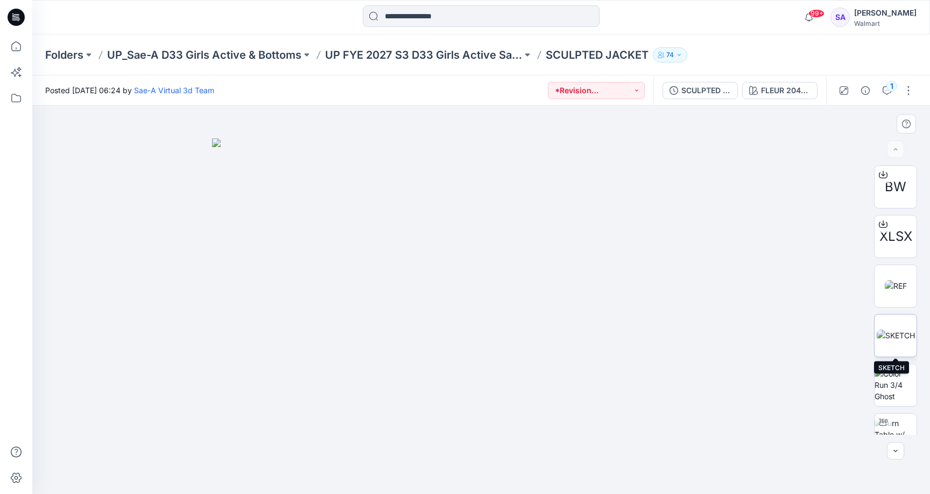
click at [897, 330] on img at bounding box center [896, 335] width 38 height 11
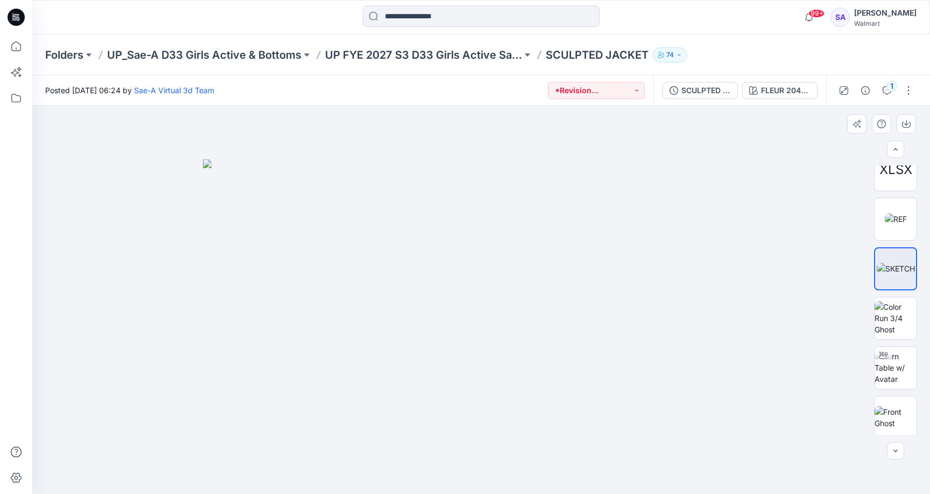
scroll to position [115, 0]
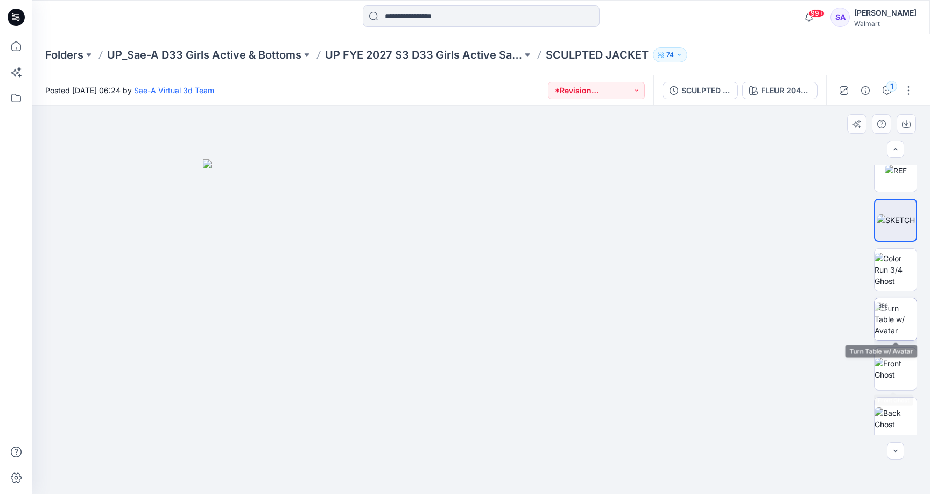
click at [891, 336] on img at bounding box center [896, 319] width 42 height 34
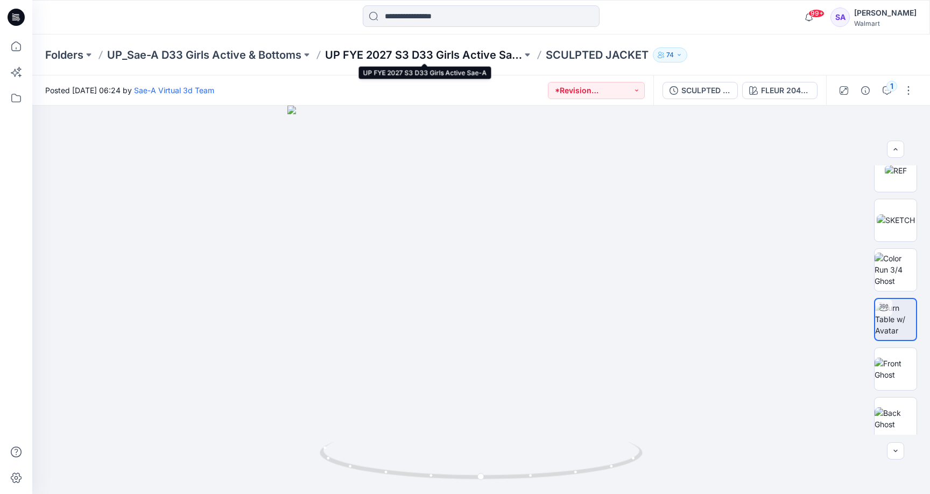
click at [488, 57] on p "UP FYE 2027 S3 D33 Girls Active Sae-A" at bounding box center [423, 54] width 197 height 15
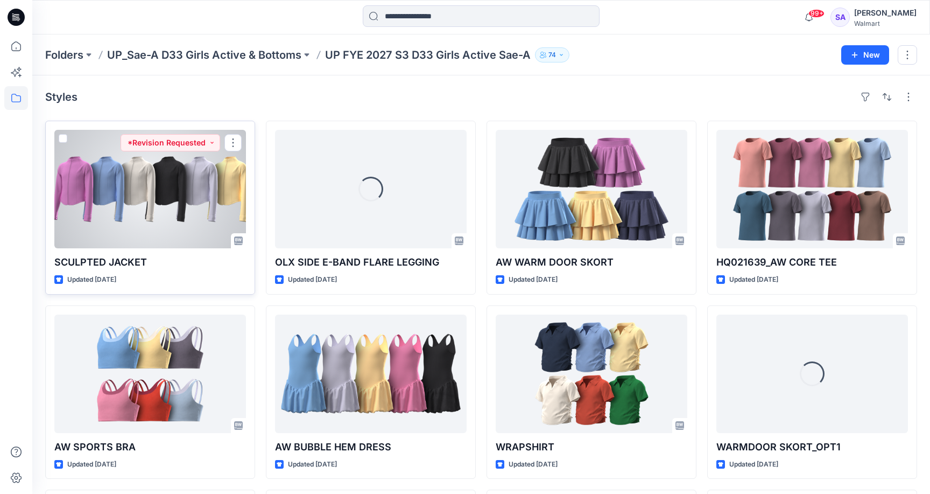
click at [177, 228] on div at bounding box center [150, 189] width 192 height 118
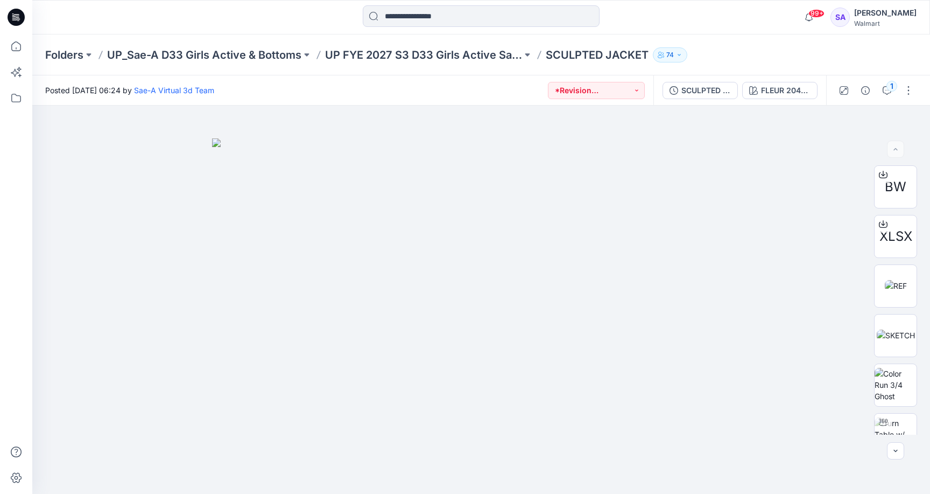
click at [639, 73] on div "Folders UP_Sae-A D33 Girls Active & Bottoms UP FYE 2027 S3 D33 Girls Active Sae…" at bounding box center [481, 54] width 898 height 41
click at [630, 88] on button "*Revision Requested" at bounding box center [596, 90] width 97 height 17
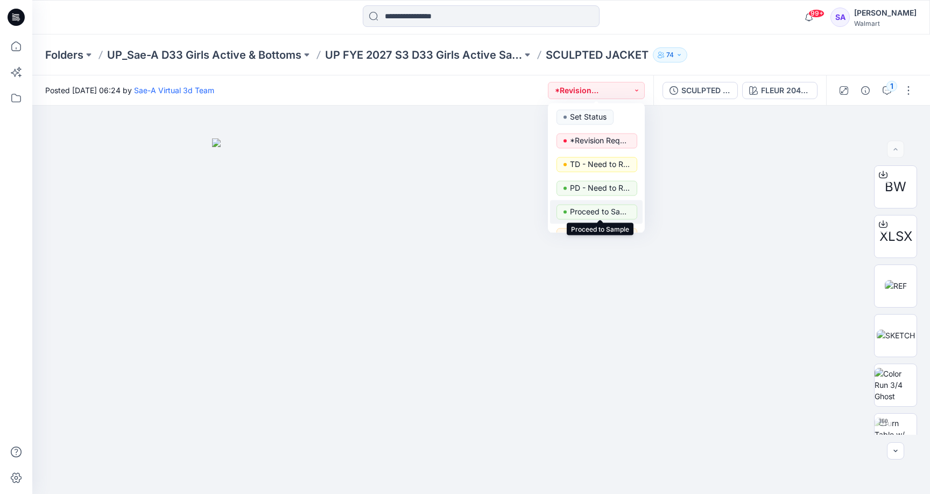
click at [588, 208] on p "Proceed to Sample" at bounding box center [600, 212] width 60 height 14
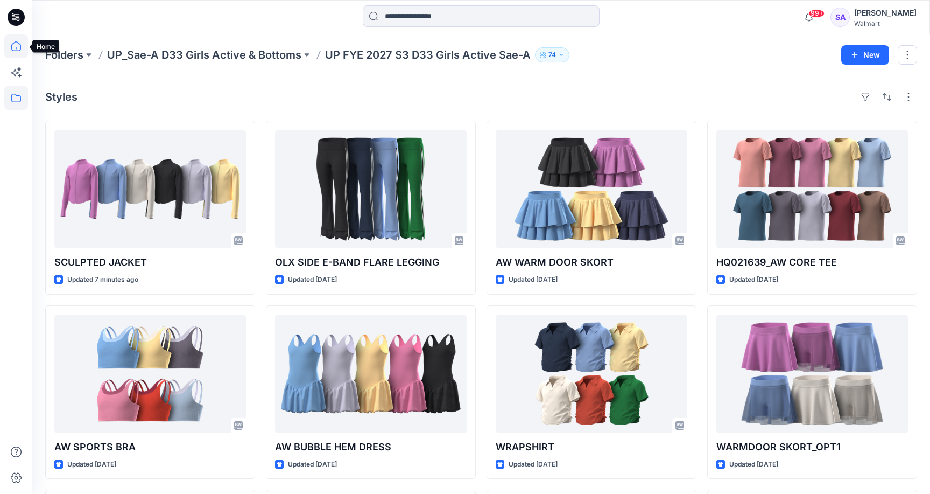
click at [15, 50] on icon at bounding box center [16, 46] width 24 height 24
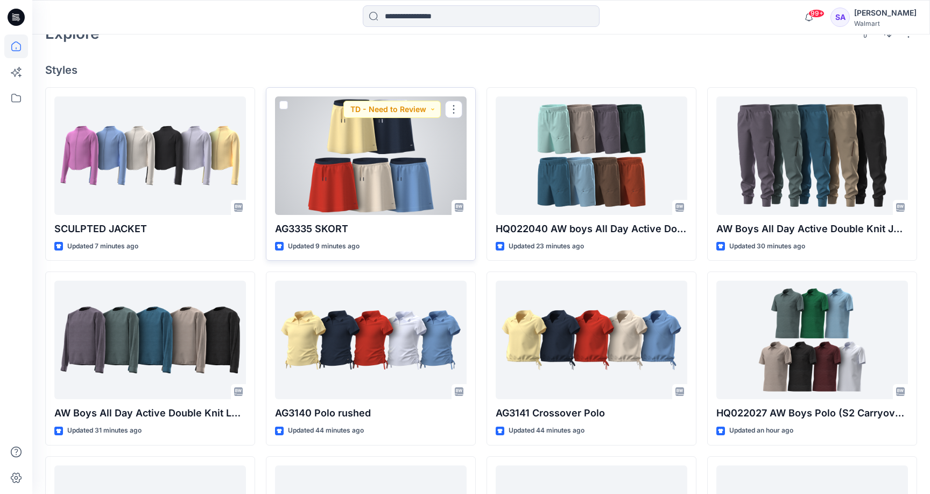
scroll to position [422, 0]
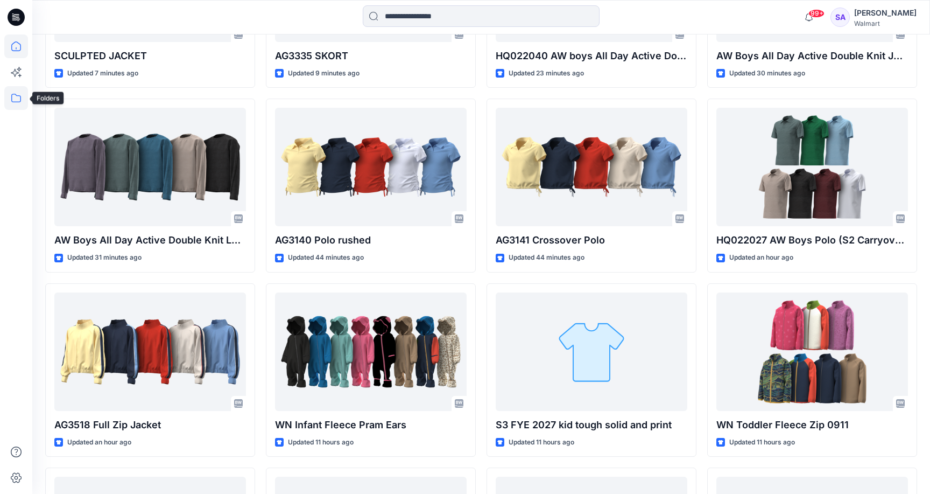
click at [15, 100] on icon at bounding box center [16, 98] width 24 height 24
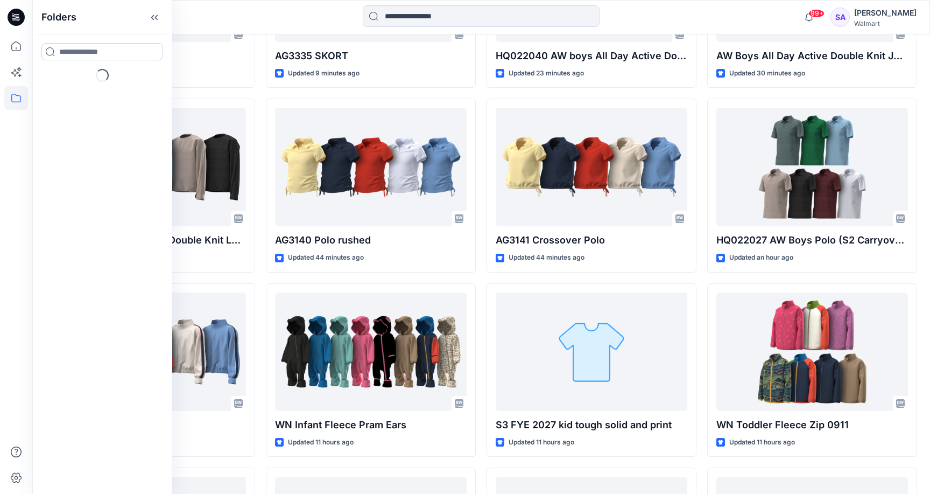
click at [74, 46] on input at bounding box center [102, 51] width 122 height 17
type input "*******"
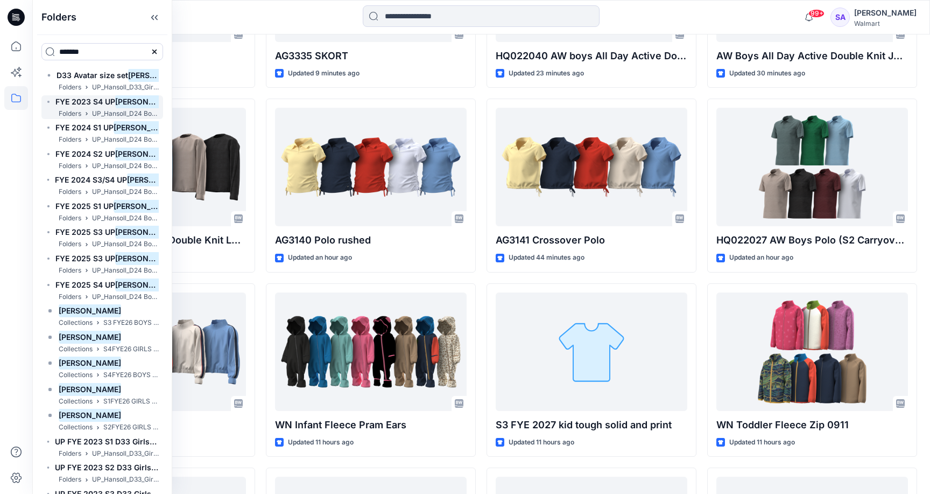
scroll to position [239, 0]
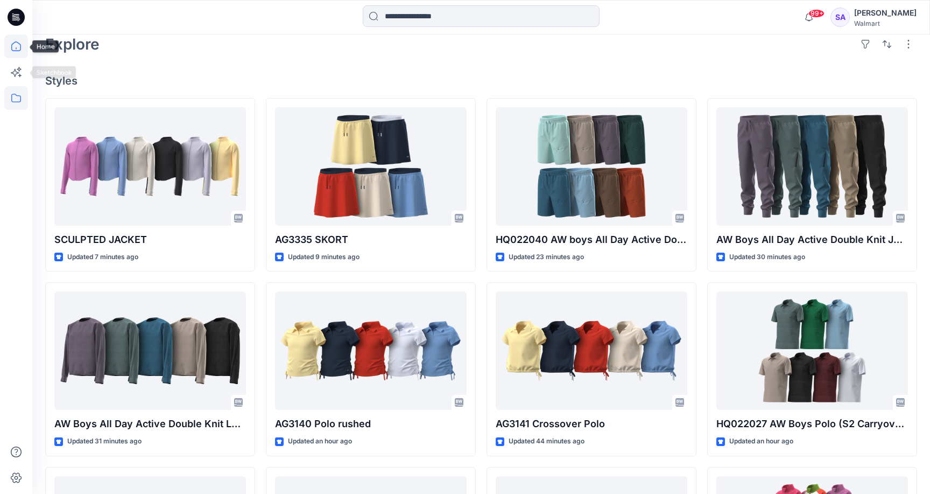
click at [13, 100] on icon at bounding box center [16, 98] width 24 height 24
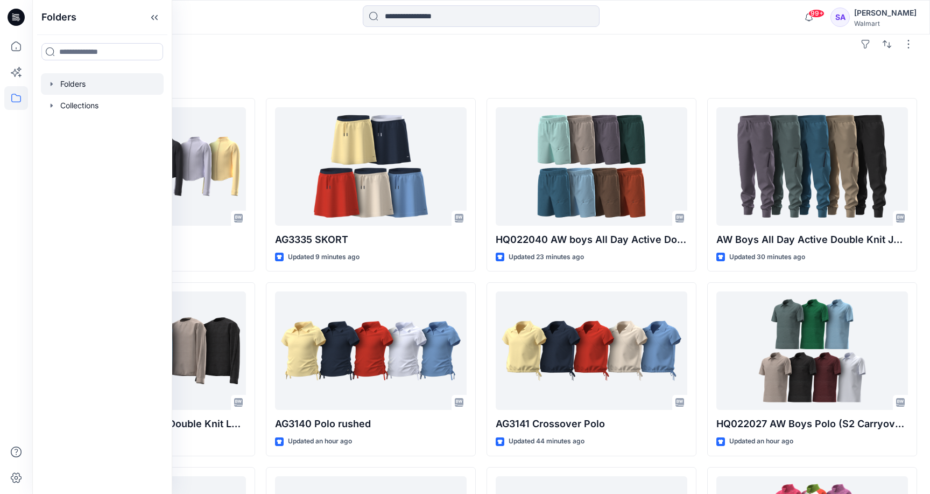
click at [128, 89] on div at bounding box center [102, 84] width 123 height 22
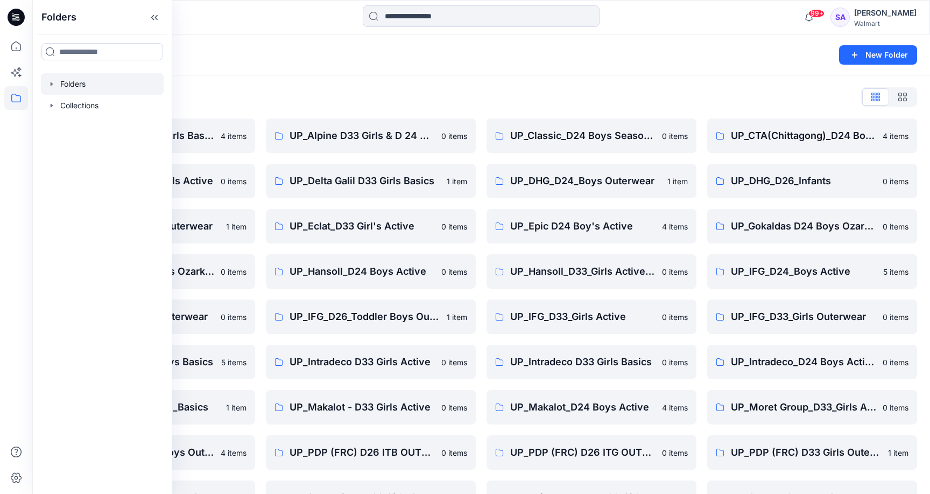
click at [367, 101] on div "Folders List" at bounding box center [481, 96] width 872 height 17
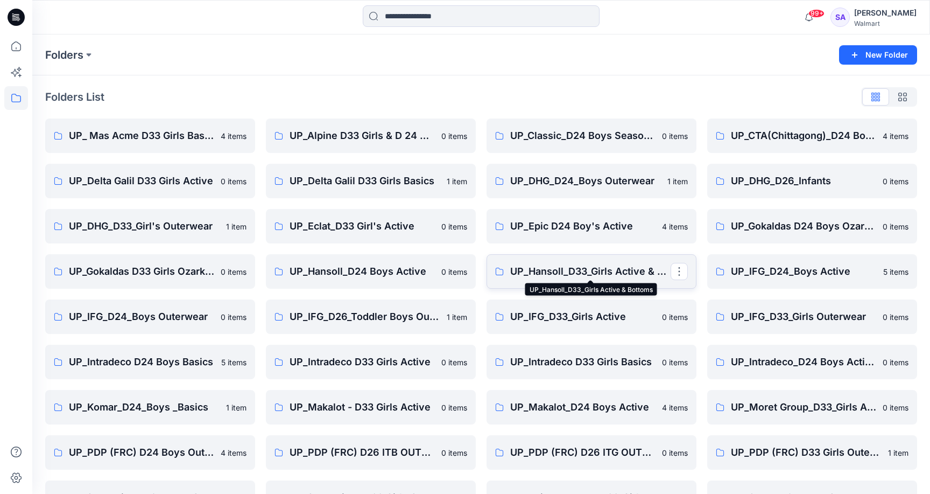
click at [586, 270] on p "UP_Hansoll_D33_Girls Active & Bottoms" at bounding box center [590, 271] width 160 height 15
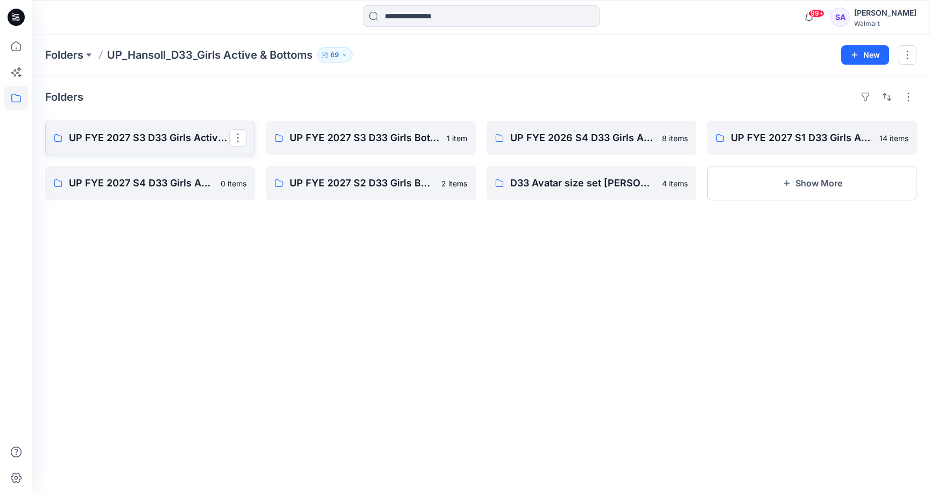
click at [147, 128] on link "UP FYE 2027 S3 D33 Girls Active Hansoll" at bounding box center [150, 138] width 210 height 34
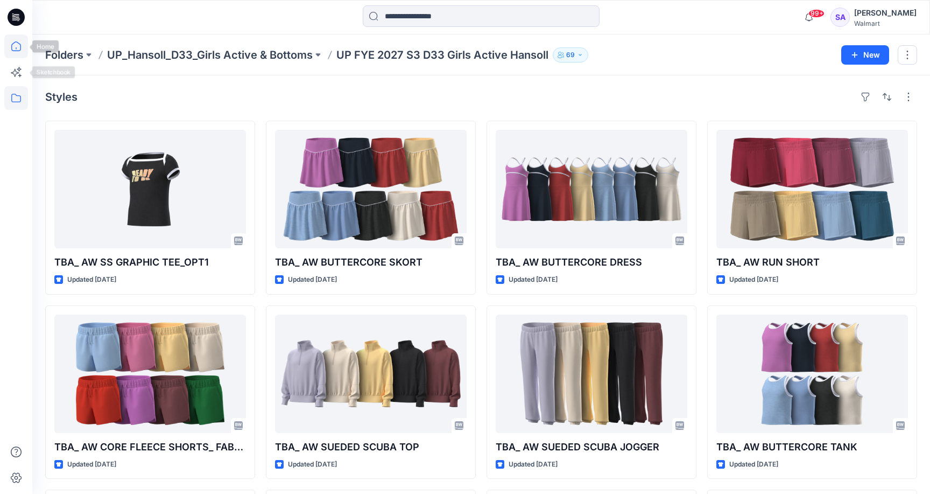
click at [16, 49] on icon at bounding box center [16, 46] width 24 height 24
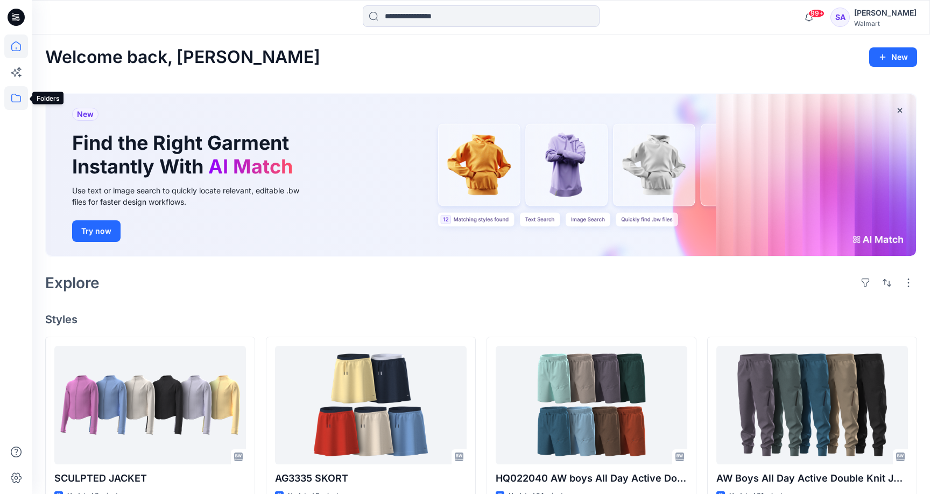
click at [19, 97] on icon at bounding box center [16, 98] width 24 height 24
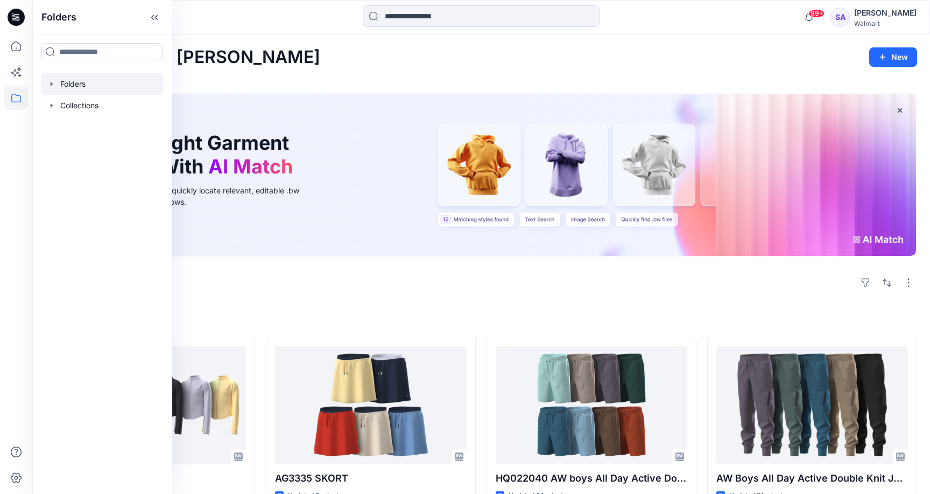
click at [82, 82] on div at bounding box center [102, 84] width 123 height 22
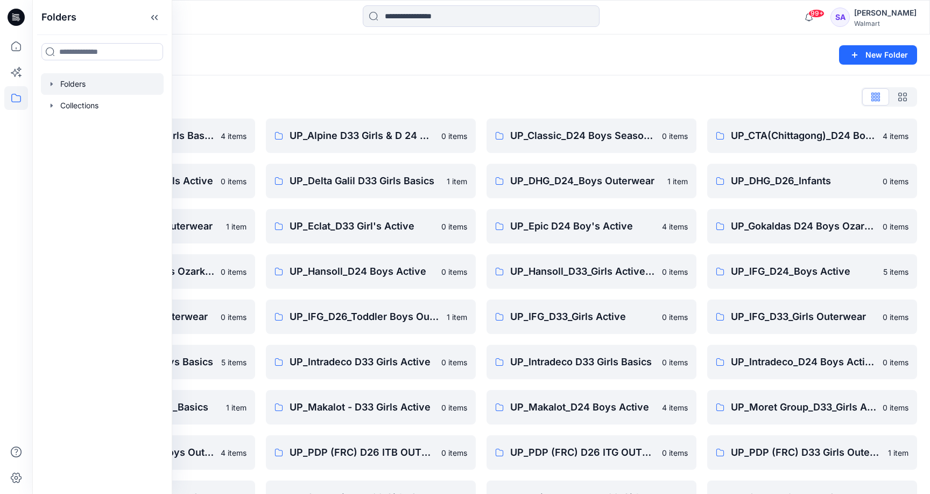
click at [366, 92] on div "Folders List" at bounding box center [481, 96] width 872 height 17
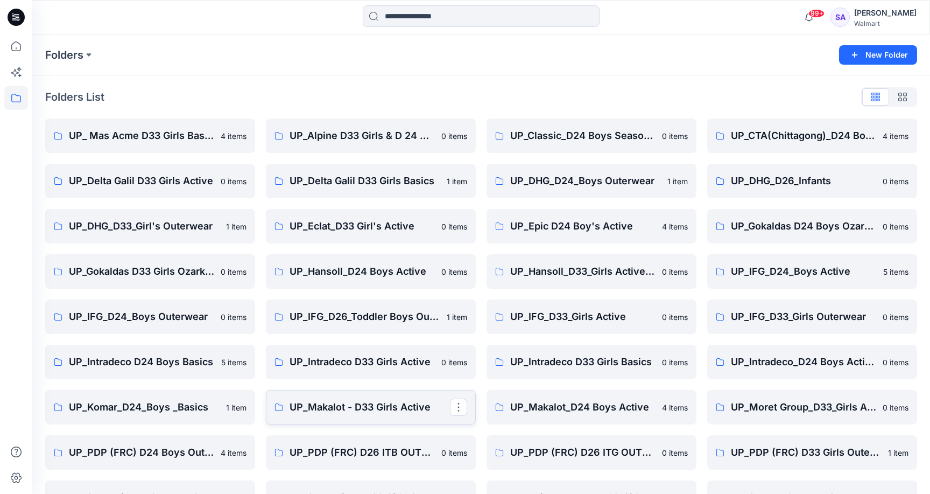
click at [346, 403] on p "UP_Makalot - D33 Girls Active" at bounding box center [370, 407] width 160 height 15
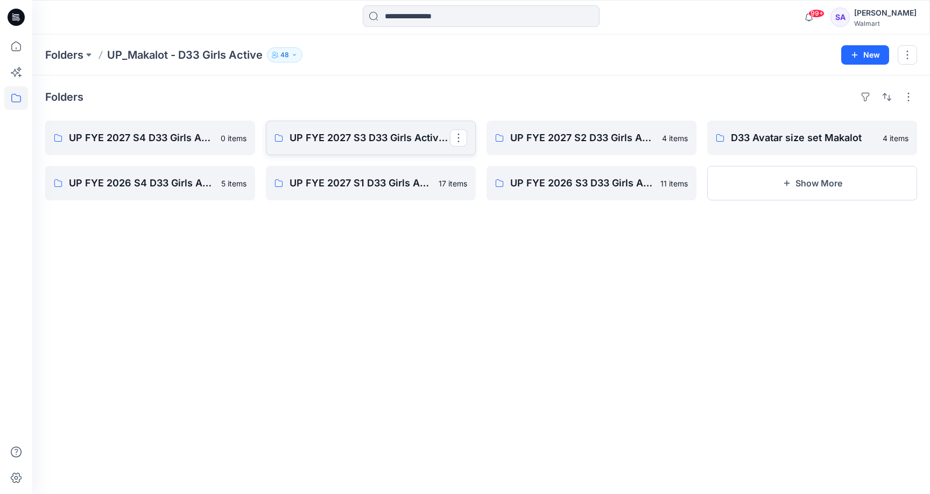
click at [346, 141] on p "UP FYE 2027 S3 D33 Girls Active Makalot" at bounding box center [370, 137] width 160 height 15
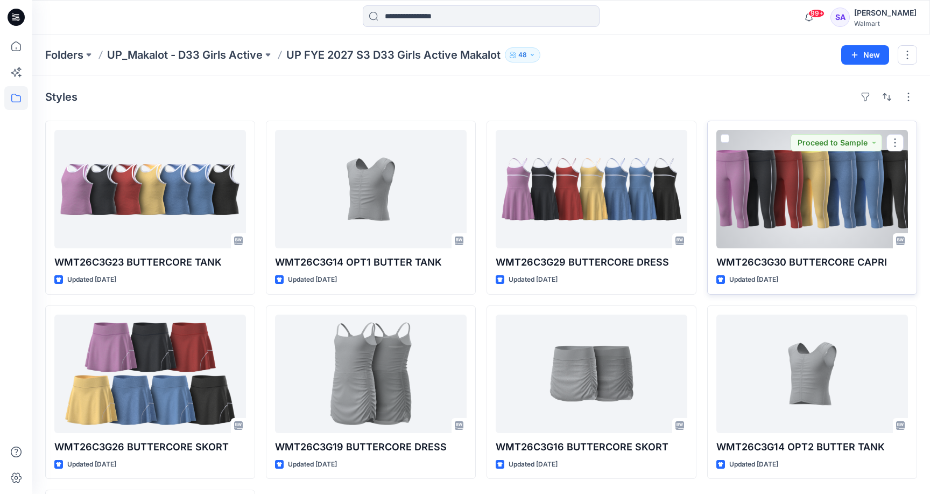
click at [837, 199] on div at bounding box center [813, 189] width 192 height 118
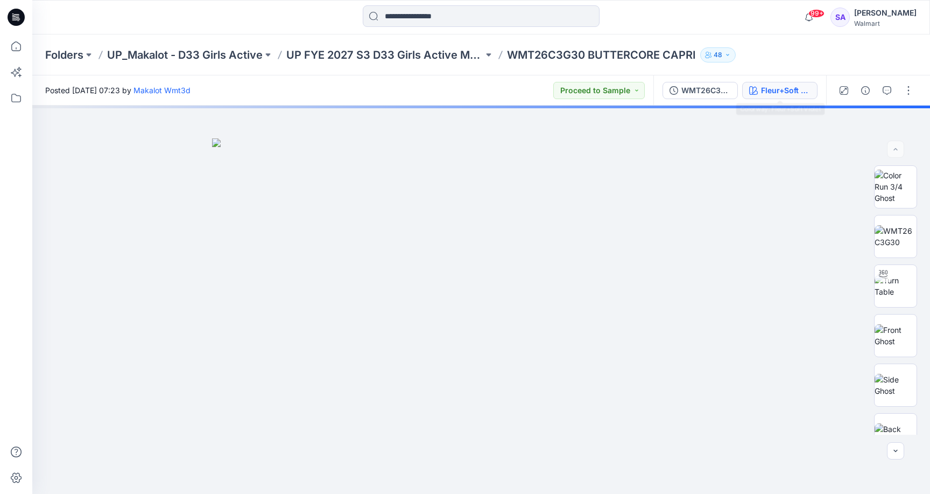
click at [763, 90] on div "Fleur+Soft Violet" at bounding box center [786, 91] width 50 height 12
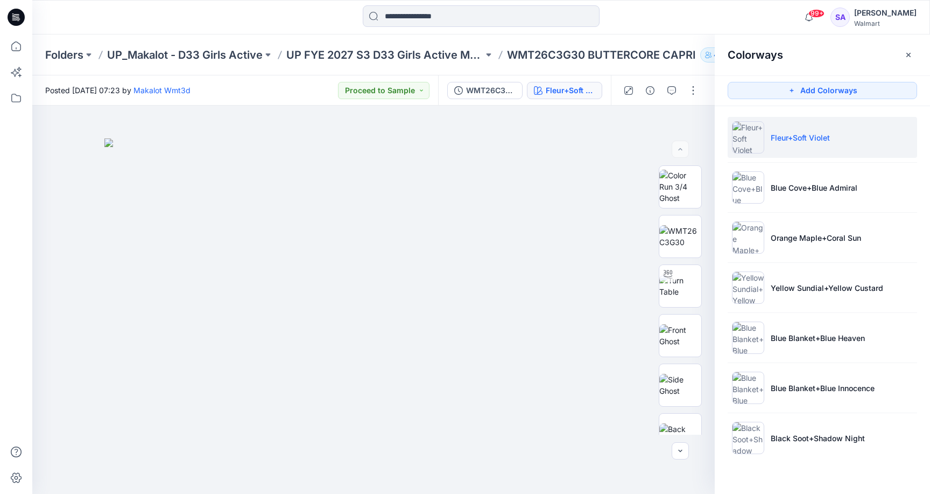
click at [811, 145] on li "Fleur+Soft Violet" at bounding box center [823, 137] width 190 height 41
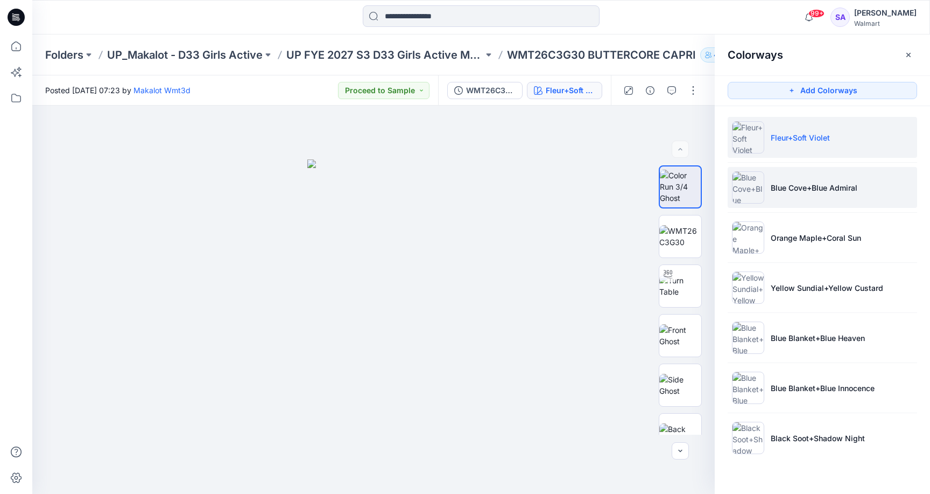
click at [790, 179] on li "Blue Cove+Blue Admiral" at bounding box center [823, 187] width 190 height 41
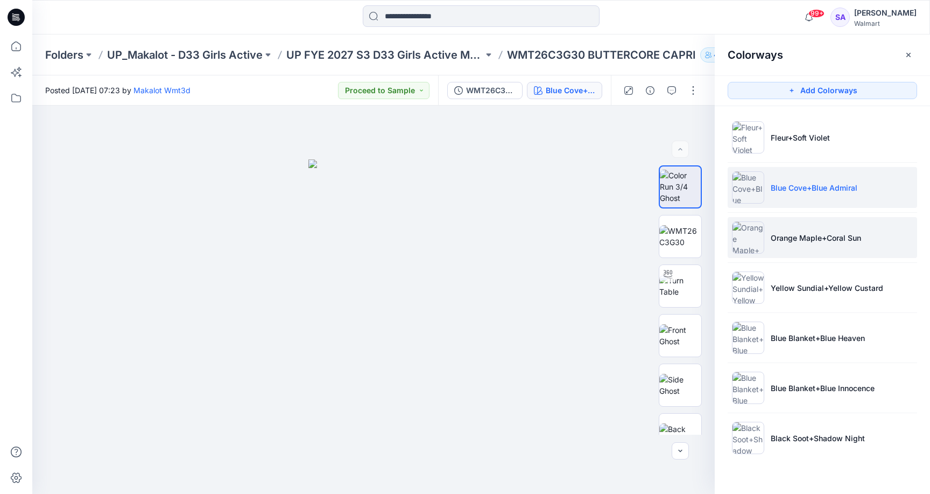
click at [799, 236] on p "Orange Maple+Coral Sun" at bounding box center [816, 237] width 90 height 11
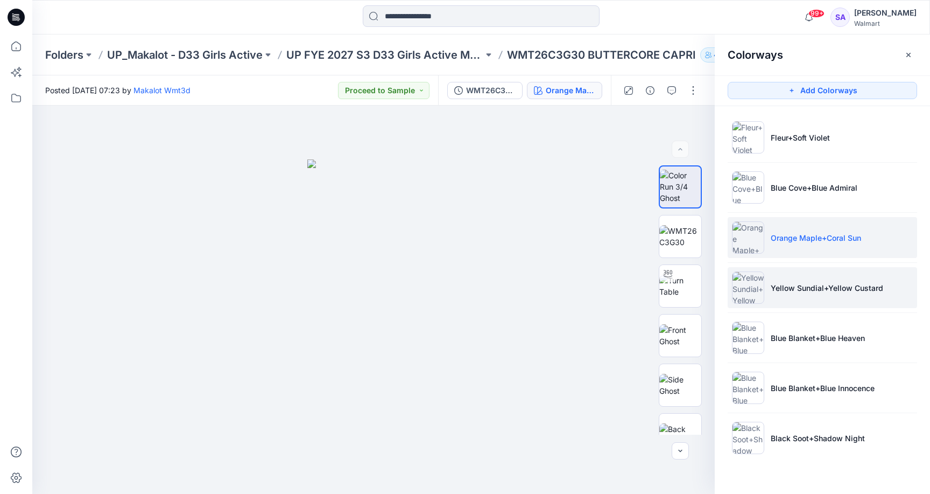
click at [794, 290] on p "Yellow Sundial+Yellow Custard" at bounding box center [827, 287] width 113 height 11
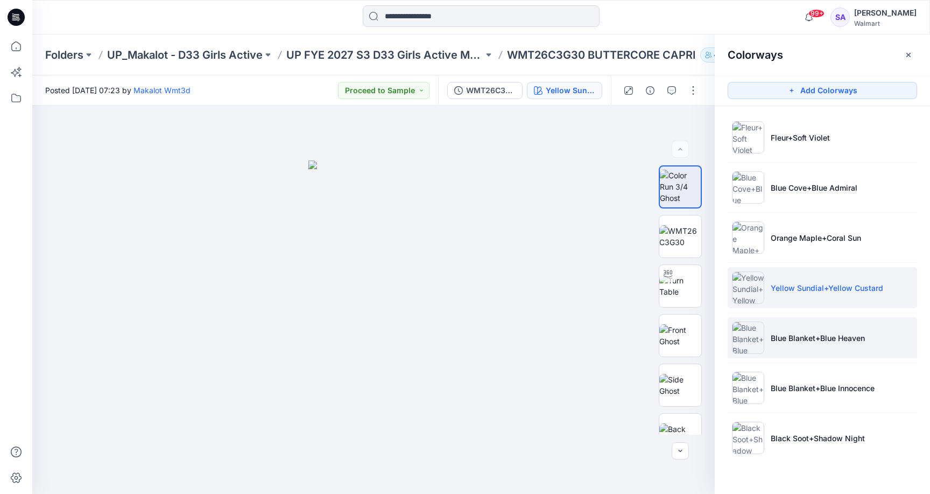
click at [779, 340] on p "Blue Blanket+Blue Heaven" at bounding box center [818, 337] width 94 height 11
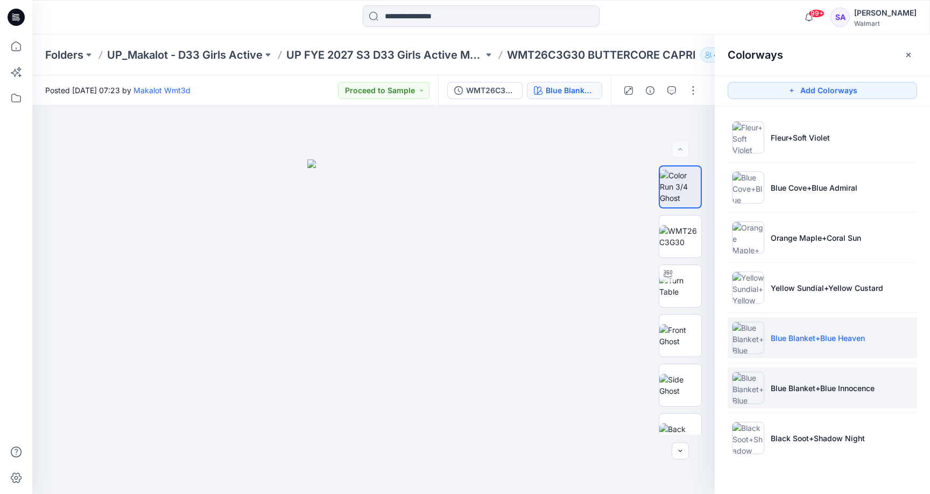
click at [786, 402] on li "Blue Blanket+Blue Innocence" at bounding box center [823, 387] width 190 height 41
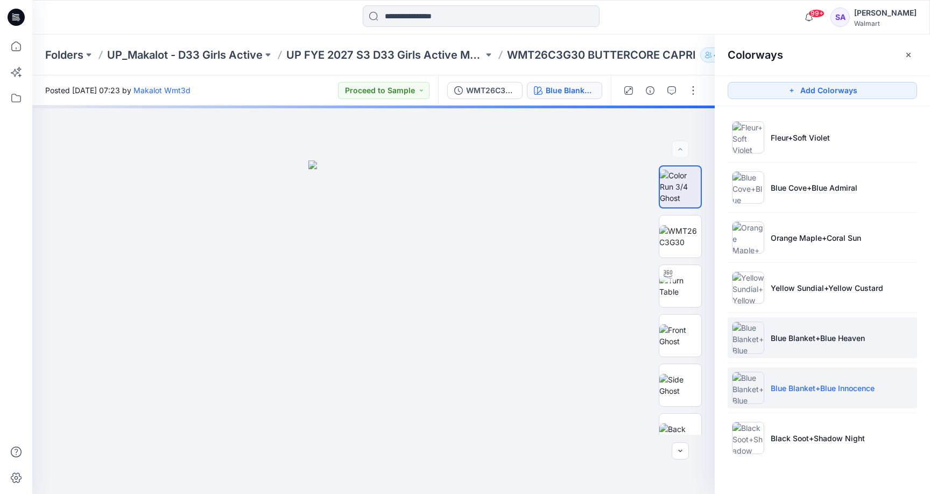
click at [800, 337] on p "Blue Blanket+Blue Heaven" at bounding box center [818, 337] width 94 height 11
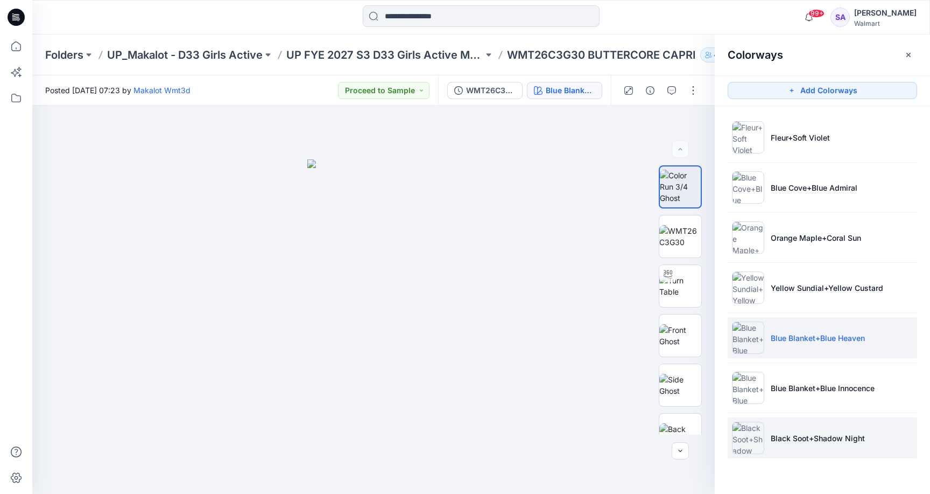
click at [823, 439] on p "Black Soot+Shadow Night" at bounding box center [818, 437] width 94 height 11
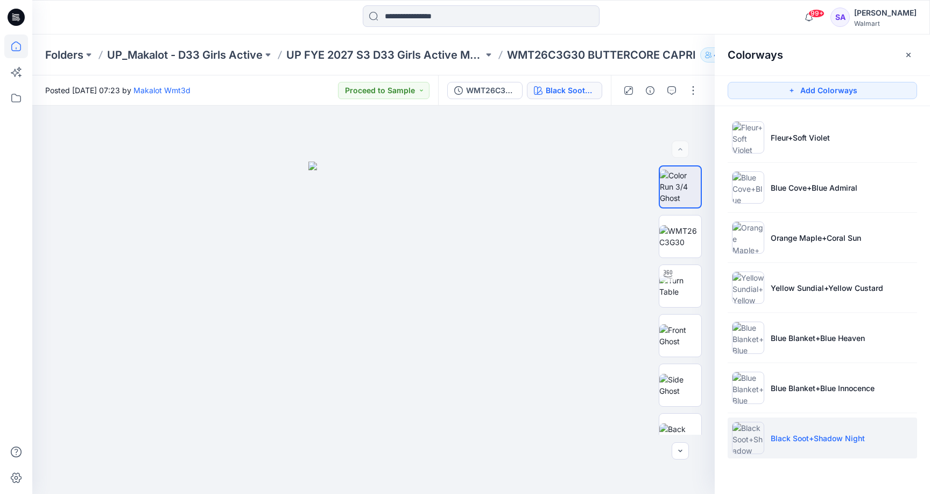
click at [10, 45] on icon at bounding box center [16, 46] width 24 height 24
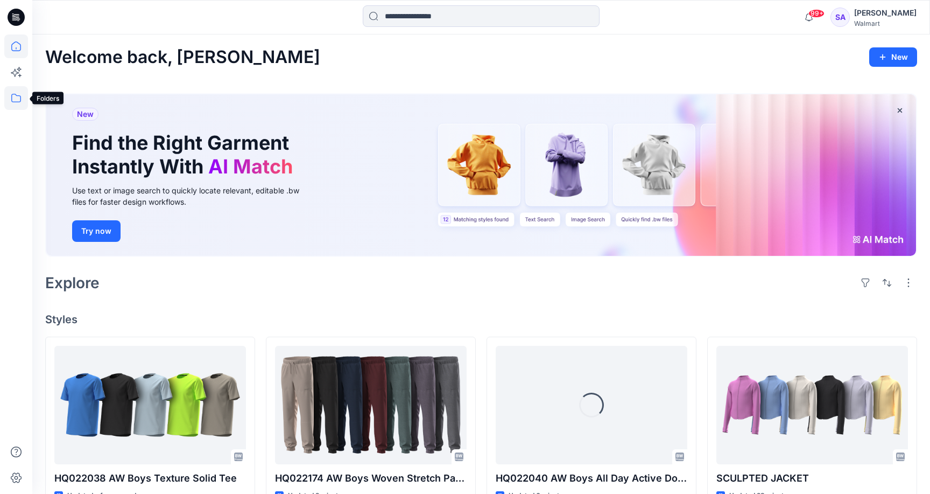
click at [17, 97] on icon at bounding box center [16, 98] width 24 height 24
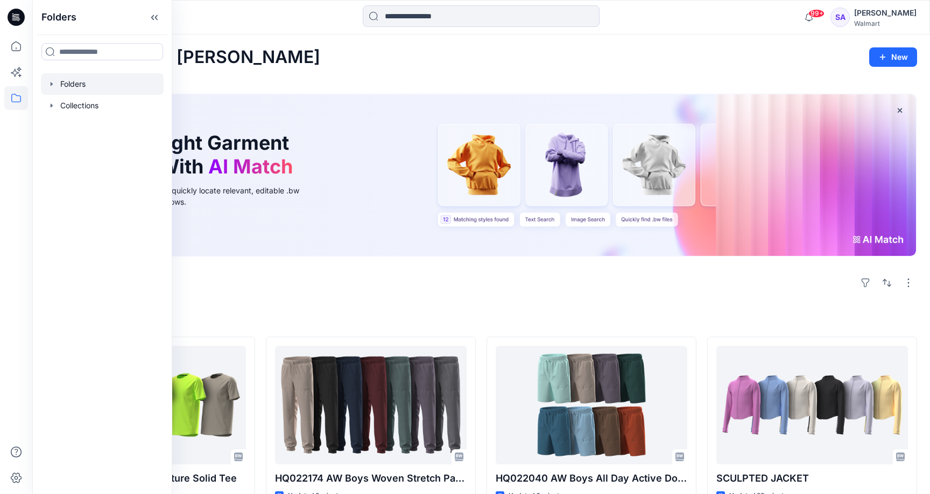
click at [72, 85] on div at bounding box center [102, 84] width 123 height 22
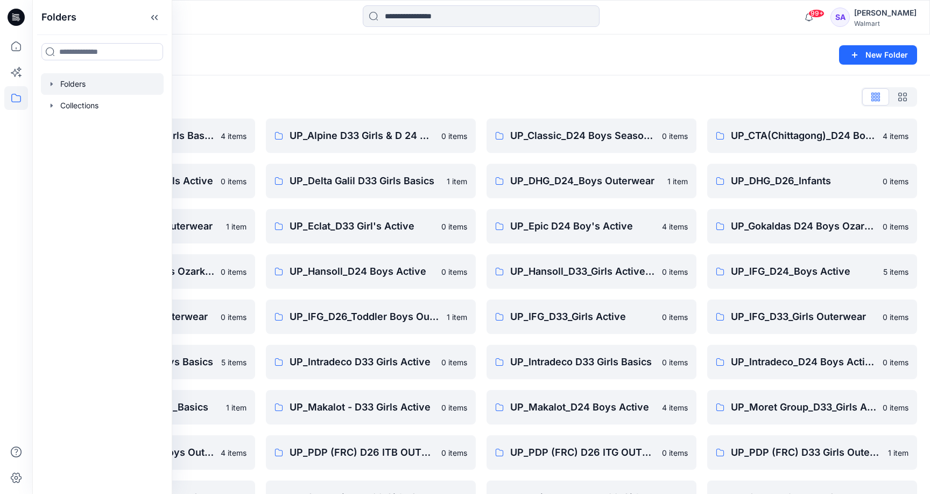
click at [365, 93] on div "Folders List" at bounding box center [481, 96] width 872 height 17
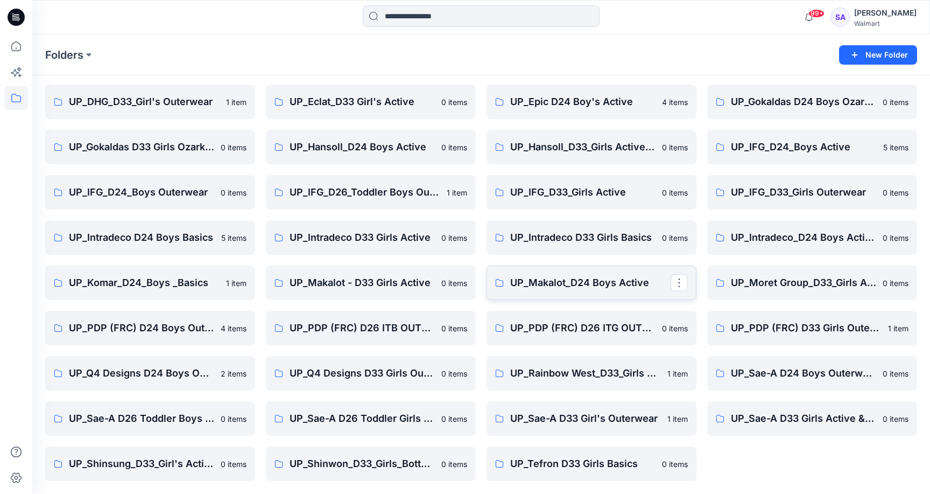
scroll to position [124, 0]
click at [793, 181] on link "UP_IFG_D33_Girls Outerwear" at bounding box center [813, 192] width 210 height 34
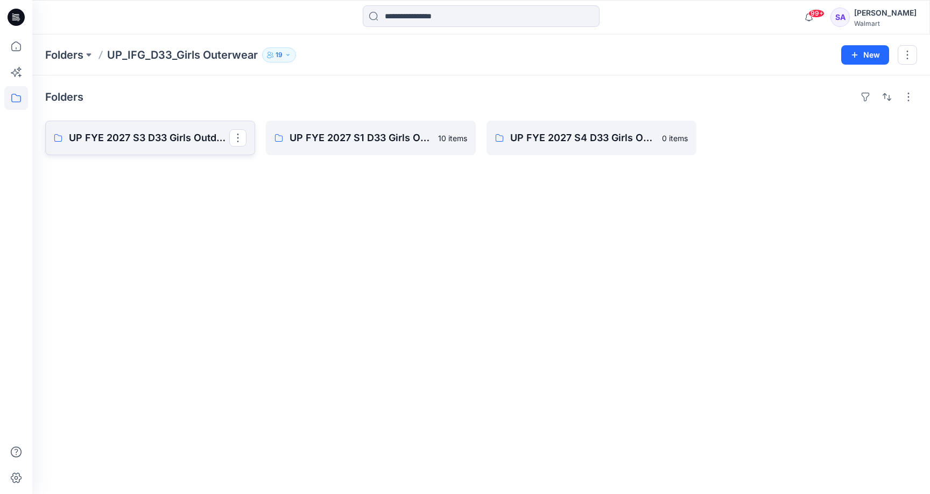
click at [167, 144] on p "UP FYE 2027 S3 D33 Girls Outdoor IFG" at bounding box center [149, 137] width 160 height 15
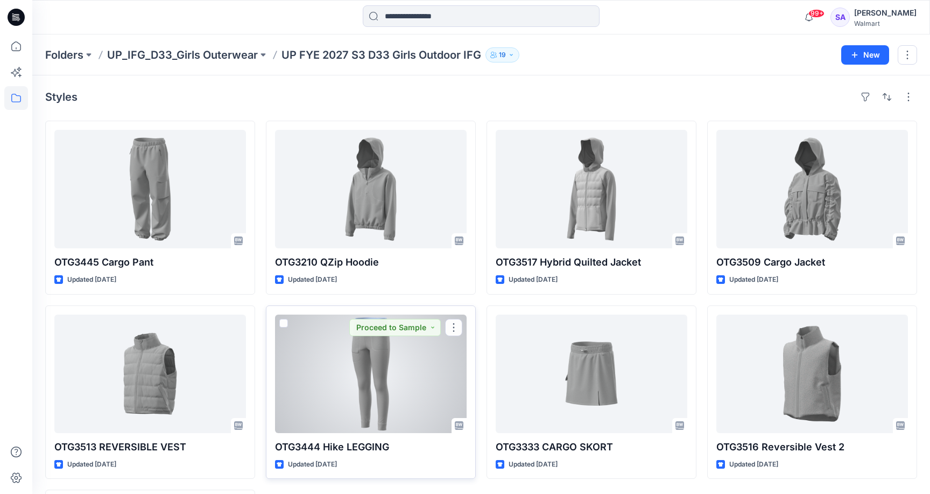
click at [364, 416] on div at bounding box center [371, 373] width 192 height 118
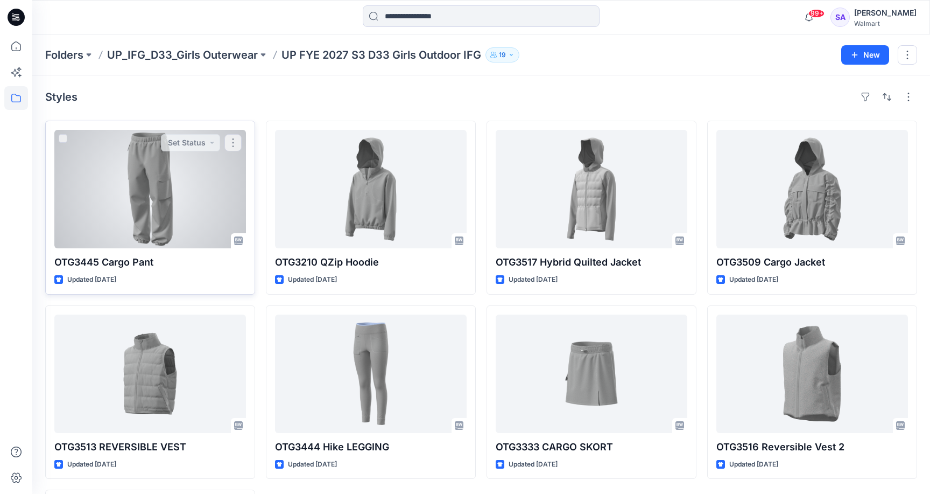
click at [153, 198] on div at bounding box center [150, 189] width 192 height 118
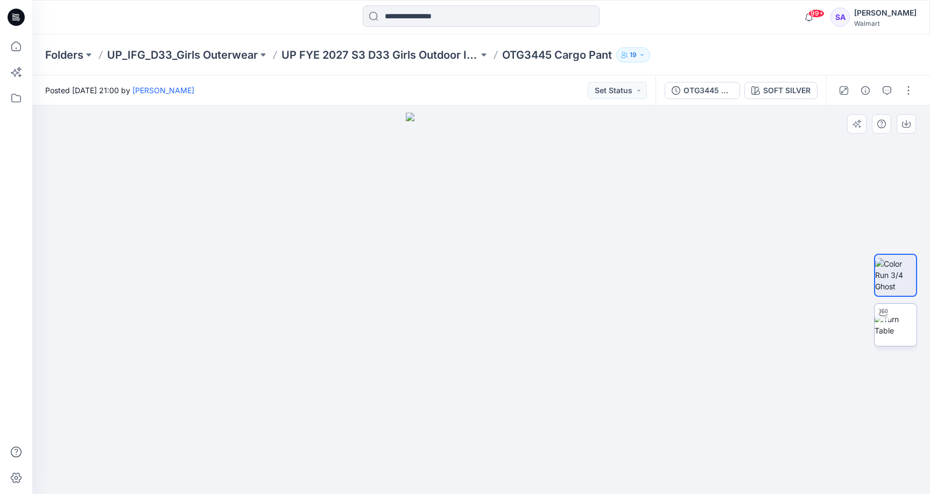
click at [897, 324] on img at bounding box center [896, 324] width 42 height 23
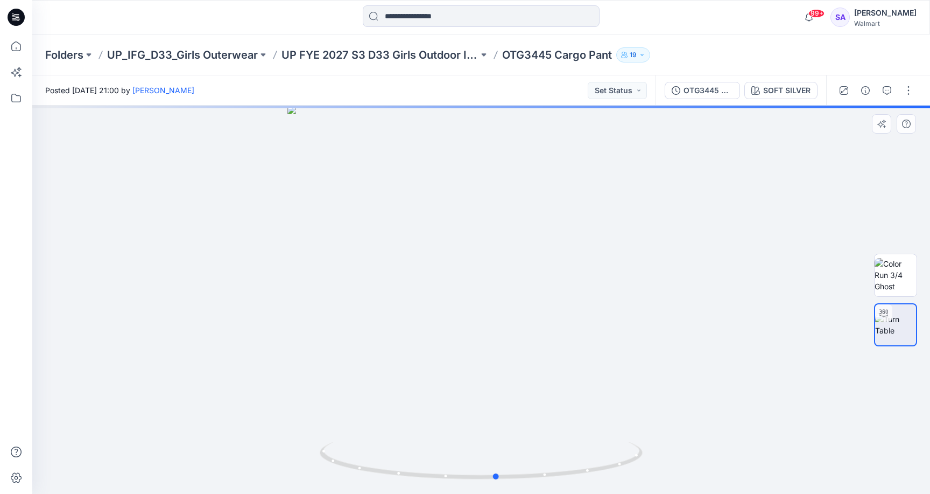
drag, startPoint x: 527, startPoint y: 474, endPoint x: 542, endPoint y: 485, distance: 19.0
click at [542, 485] on div at bounding box center [481, 300] width 898 height 388
click at [914, 284] on img at bounding box center [896, 275] width 42 height 34
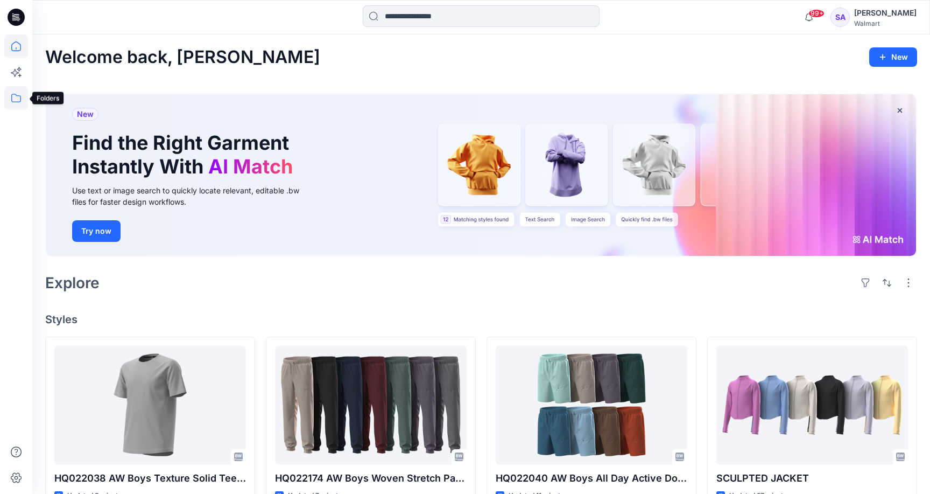
click at [15, 92] on icon at bounding box center [16, 98] width 24 height 24
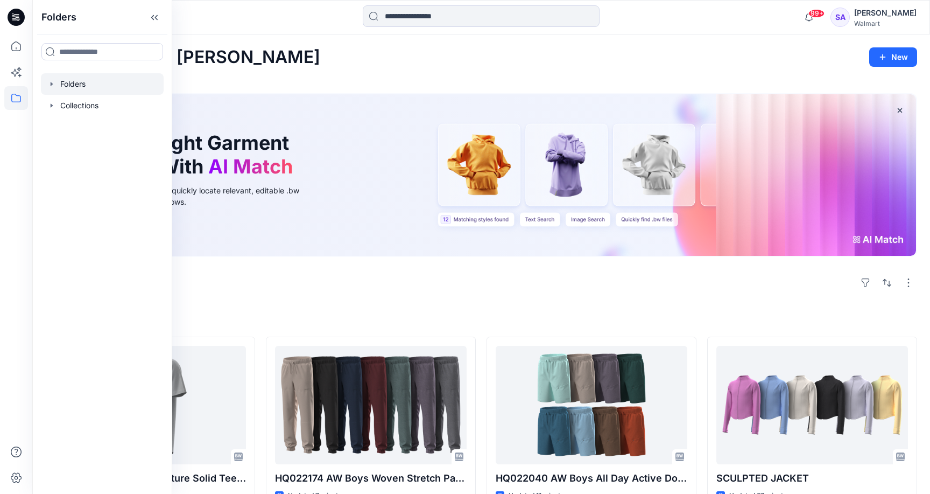
drag, startPoint x: 85, startPoint y: 81, endPoint x: 94, endPoint y: 82, distance: 9.2
click at [87, 81] on div at bounding box center [102, 84] width 123 height 22
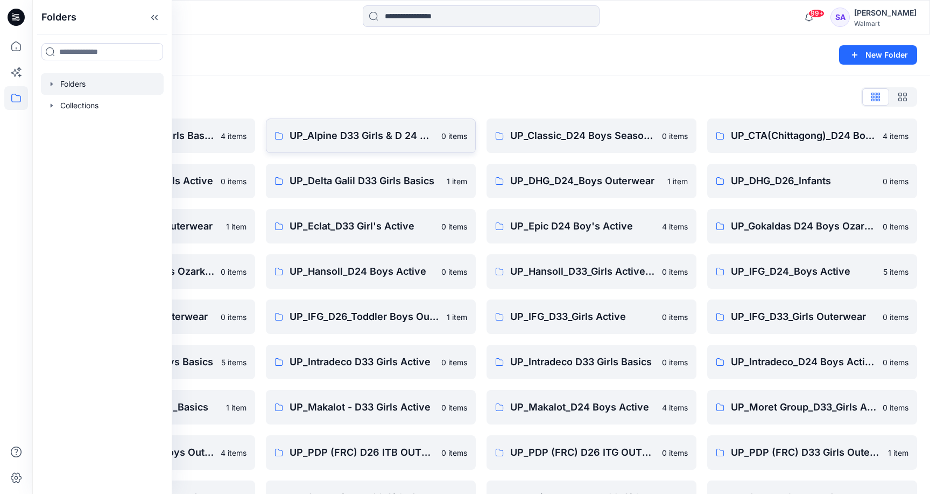
drag, startPoint x: 344, startPoint y: 99, endPoint x: 360, endPoint y: 120, distance: 26.1
click at [345, 99] on div "Folders List" at bounding box center [481, 96] width 872 height 17
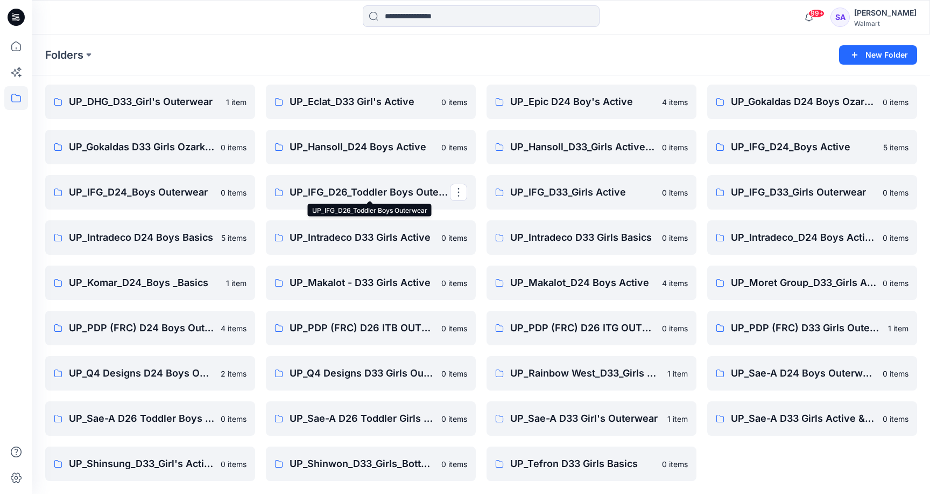
scroll to position [124, 0]
click at [772, 334] on p "UP_PDP (FRC) D33 Girls Outerwear" at bounding box center [811, 327] width 160 height 15
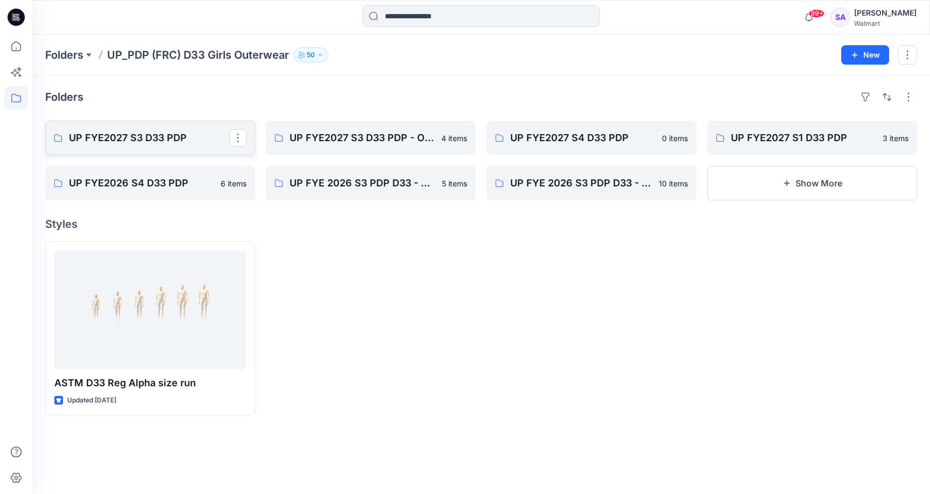
click at [174, 136] on p "UP FYE2027 S3 D33 PDP" at bounding box center [149, 137] width 160 height 15
click at [370, 143] on p "UP FYE2027 S3 D33 PDP - Ozark Trail" at bounding box center [370, 137] width 160 height 15
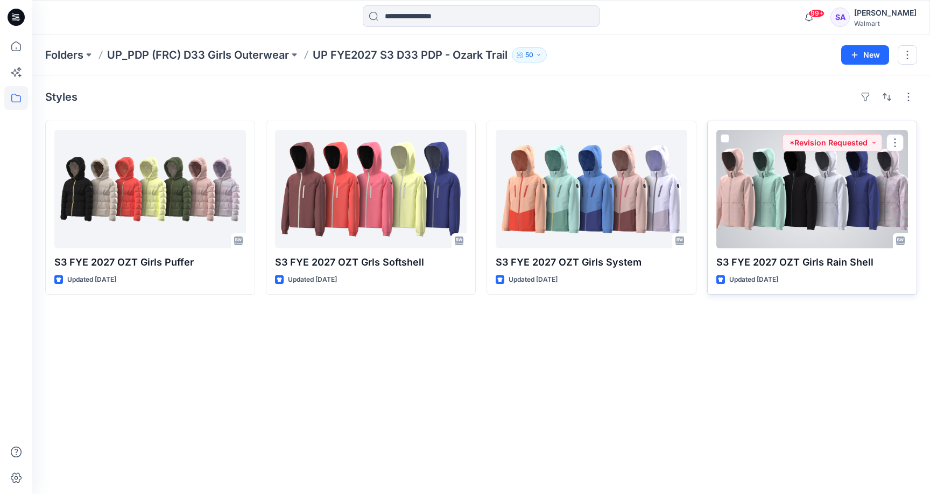
click at [769, 199] on div at bounding box center [813, 189] width 192 height 118
